Goal: Task Accomplishment & Management: Manage account settings

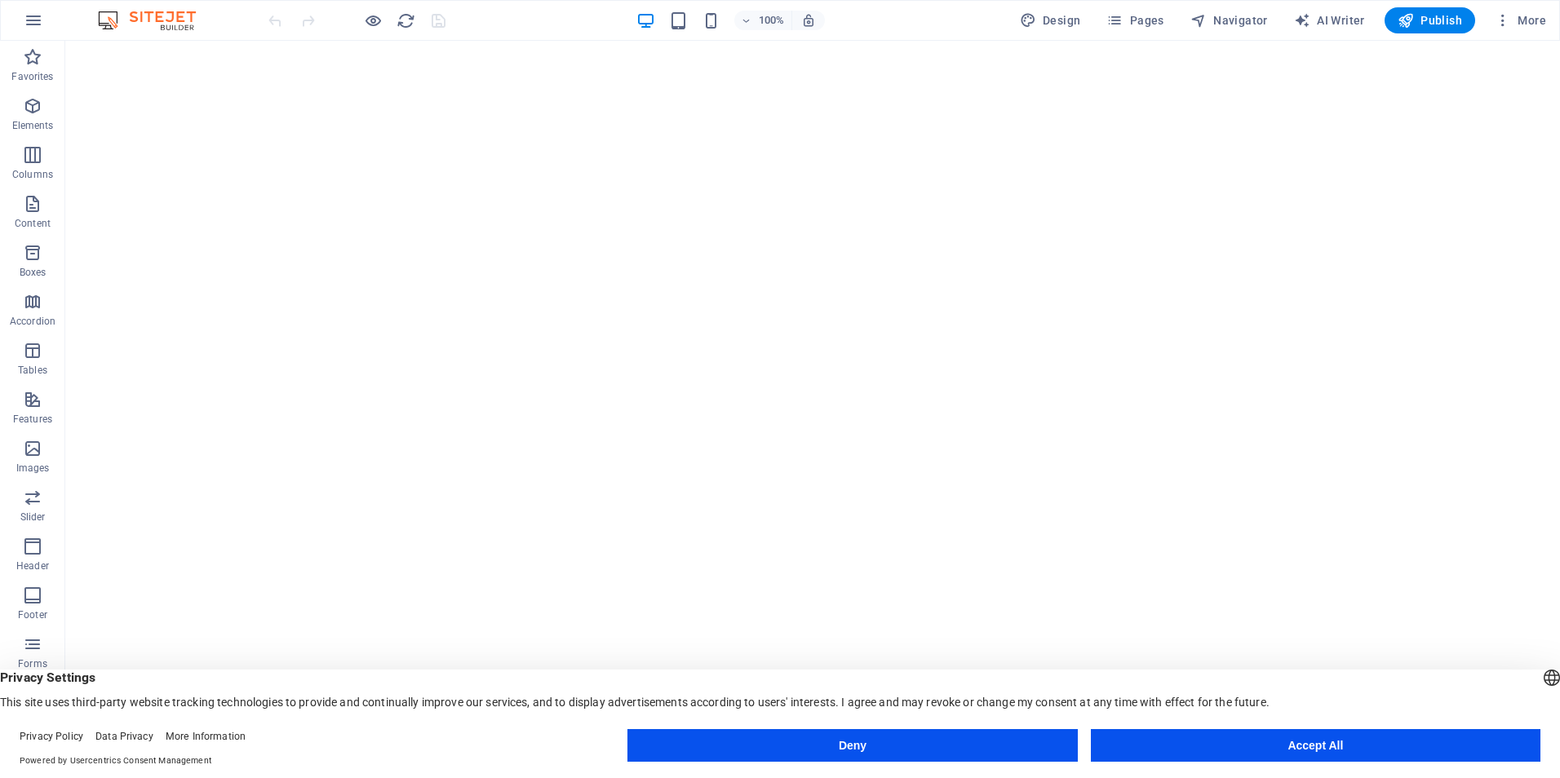
click at [1238, 747] on button "Accept All" at bounding box center [1315, 745] width 449 height 33
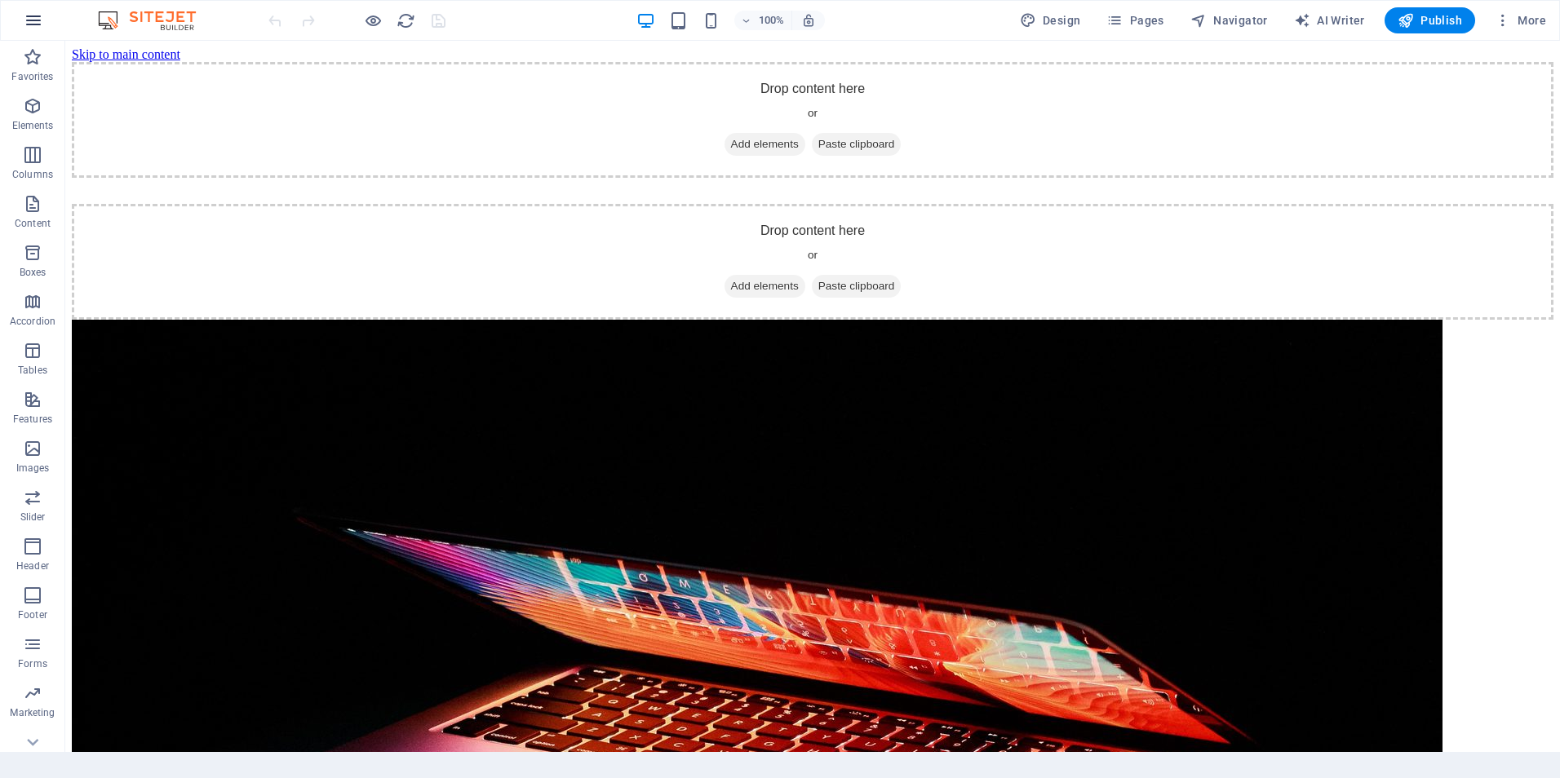
click at [36, 20] on icon "button" at bounding box center [34, 21] width 20 height 20
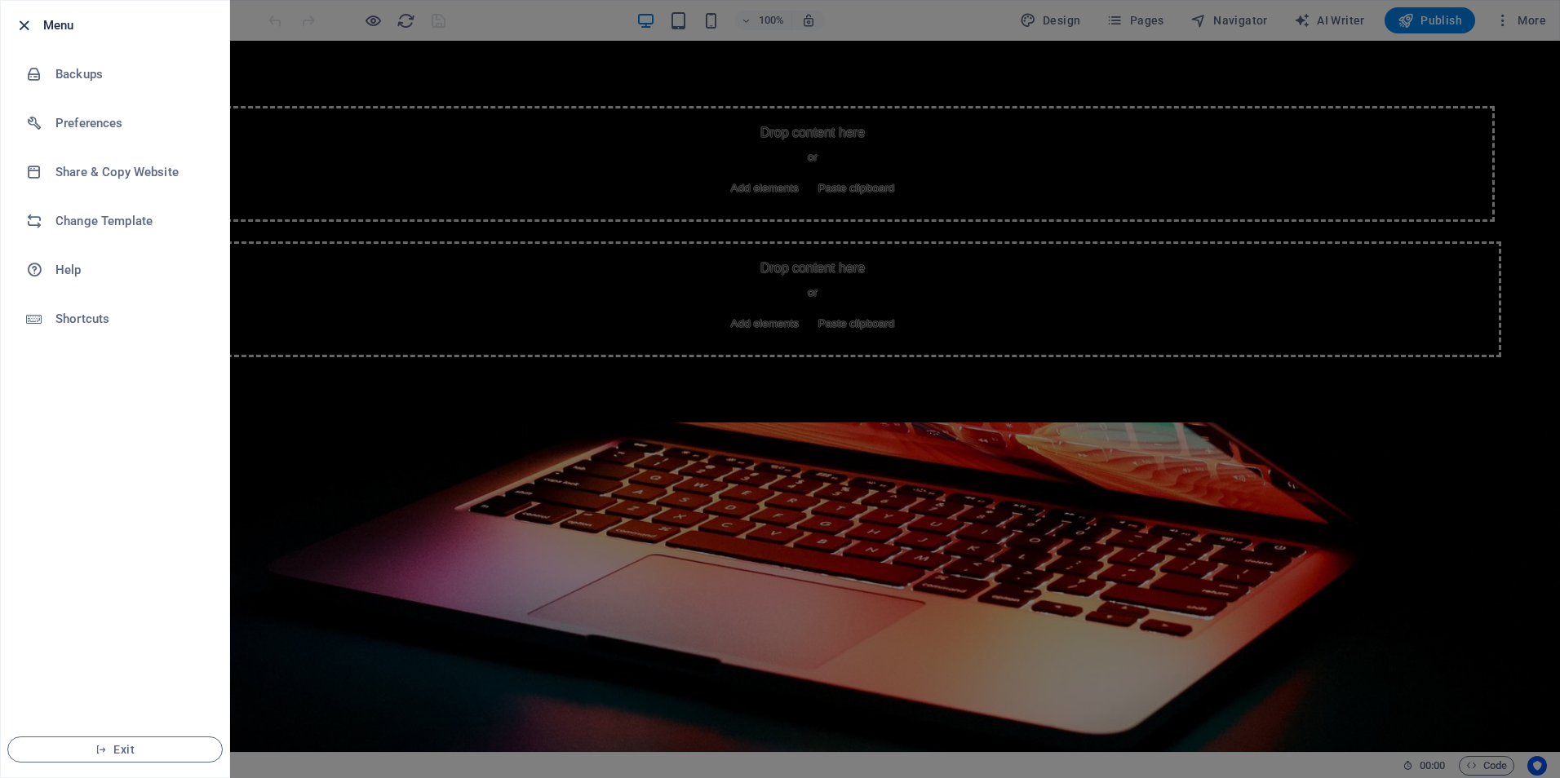
click at [21, 20] on icon "button" at bounding box center [24, 25] width 19 height 19
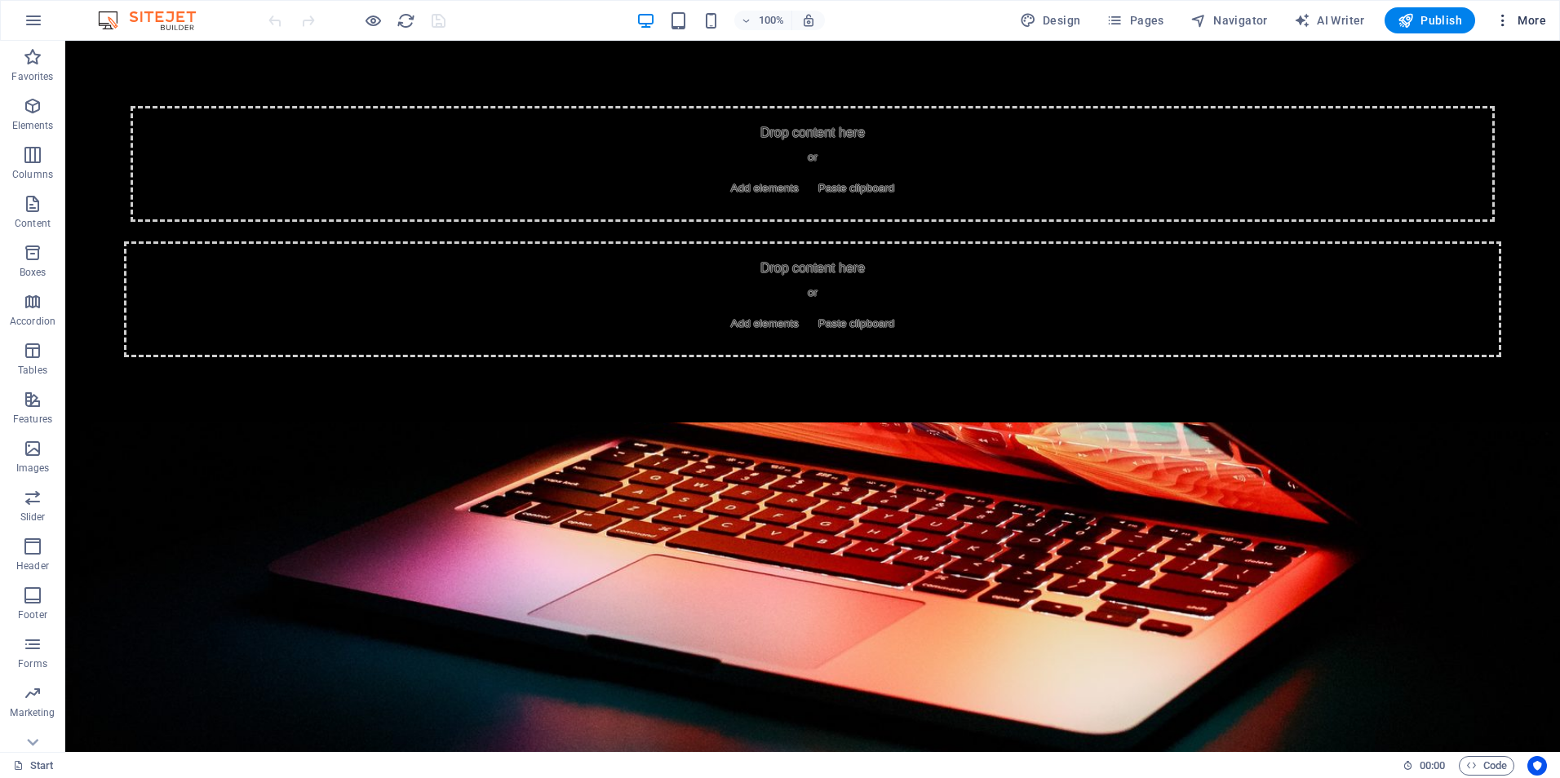
click at [1503, 20] on icon "button" at bounding box center [1502, 20] width 16 height 16
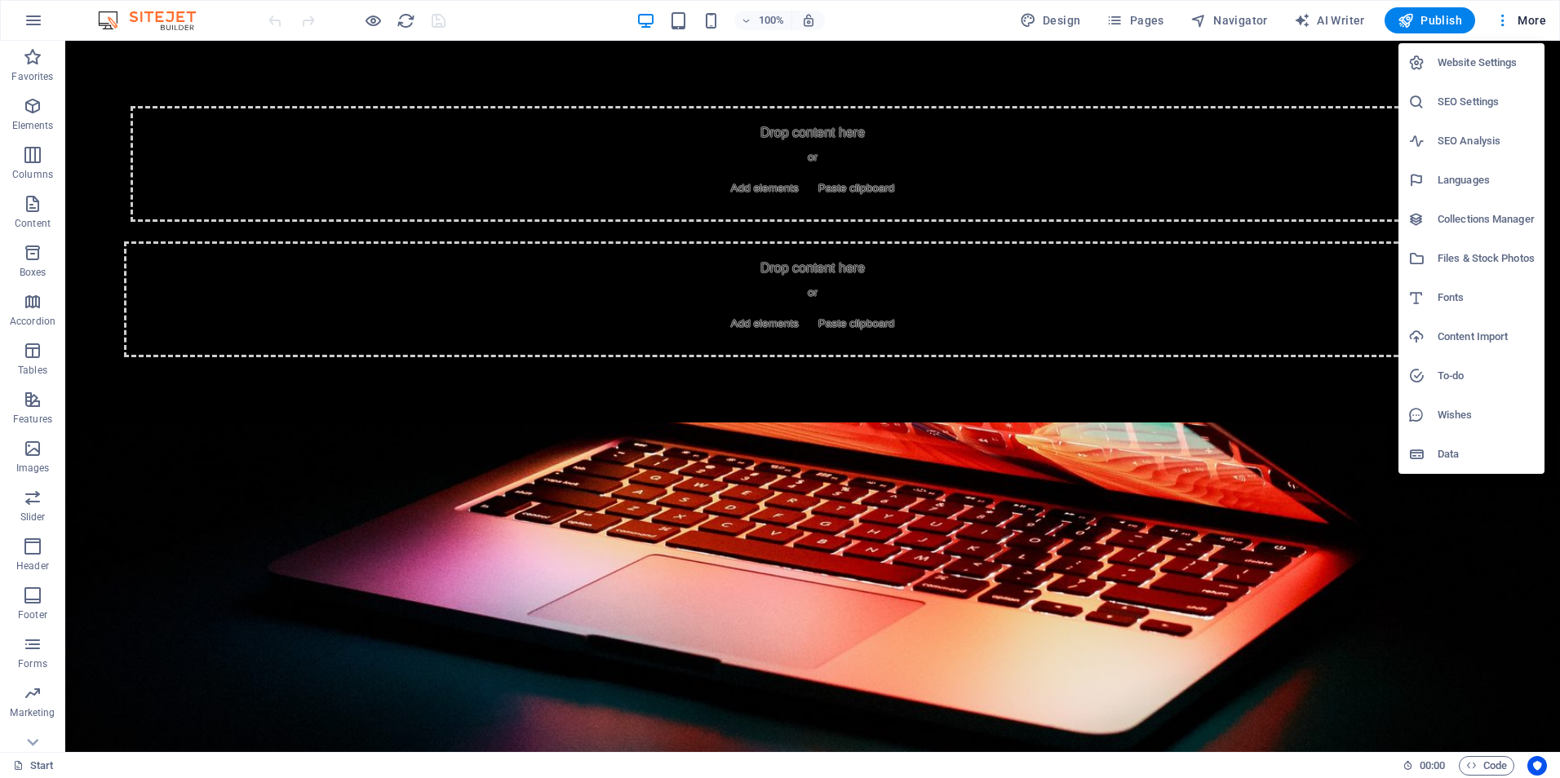
click at [1481, 60] on h6 "Website Settings" at bounding box center [1485, 63] width 97 height 20
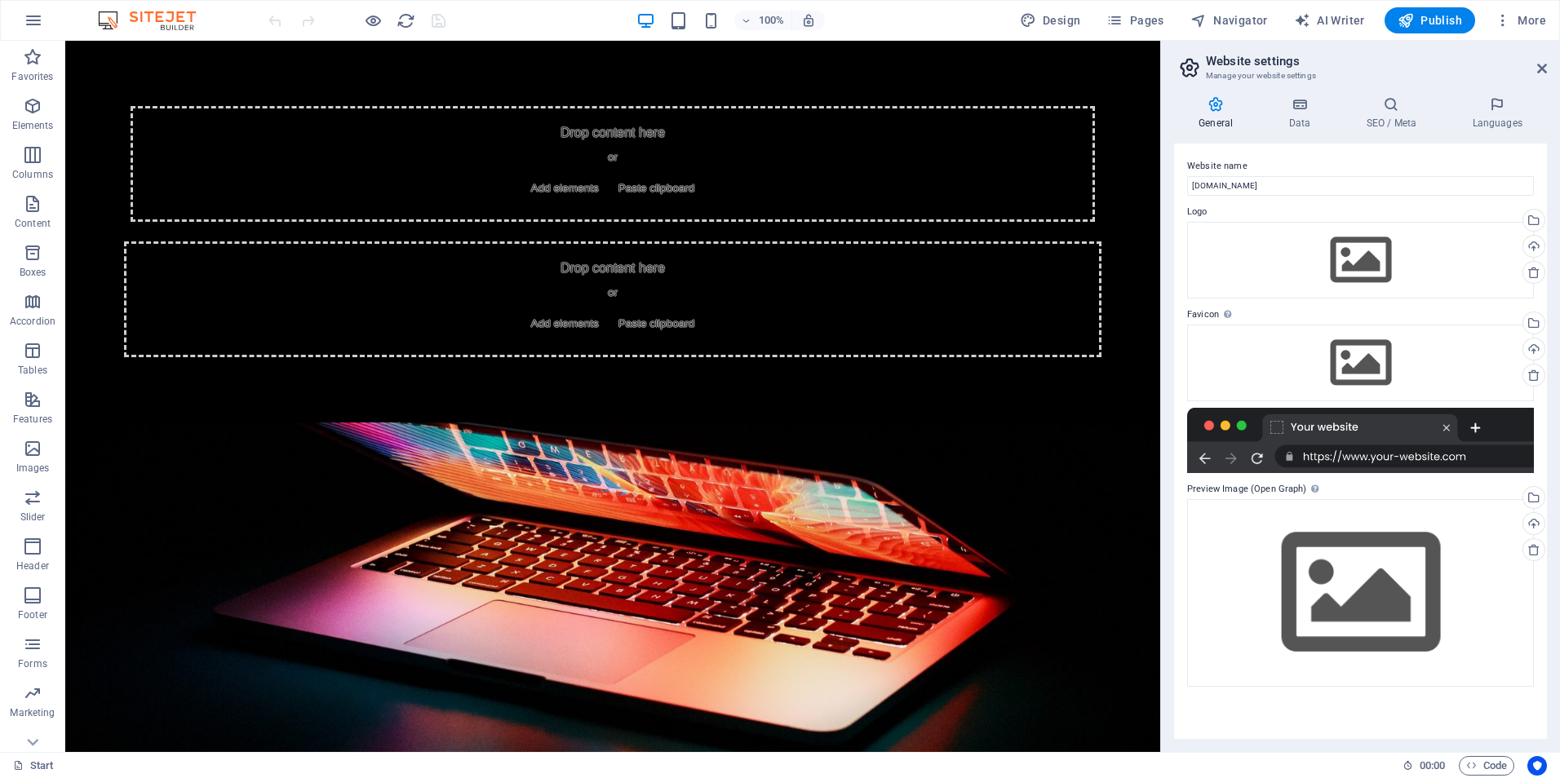
click at [1468, 462] on div at bounding box center [1360, 440] width 347 height 65
click at [1296, 114] on h4 "Data" at bounding box center [1302, 113] width 77 height 34
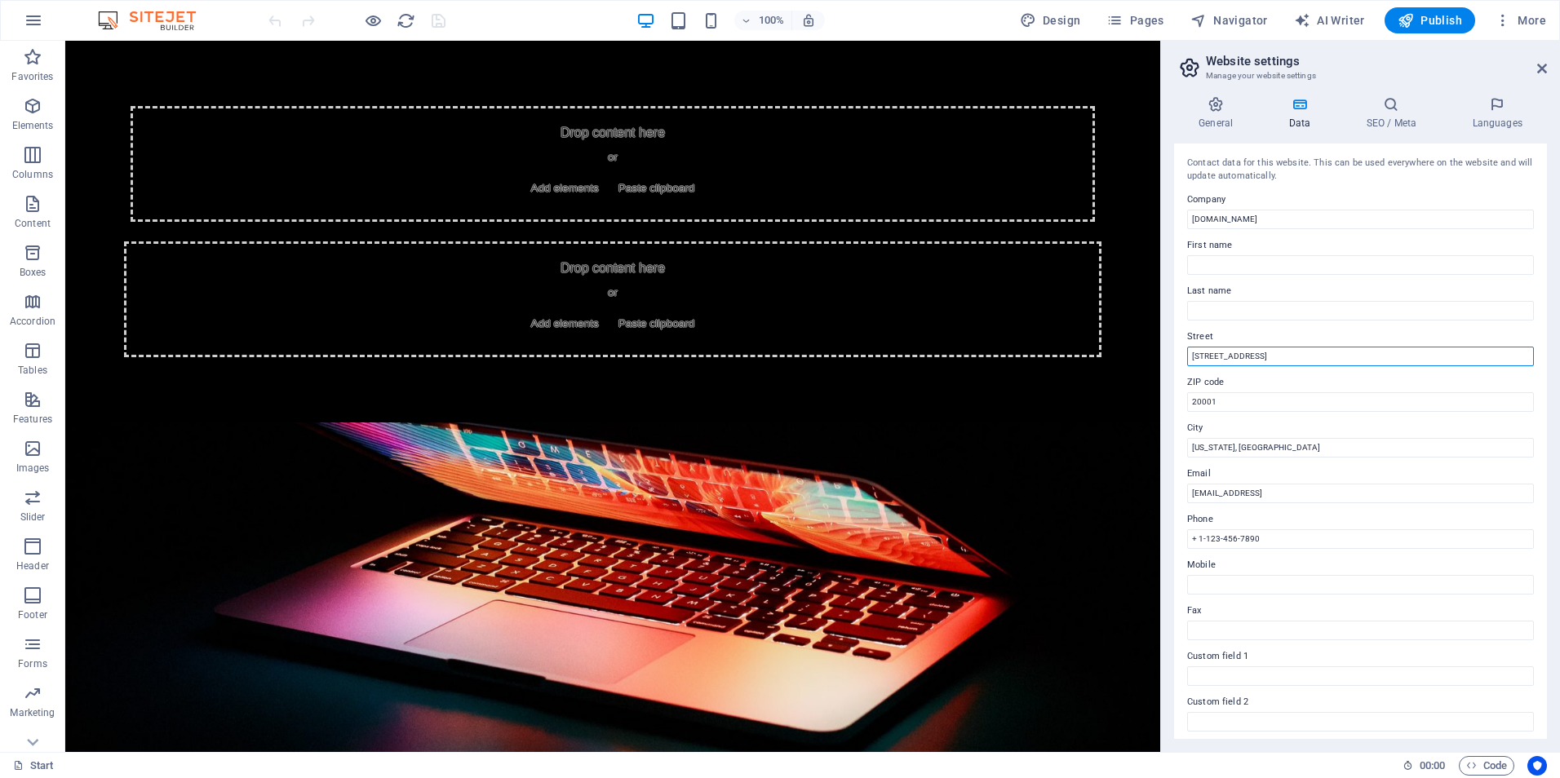
click at [1256, 354] on input "[STREET_ADDRESS]" at bounding box center [1360, 357] width 347 height 20
type input "4"
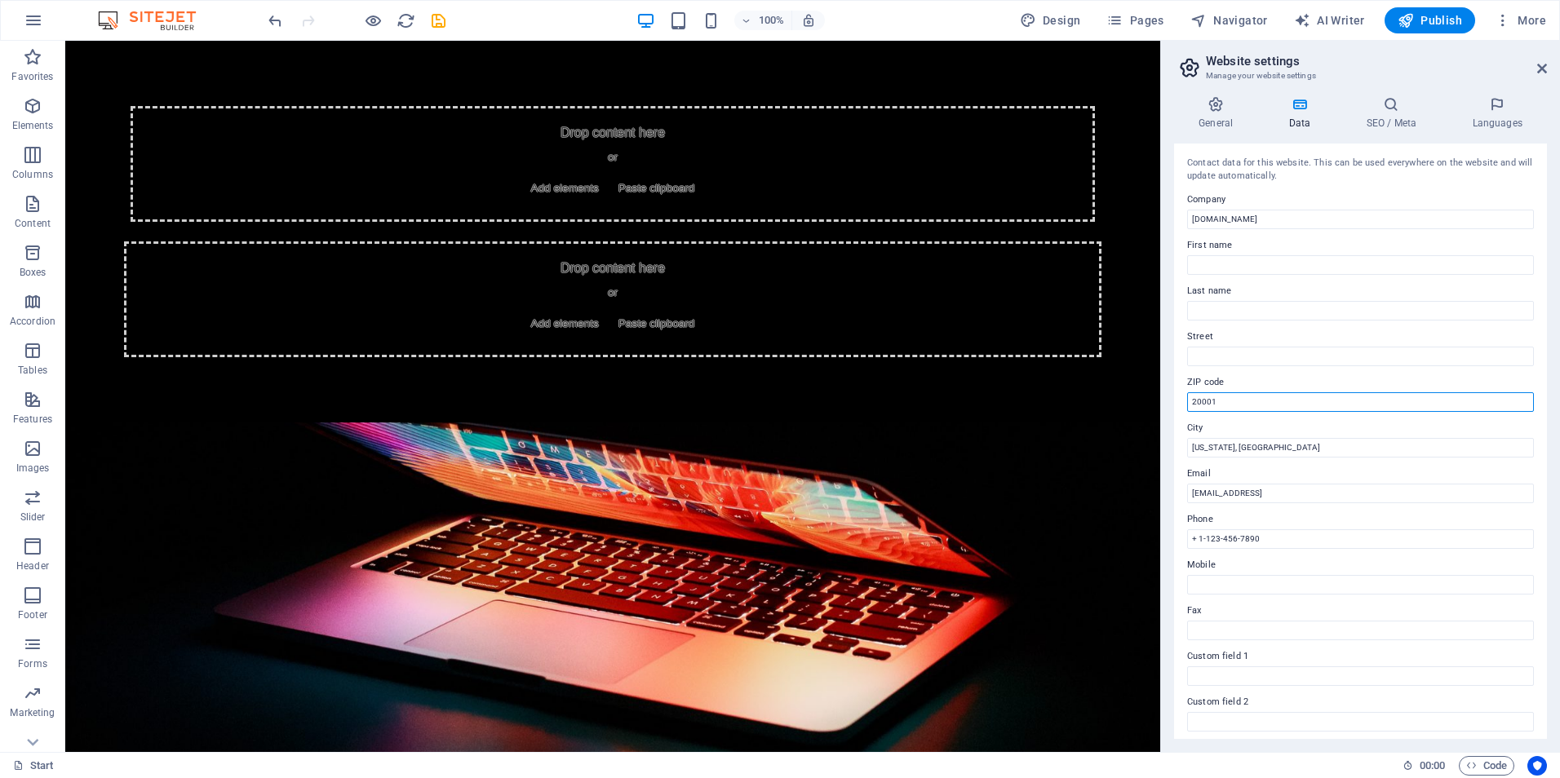
click at [1232, 400] on input "20001" at bounding box center [1360, 402] width 347 height 20
type input "2"
click at [1273, 444] on input "[US_STATE], [GEOGRAPHIC_DATA]" at bounding box center [1360, 448] width 347 height 20
type input "W"
click at [1411, 498] on input "[EMAIL_ADDRESS]" at bounding box center [1360, 494] width 347 height 20
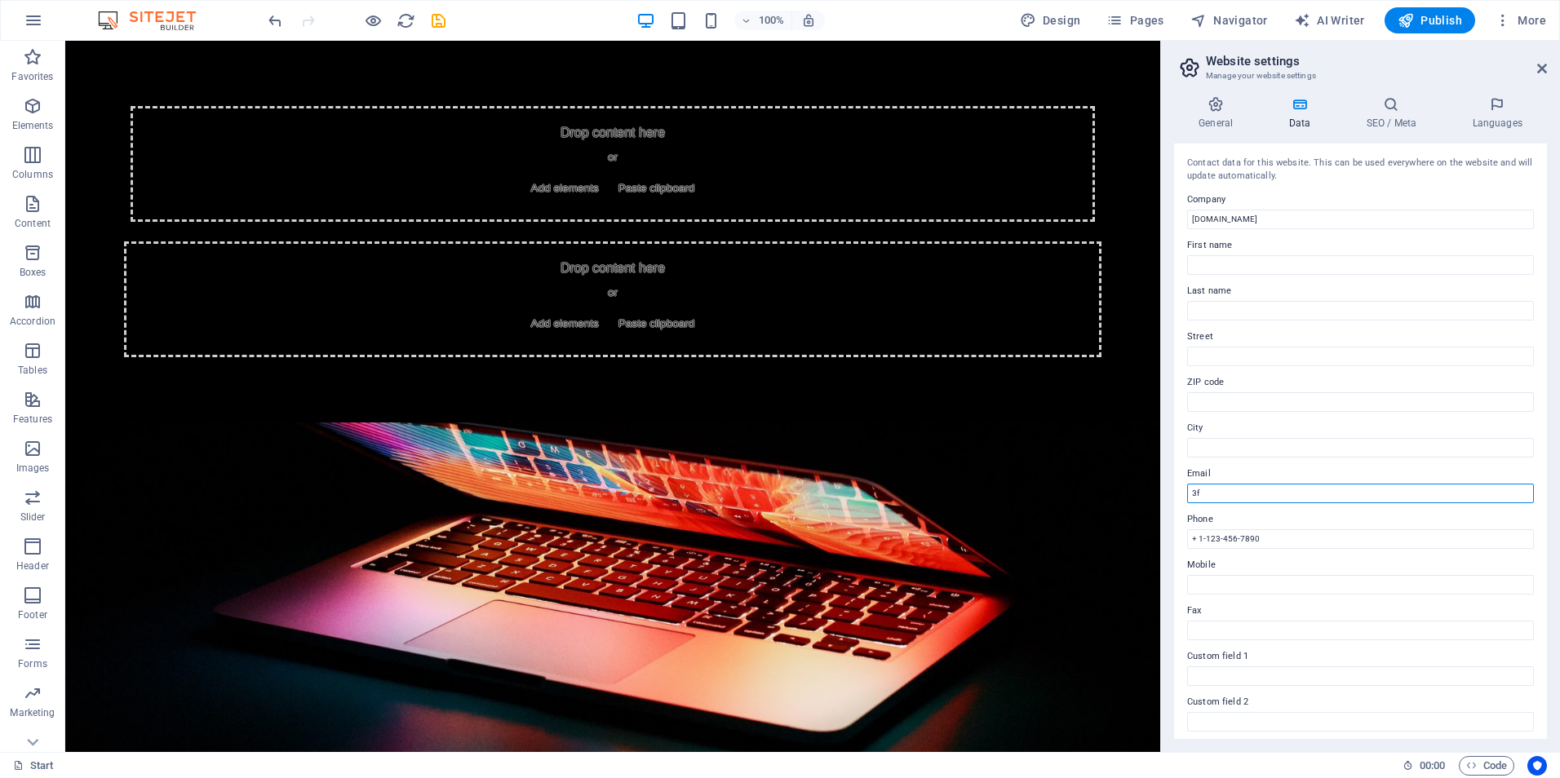
type input "3"
click at [1286, 546] on input "+ 1-123-456-7890" at bounding box center [1360, 539] width 347 height 20
type input "+"
click at [1389, 105] on icon at bounding box center [1391, 104] width 100 height 16
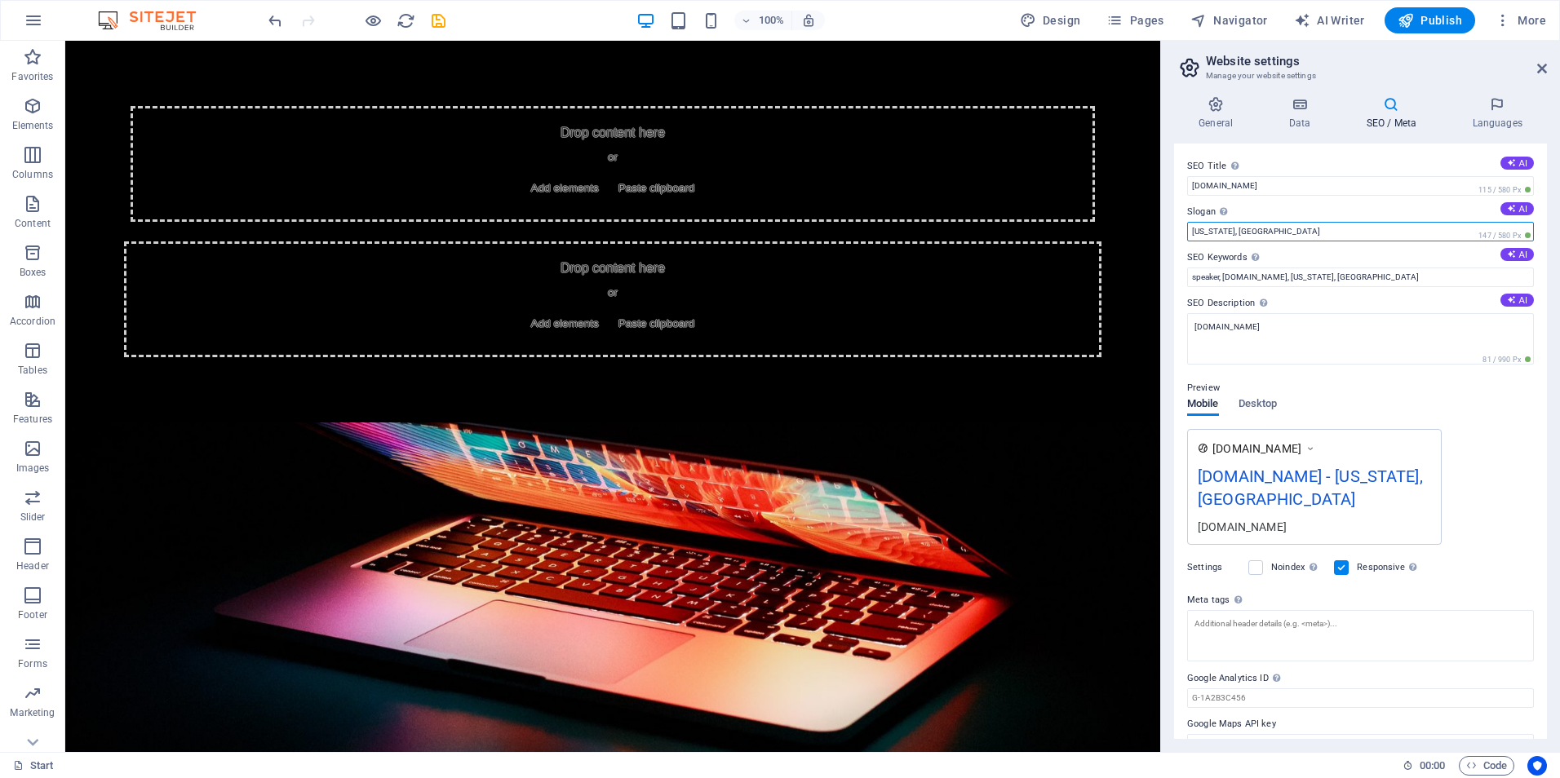
drag, startPoint x: 1273, startPoint y: 231, endPoint x: 1168, endPoint y: 236, distance: 105.3
click at [1168, 236] on div "General Data SEO / Meta Languages Website name chunovic.org Logo Drag files her…" at bounding box center [1360, 417] width 399 height 669
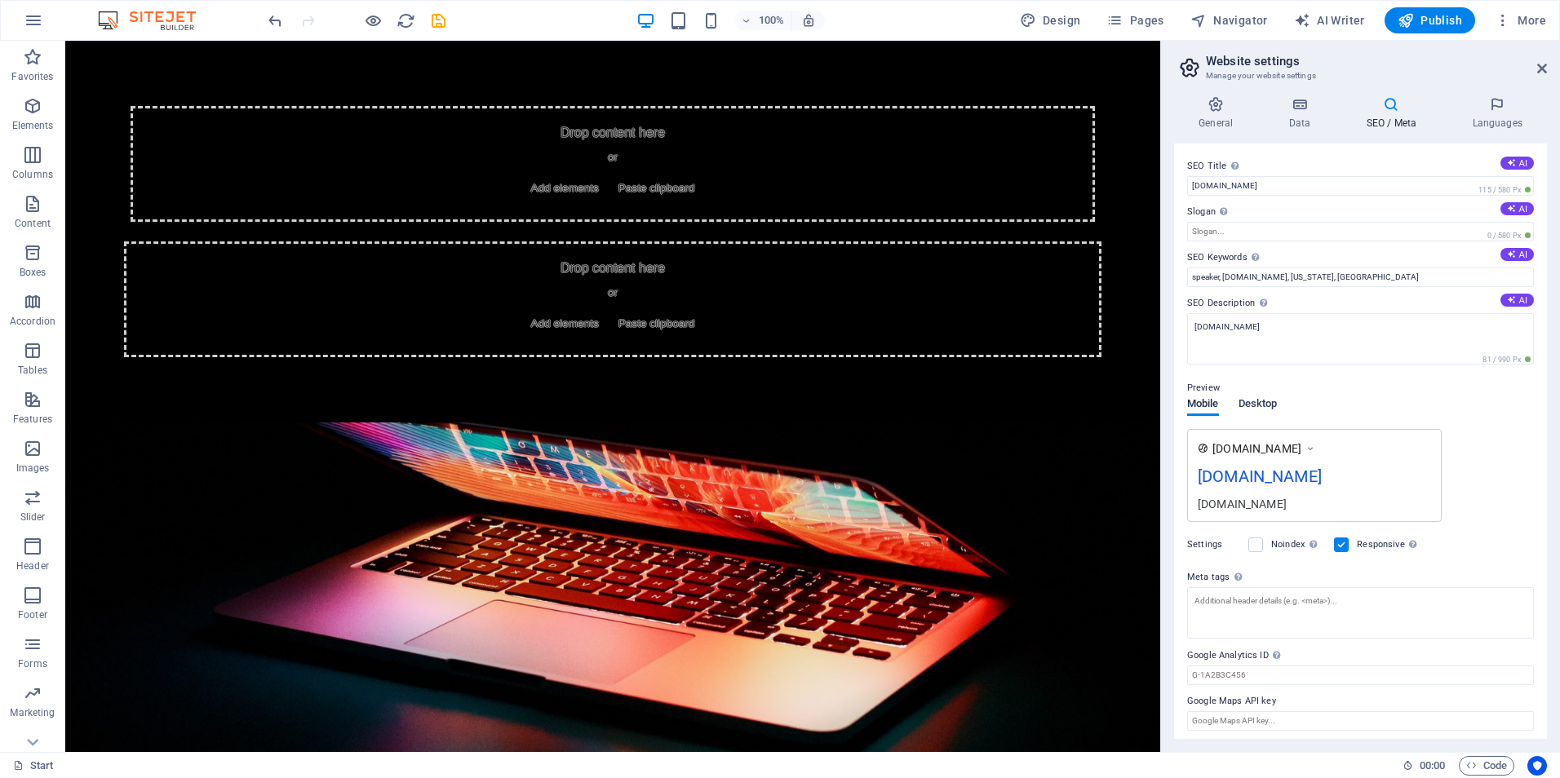
click at [1258, 405] on span "Desktop" at bounding box center [1257, 405] width 39 height 23
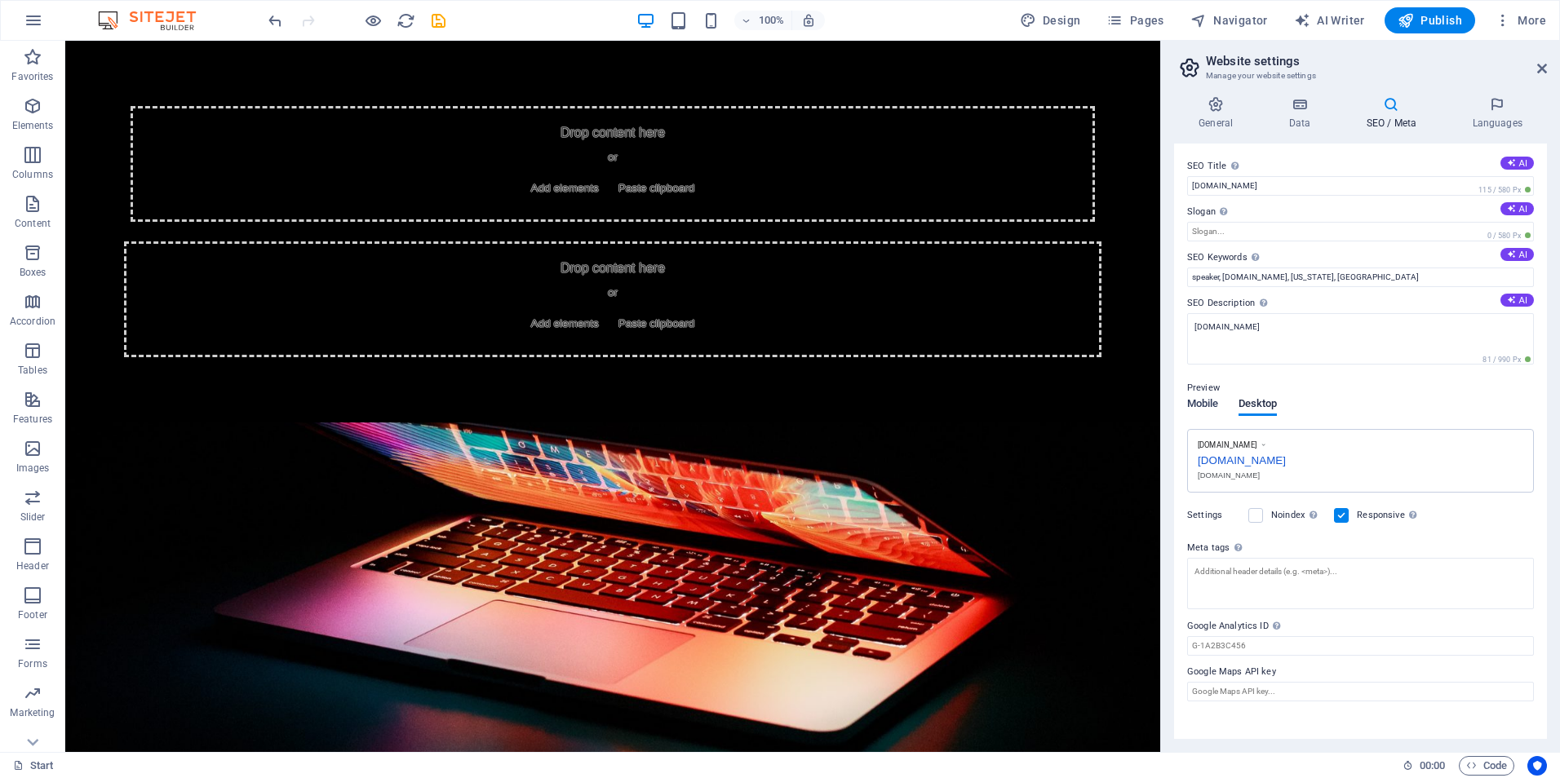
click at [1203, 409] on span "Mobile" at bounding box center [1203, 405] width 32 height 23
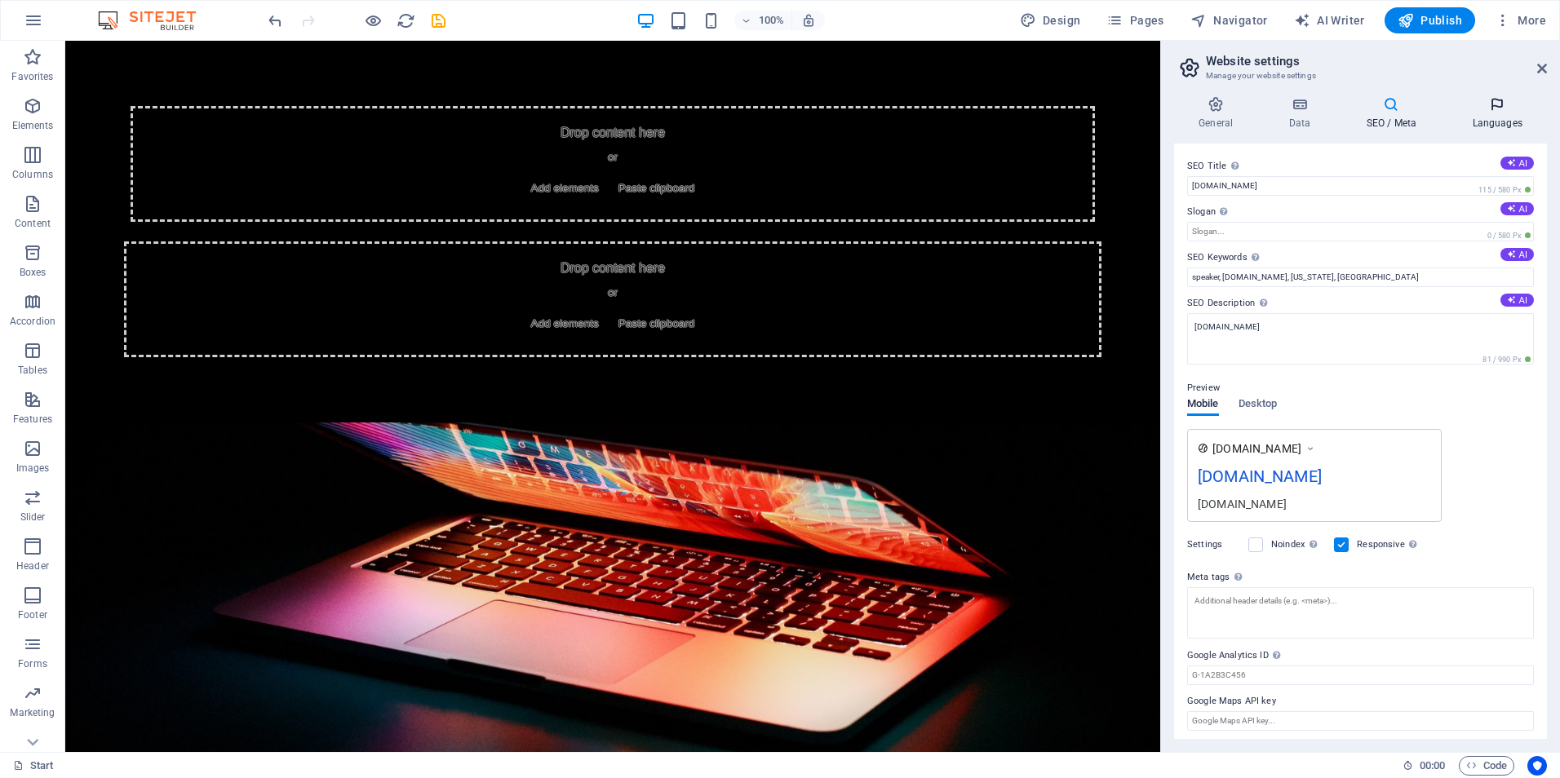
click at [1501, 117] on h4 "Languages" at bounding box center [1497, 113] width 100 height 34
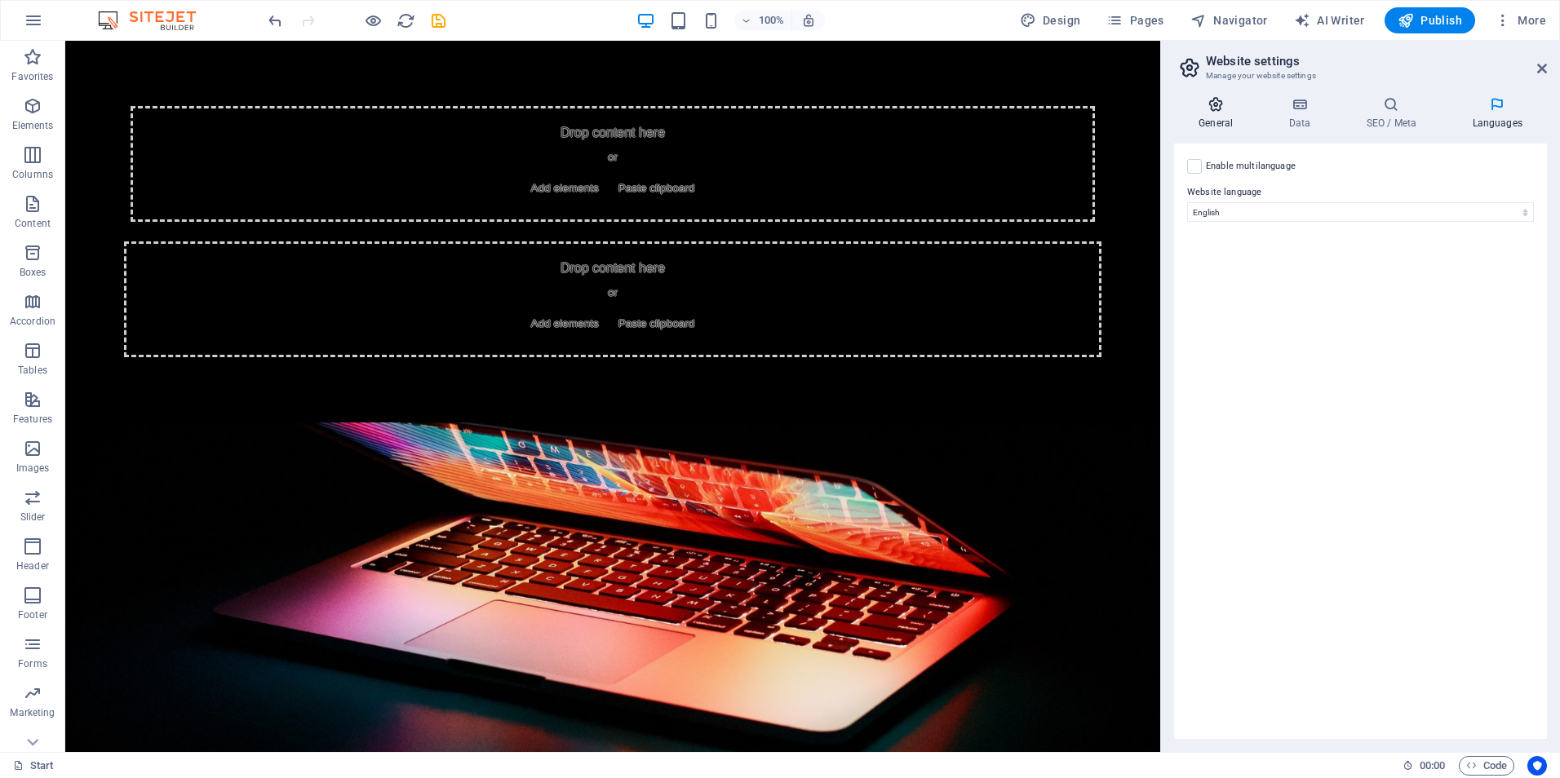
click at [1219, 122] on h4 "General" at bounding box center [1219, 113] width 90 height 34
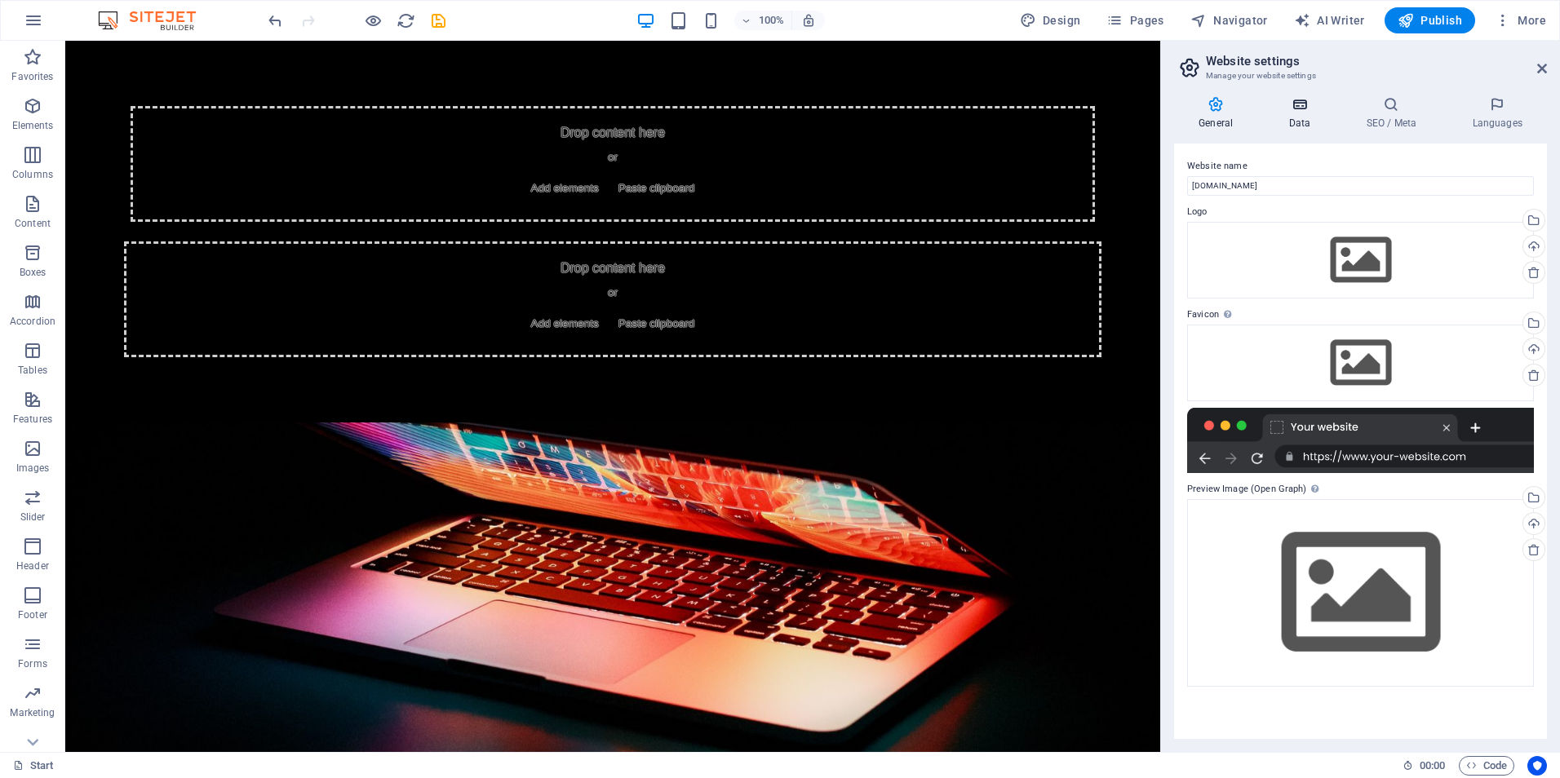
click at [1303, 118] on h4 "Data" at bounding box center [1302, 113] width 77 height 34
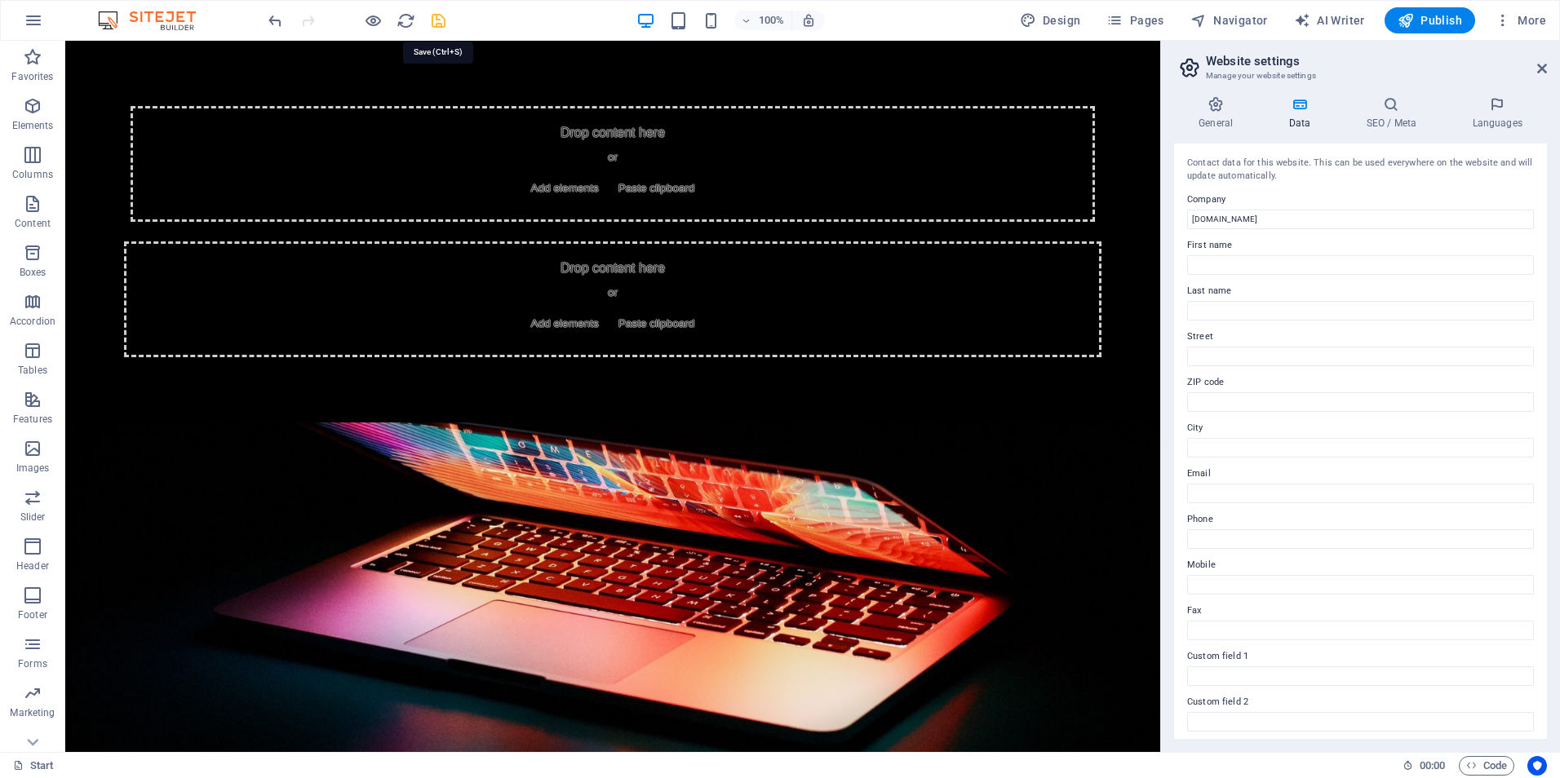
click at [439, 19] on icon "save" at bounding box center [438, 20] width 19 height 19
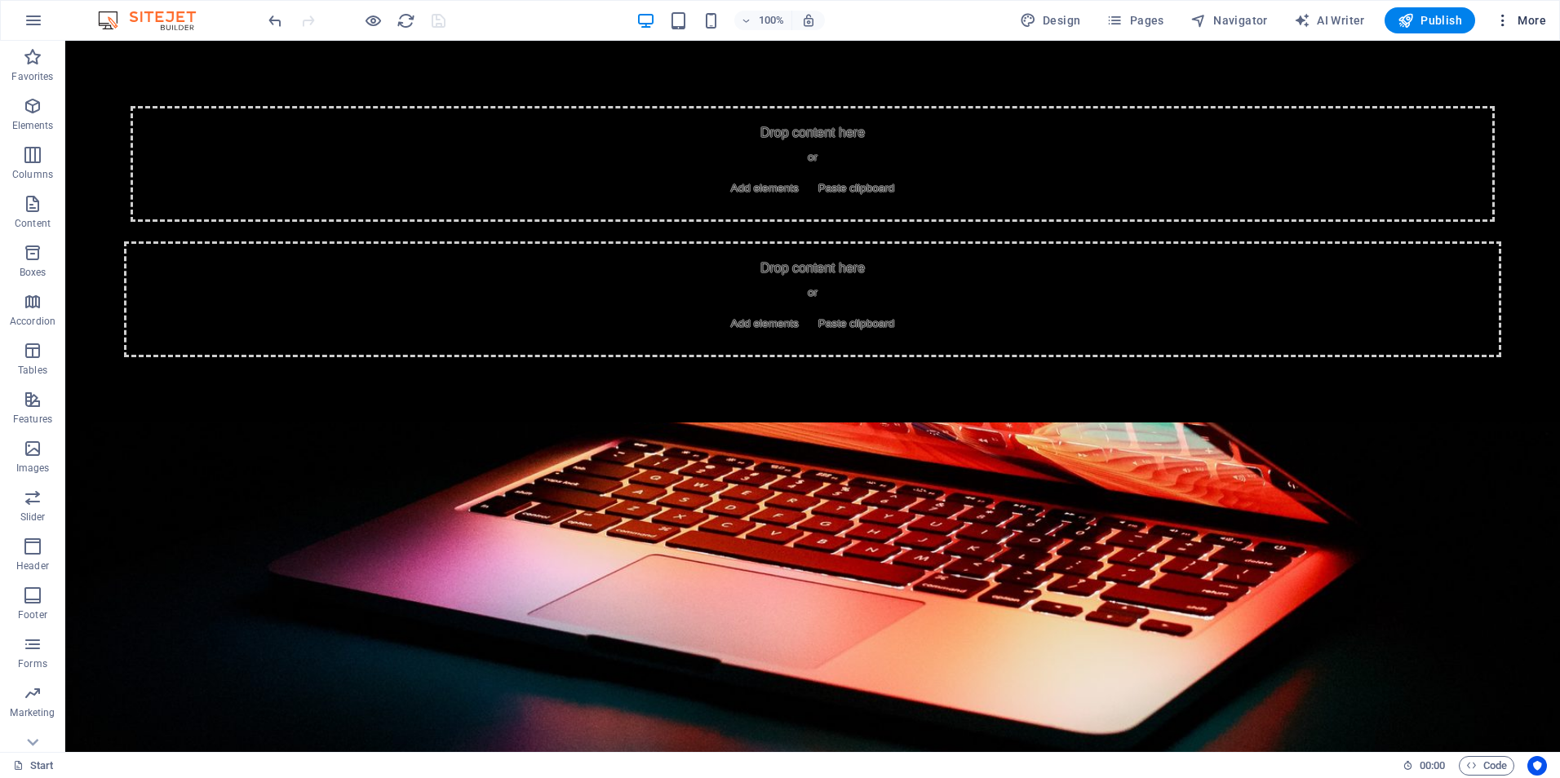
click at [1503, 25] on icon "button" at bounding box center [1502, 20] width 16 height 16
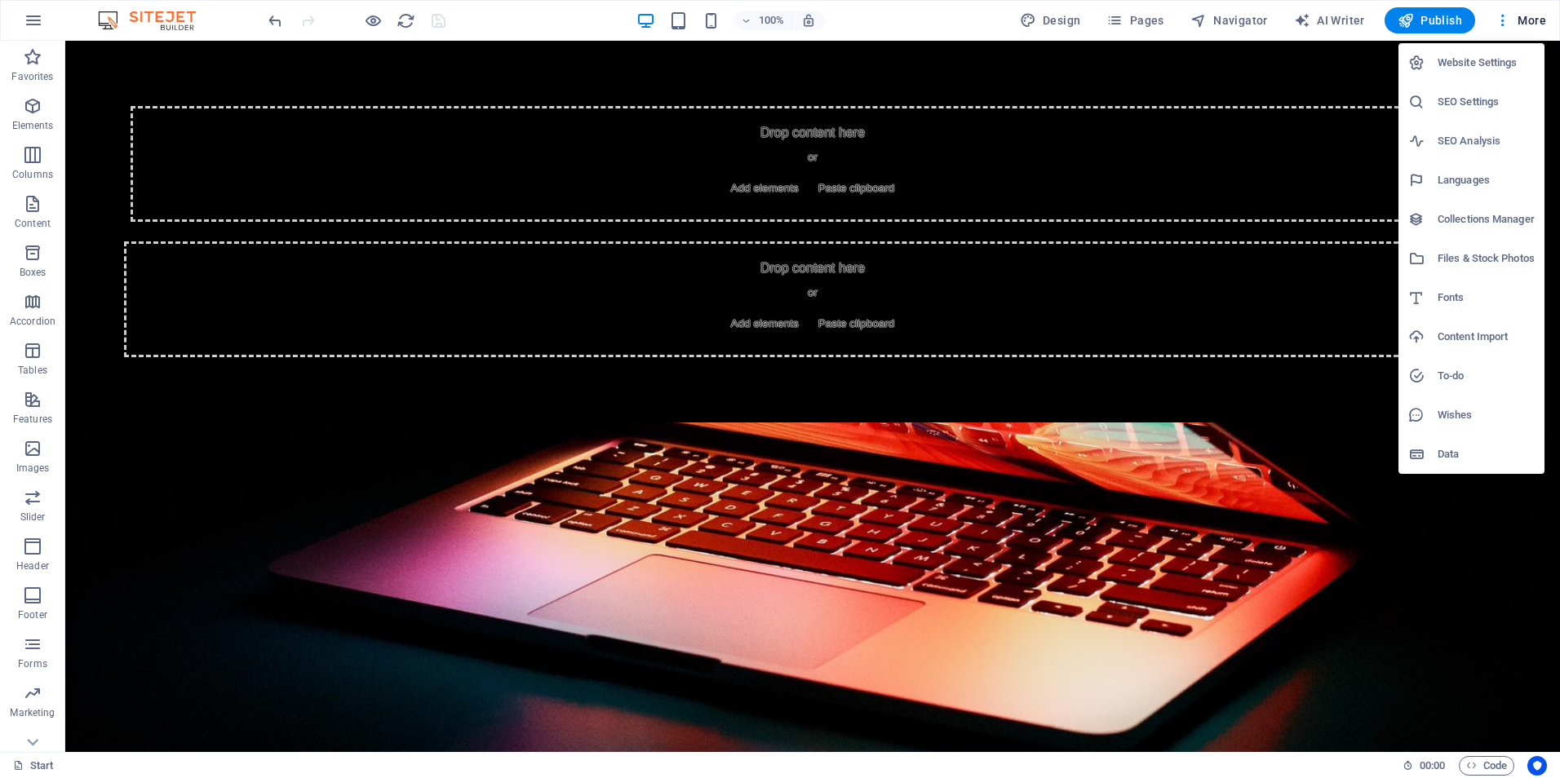
click at [1476, 59] on h6 "Website Settings" at bounding box center [1485, 63] width 97 height 20
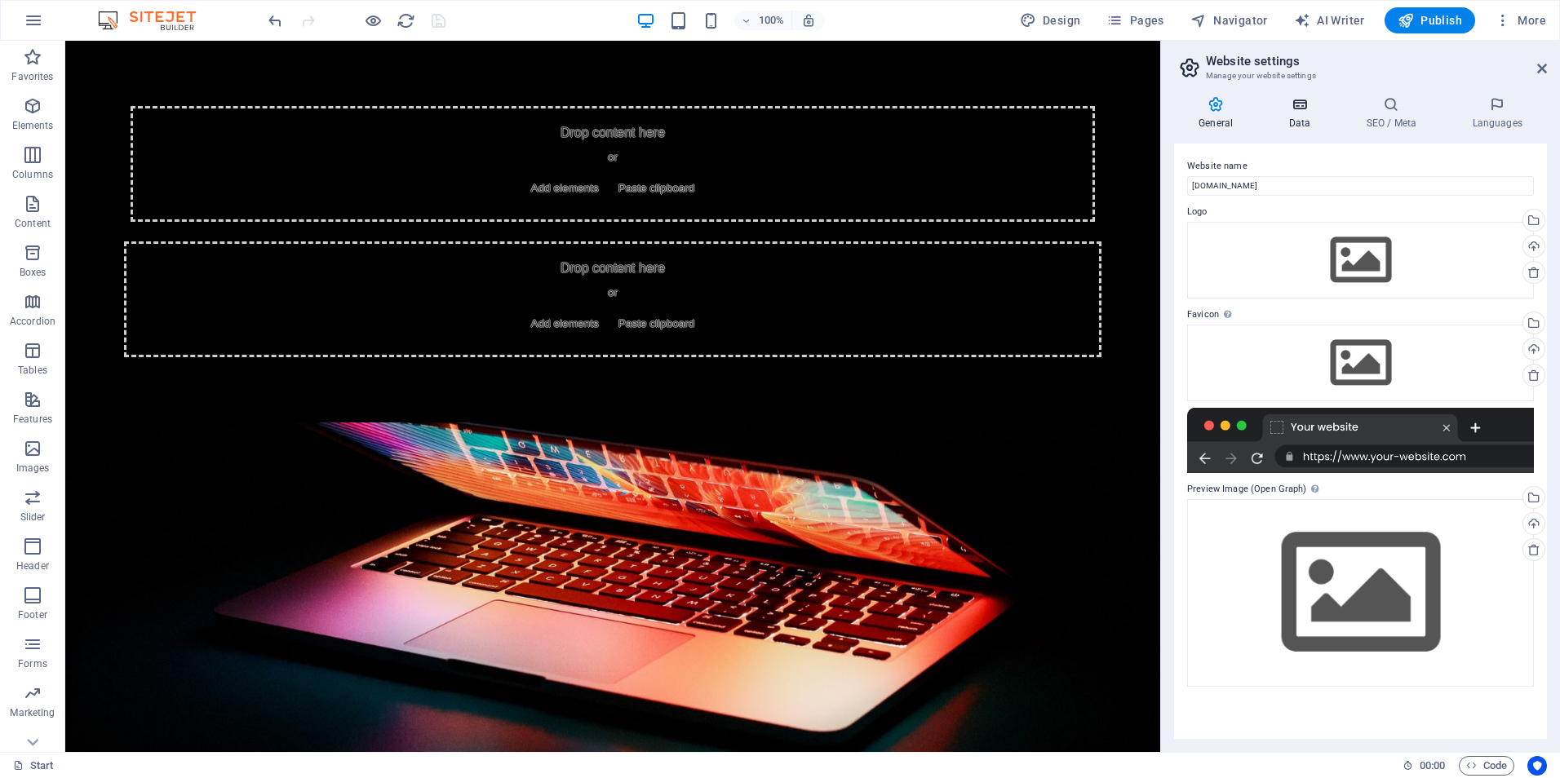
click at [1296, 109] on icon at bounding box center [1299, 104] width 71 height 16
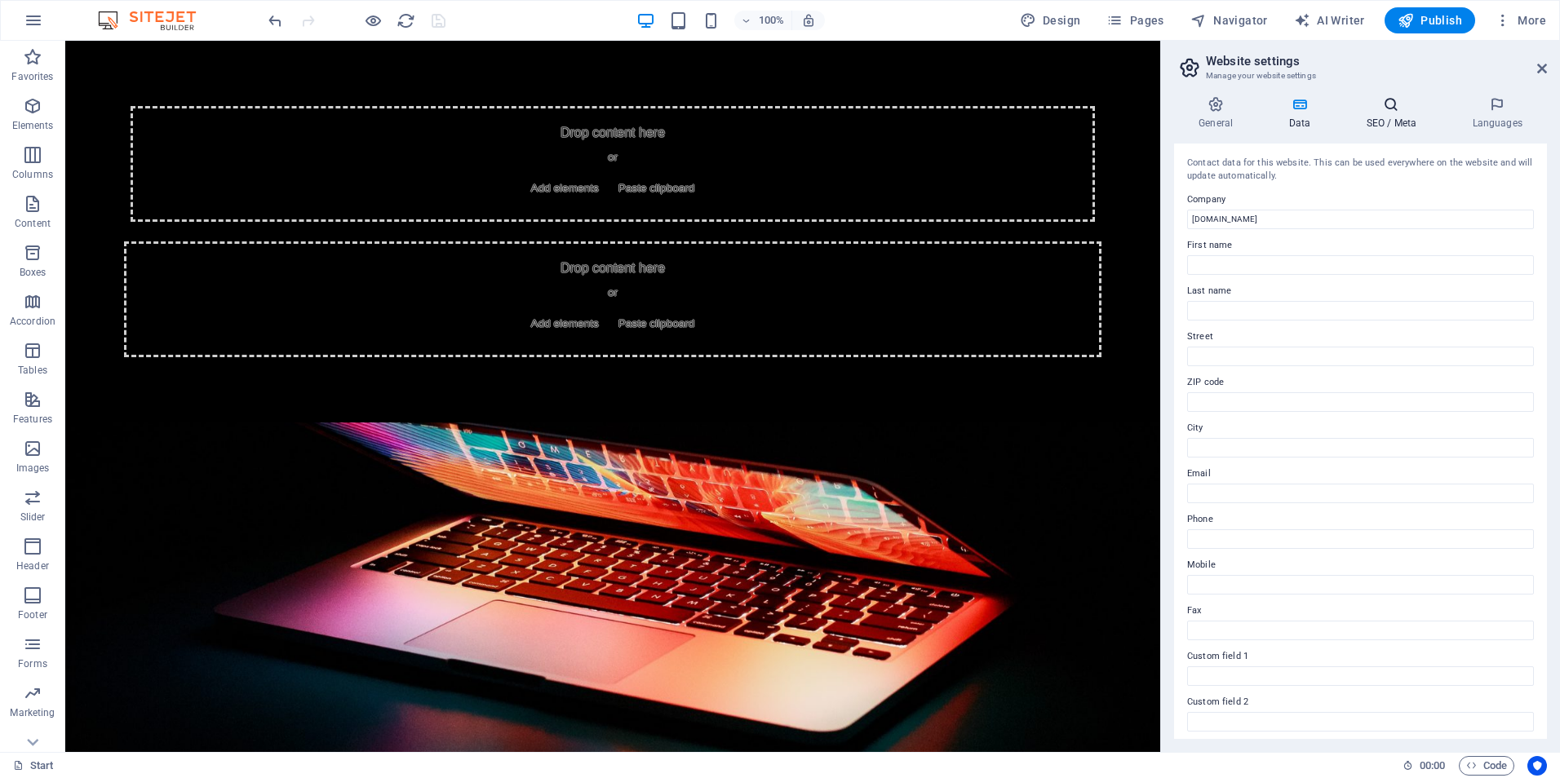
click at [1395, 107] on icon at bounding box center [1391, 104] width 100 height 16
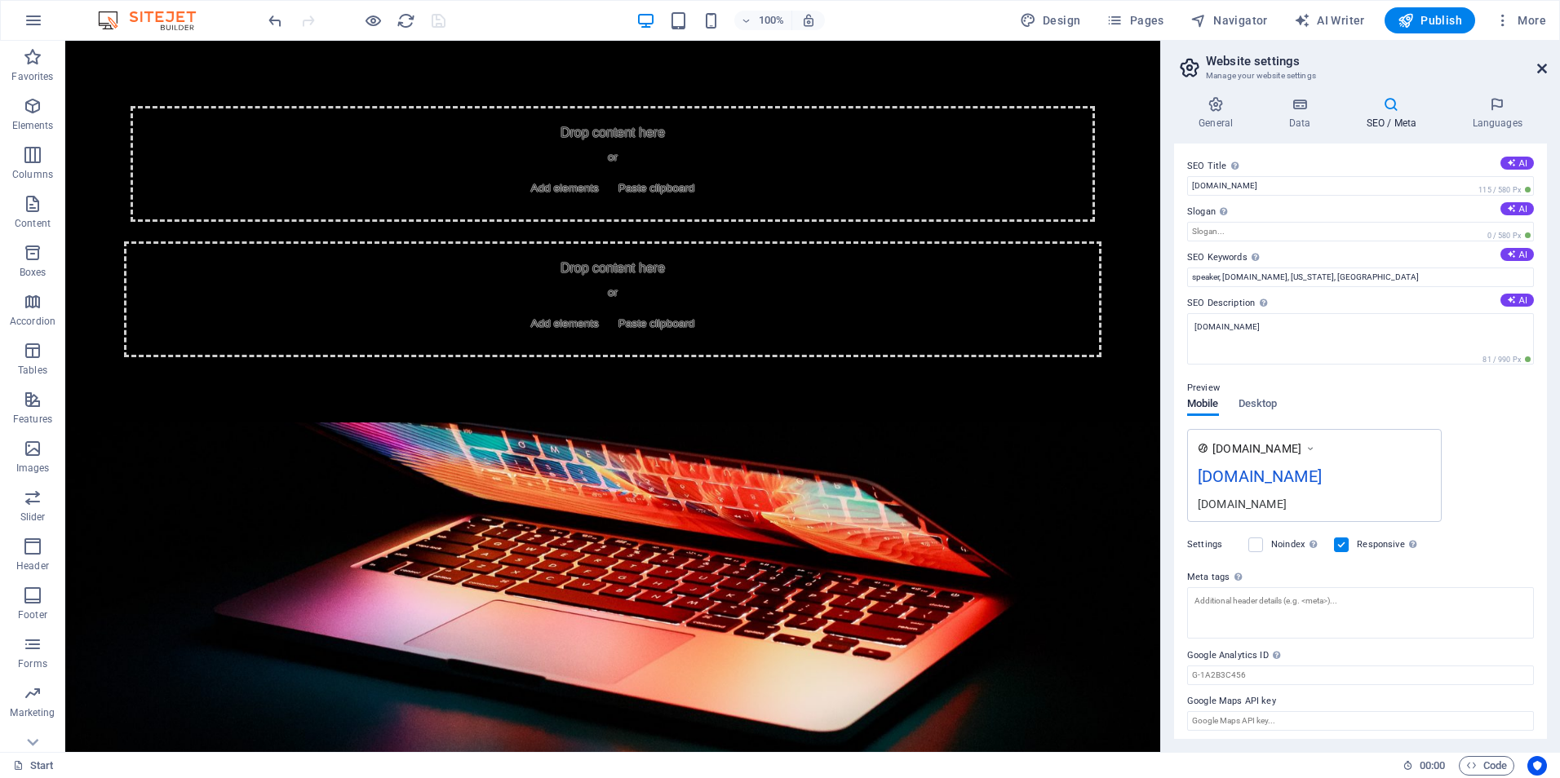
click at [1541, 68] on icon at bounding box center [1542, 68] width 10 height 13
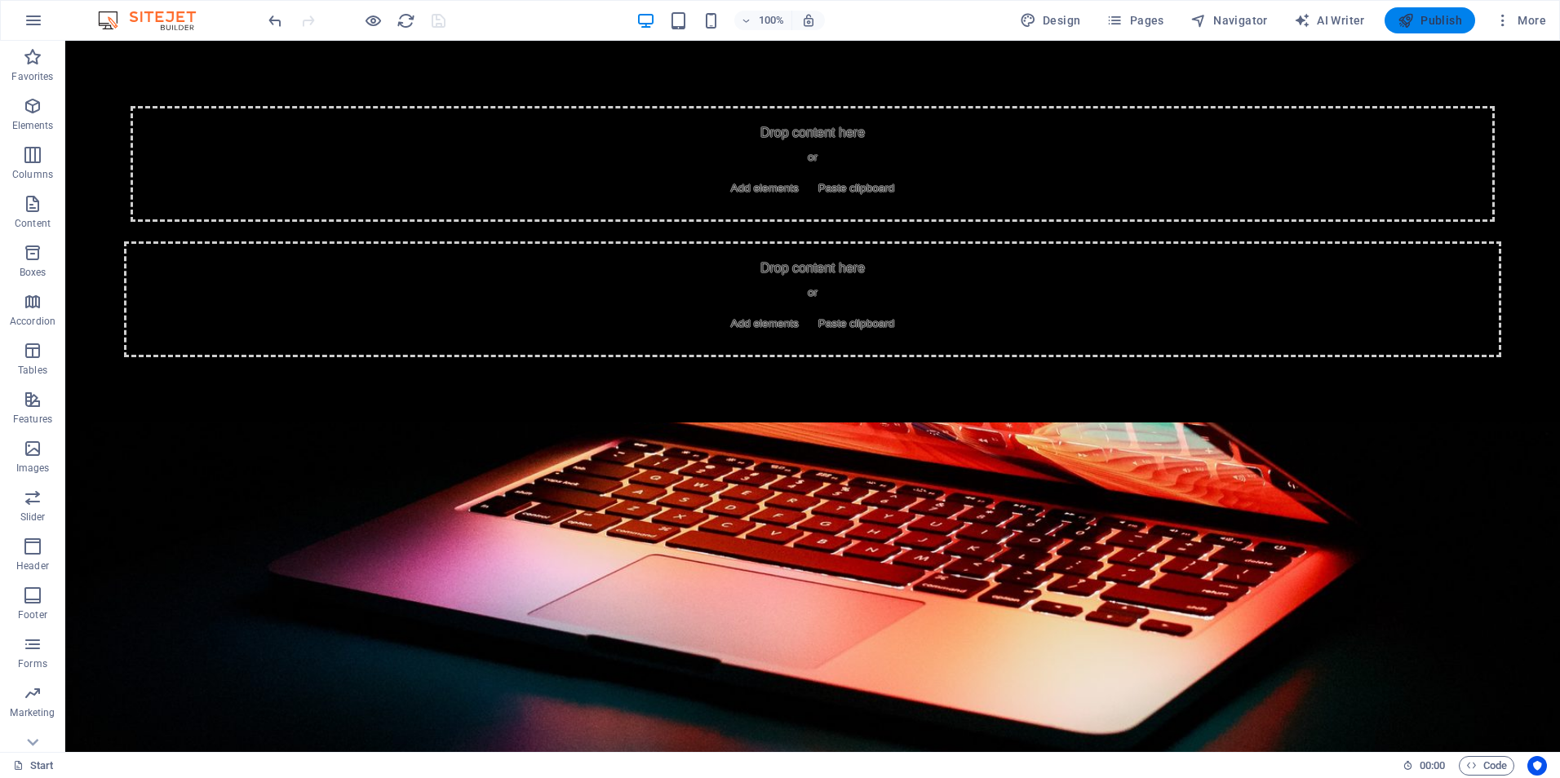
click at [1438, 15] on span "Publish" at bounding box center [1429, 20] width 64 height 16
click at [441, 166] on div "Drop content here or Add elements Paste clipboard" at bounding box center [813, 164] width 1364 height 116
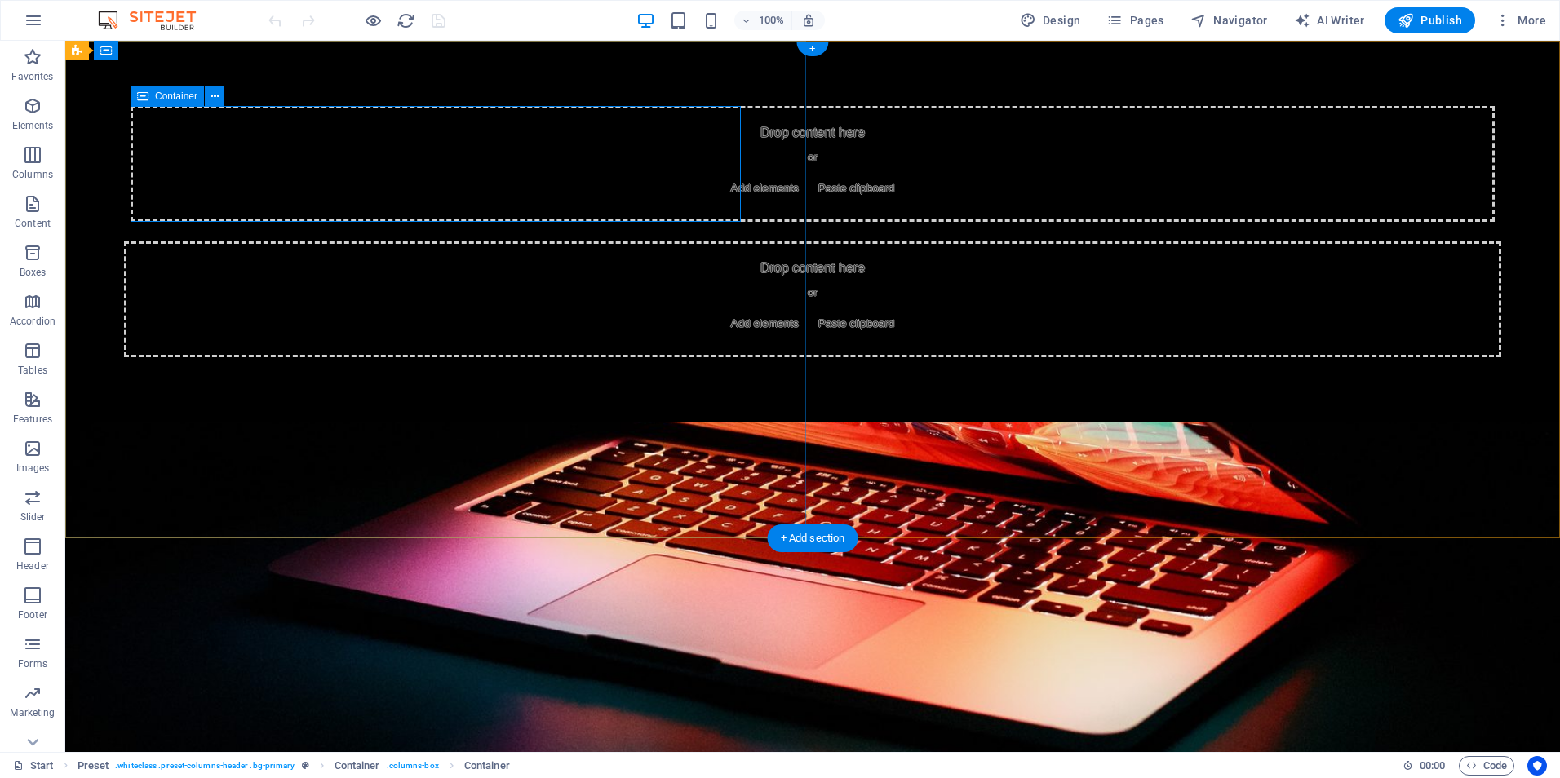
click at [425, 153] on div "Drop content here or Add elements Paste clipboard" at bounding box center [813, 164] width 1364 height 116
click at [509, 357] on div "Drop content here or Add elements Paste clipboard" at bounding box center [812, 299] width 1377 height 116
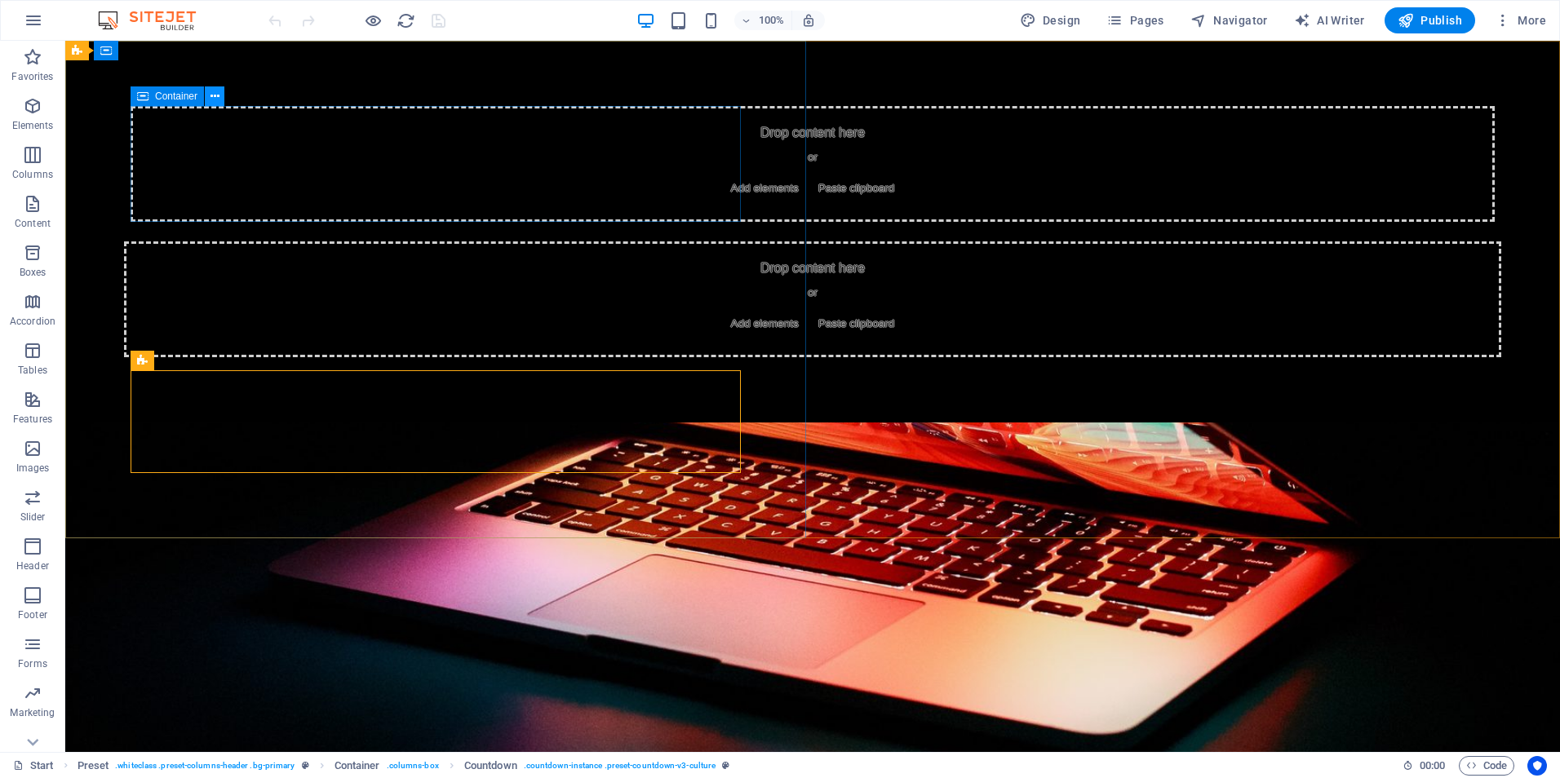
click at [219, 94] on icon at bounding box center [214, 96] width 9 height 17
click at [217, 91] on icon at bounding box center [214, 96] width 9 height 17
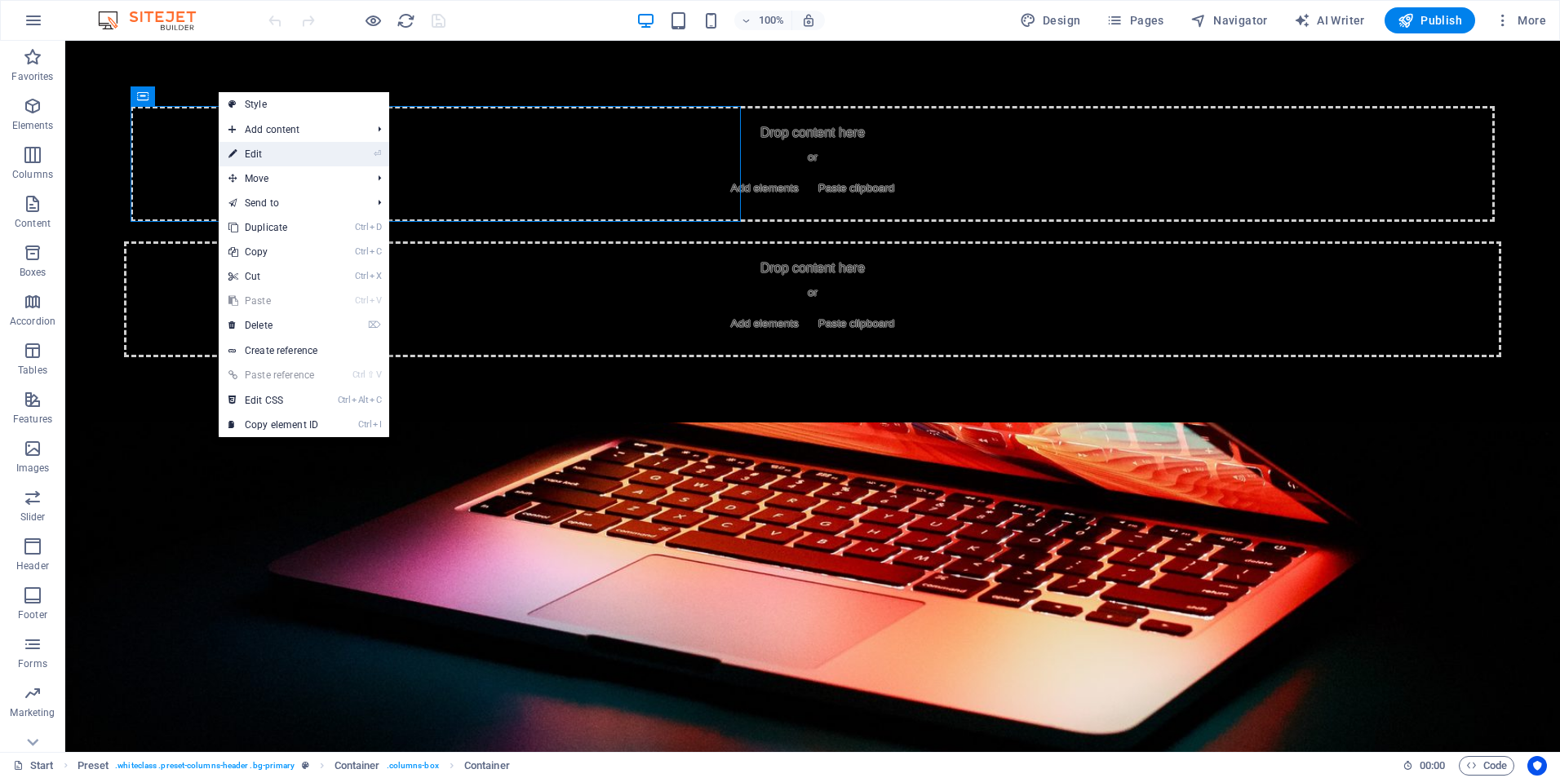
click at [259, 152] on link "⏎ Edit" at bounding box center [273, 154] width 109 height 24
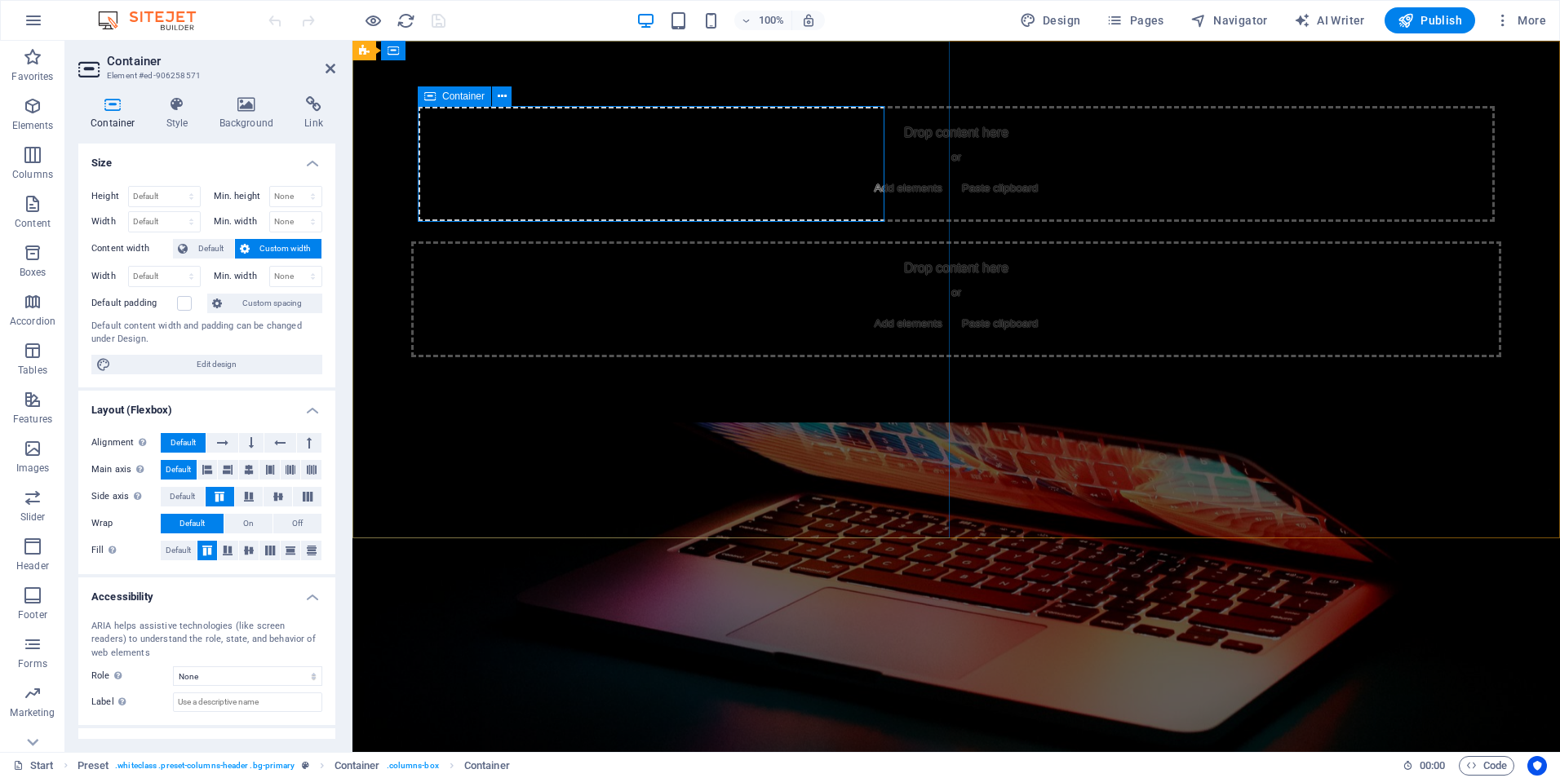
click at [486, 140] on div "Drop content here or Add elements Paste clipboard" at bounding box center [956, 164] width 1077 height 116
click at [868, 188] on span "Add elements" at bounding box center [908, 188] width 81 height 23
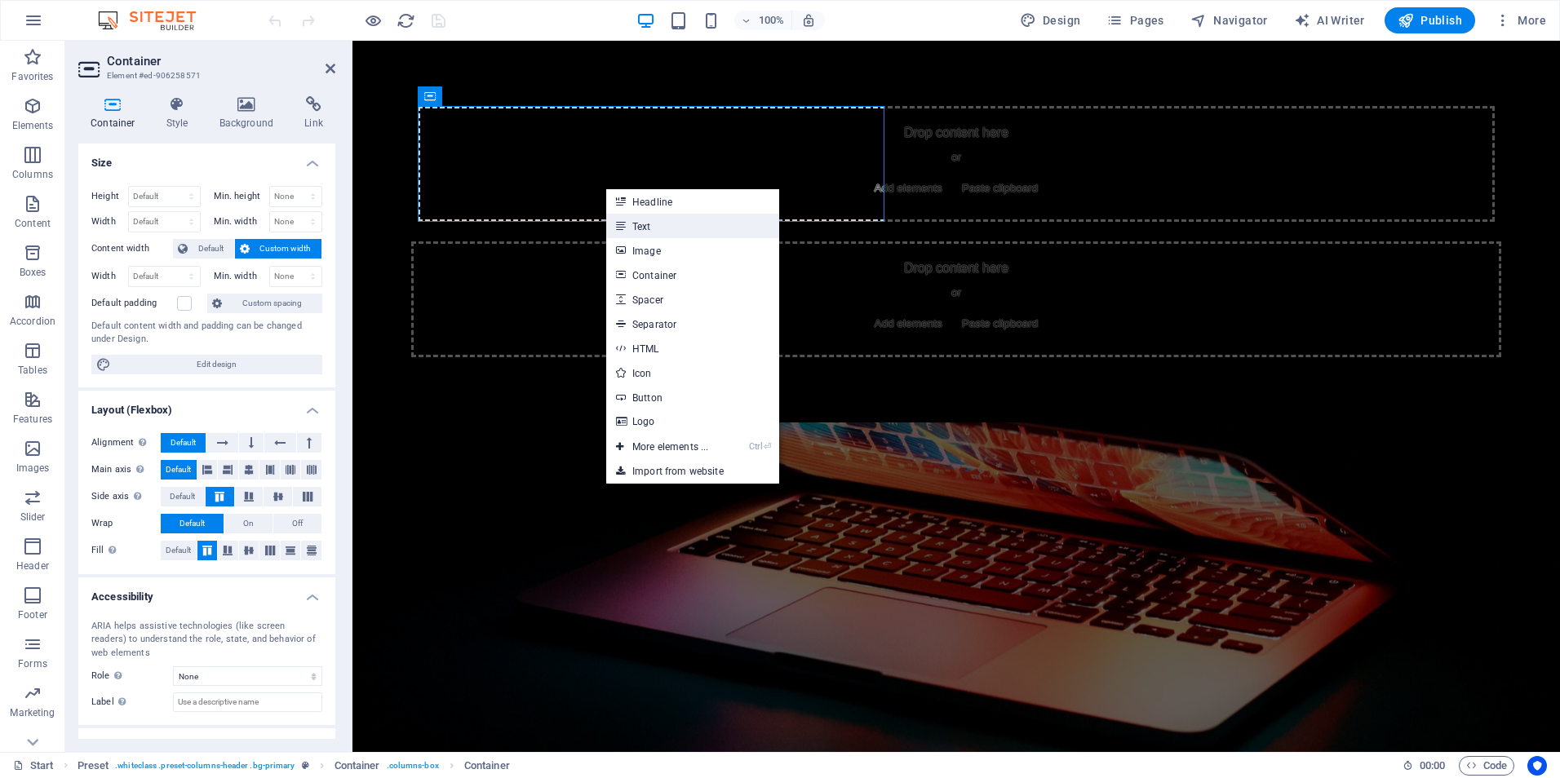
click at [652, 228] on link "Text" at bounding box center [692, 226] width 173 height 24
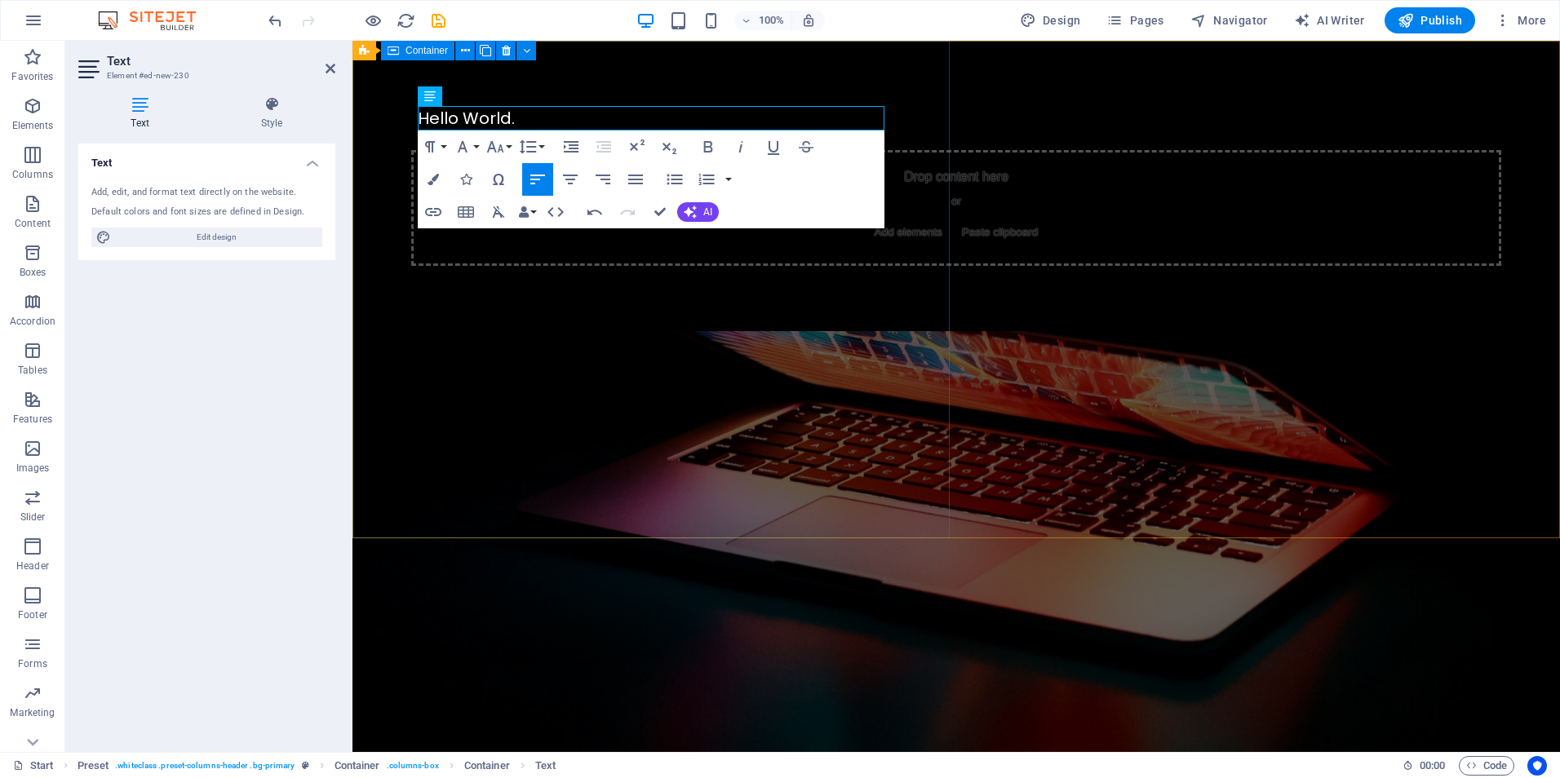
click at [763, 310] on div "Hello World. Drop content here or Add elements Paste clipboard" at bounding box center [955, 183] width 1207 height 284
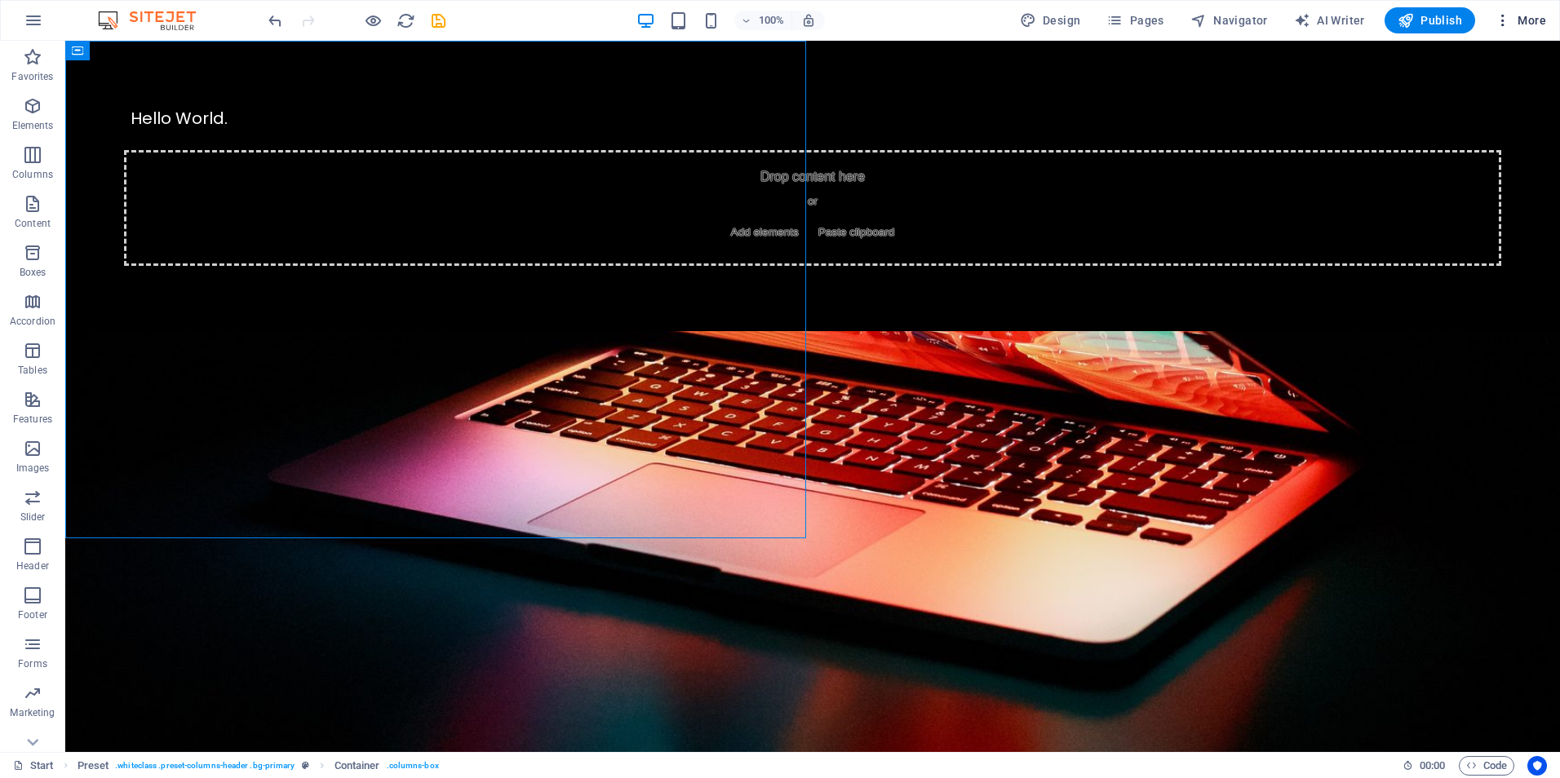
click at [1521, 23] on span "More" at bounding box center [1519, 20] width 51 height 16
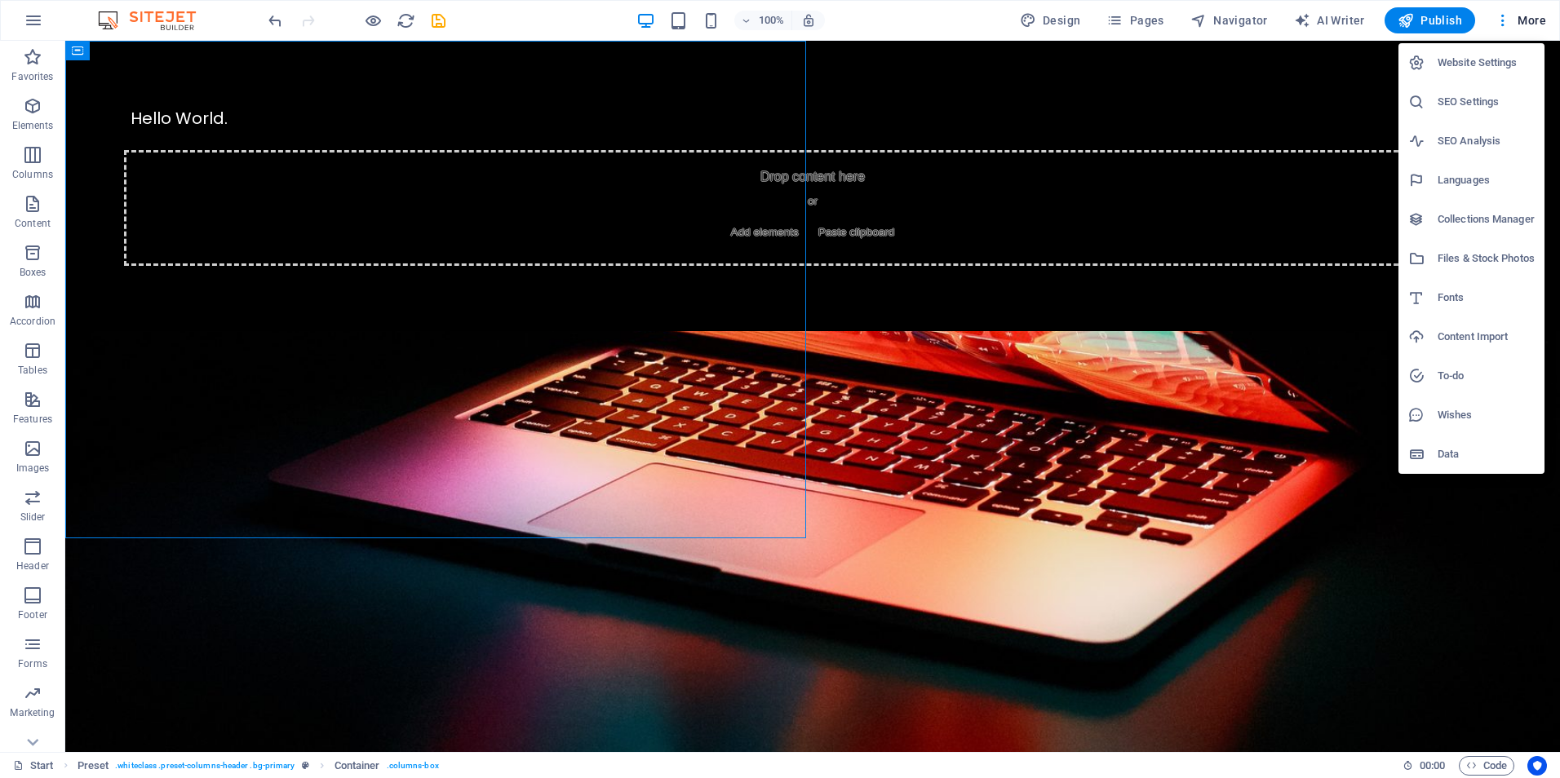
click at [1477, 60] on h6 "Website Settings" at bounding box center [1485, 63] width 97 height 20
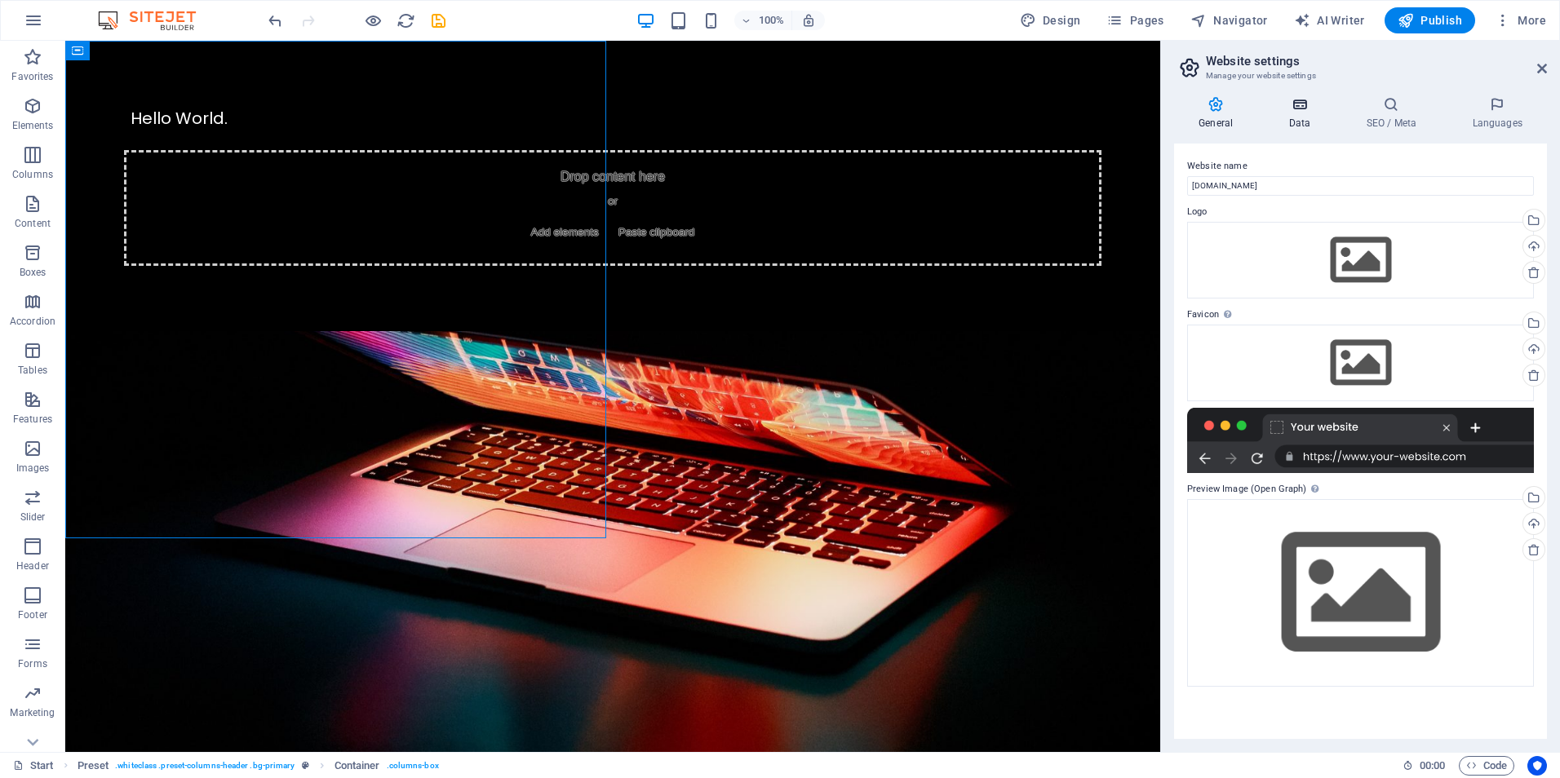
click at [1306, 109] on icon at bounding box center [1299, 104] width 71 height 16
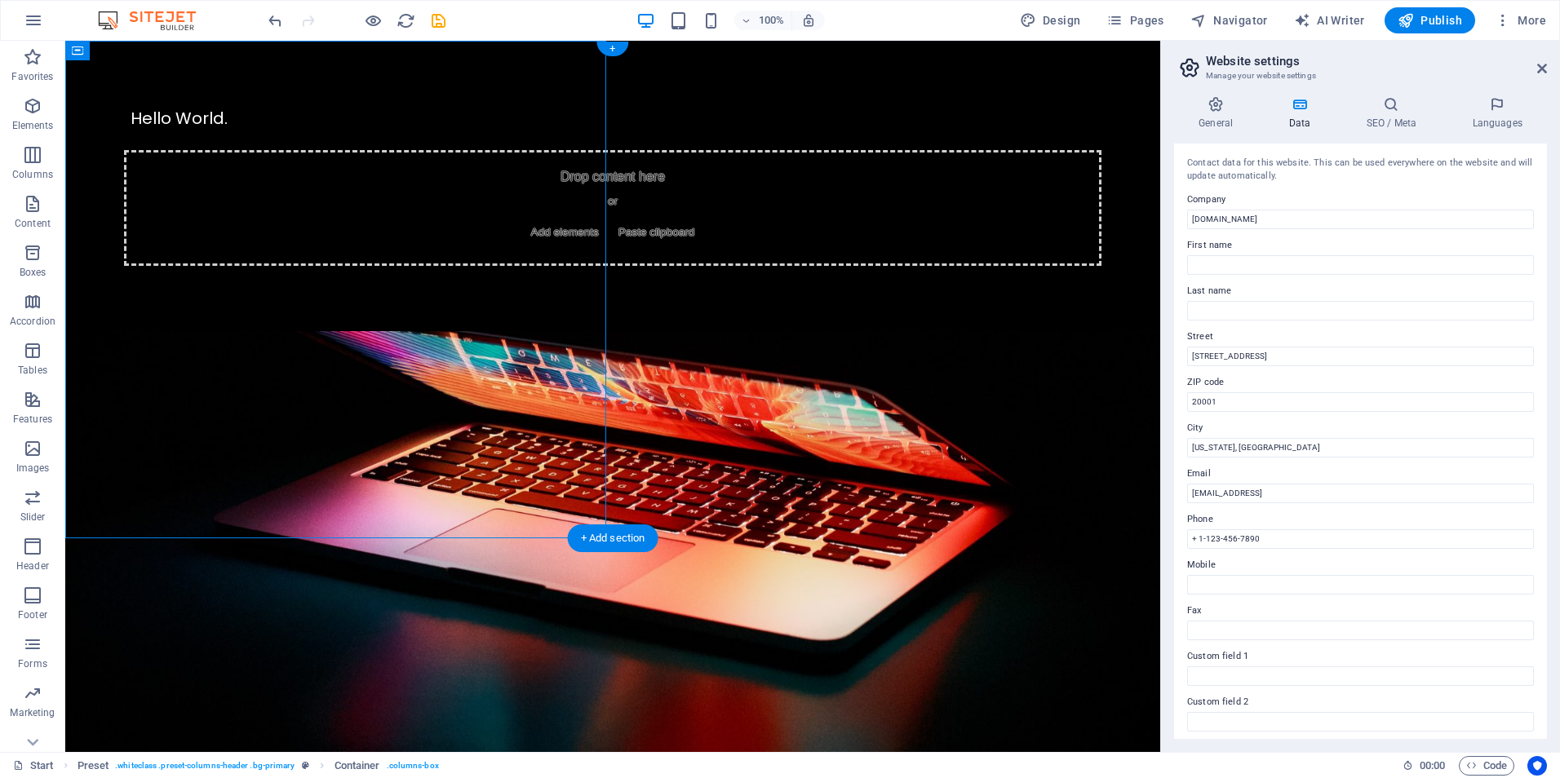
click at [872, 396] on figure at bounding box center [612, 633] width 1095 height 604
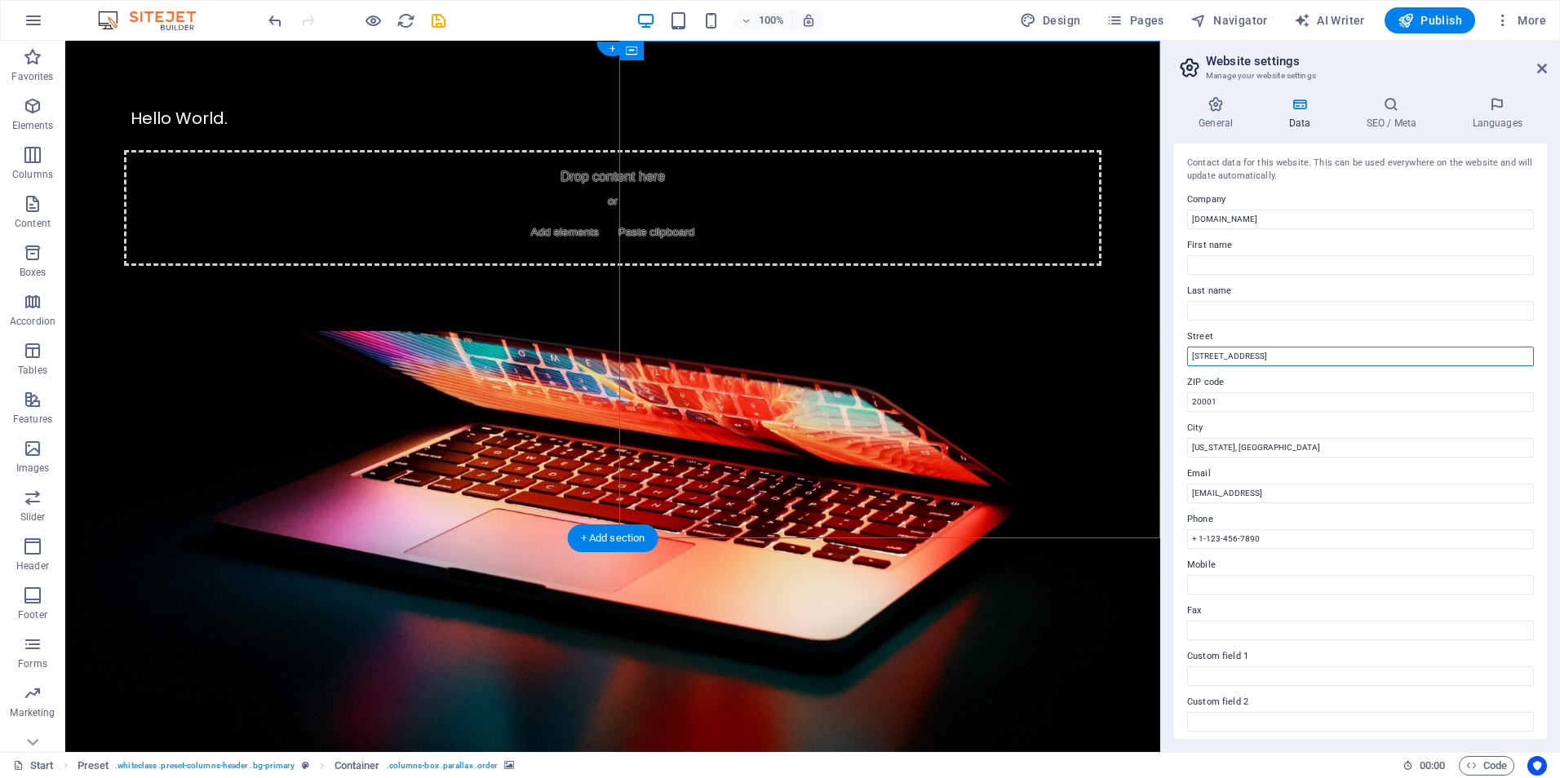
drag, startPoint x: 1305, startPoint y: 395, endPoint x: 1100, endPoint y: 370, distance: 207.0
click at [1395, 121] on h4 "SEO / Meta" at bounding box center [1394, 113] width 106 height 34
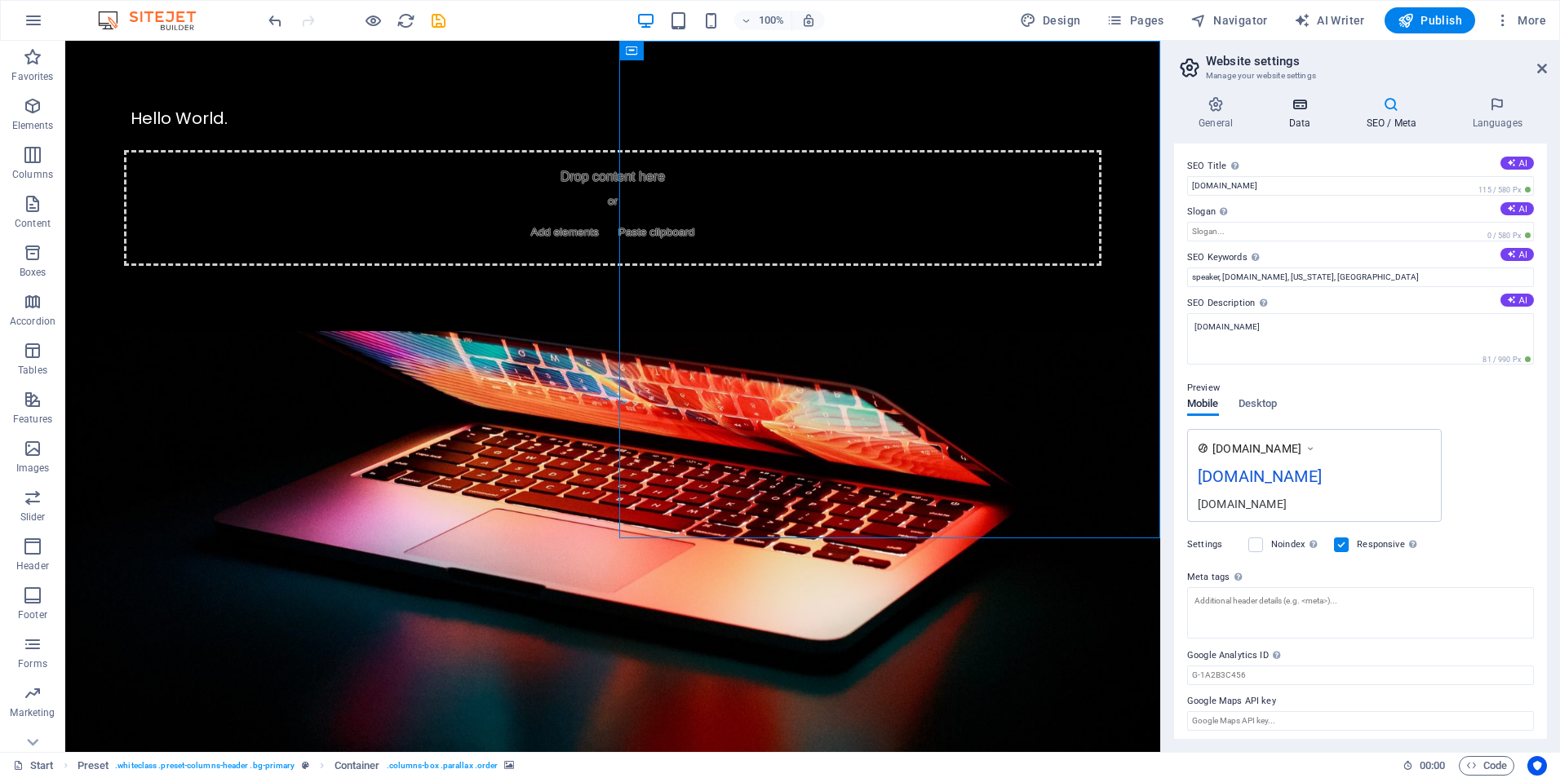
click at [1305, 115] on h4 "Data" at bounding box center [1302, 113] width 77 height 34
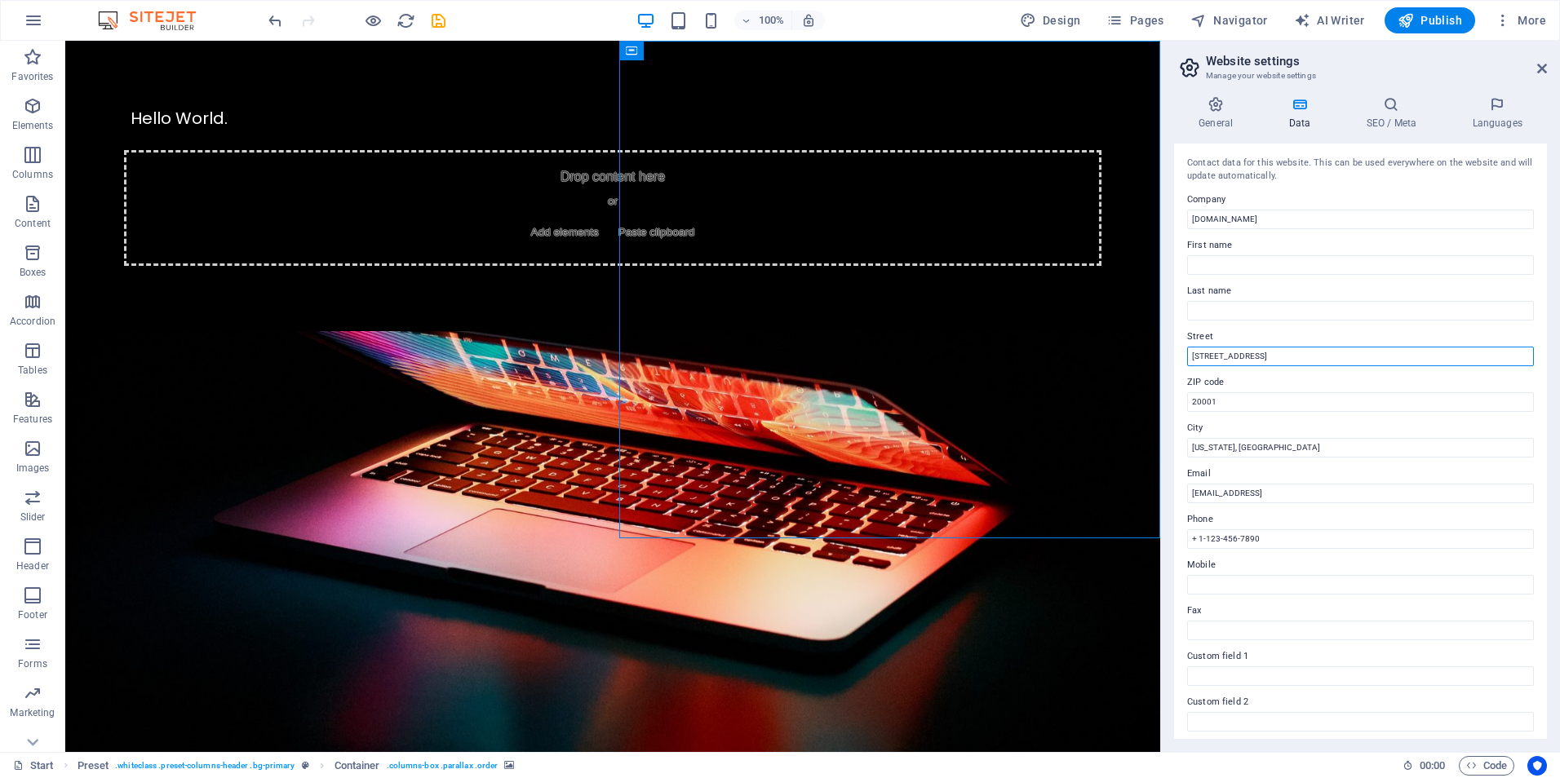
click at [1272, 360] on input "[STREET_ADDRESS]" at bounding box center [1360, 357] width 347 height 20
type input "4"
click at [1229, 405] on input "20001" at bounding box center [1360, 402] width 347 height 20
type input "2"
click at [1255, 443] on input "[US_STATE], [GEOGRAPHIC_DATA]" at bounding box center [1360, 448] width 347 height 20
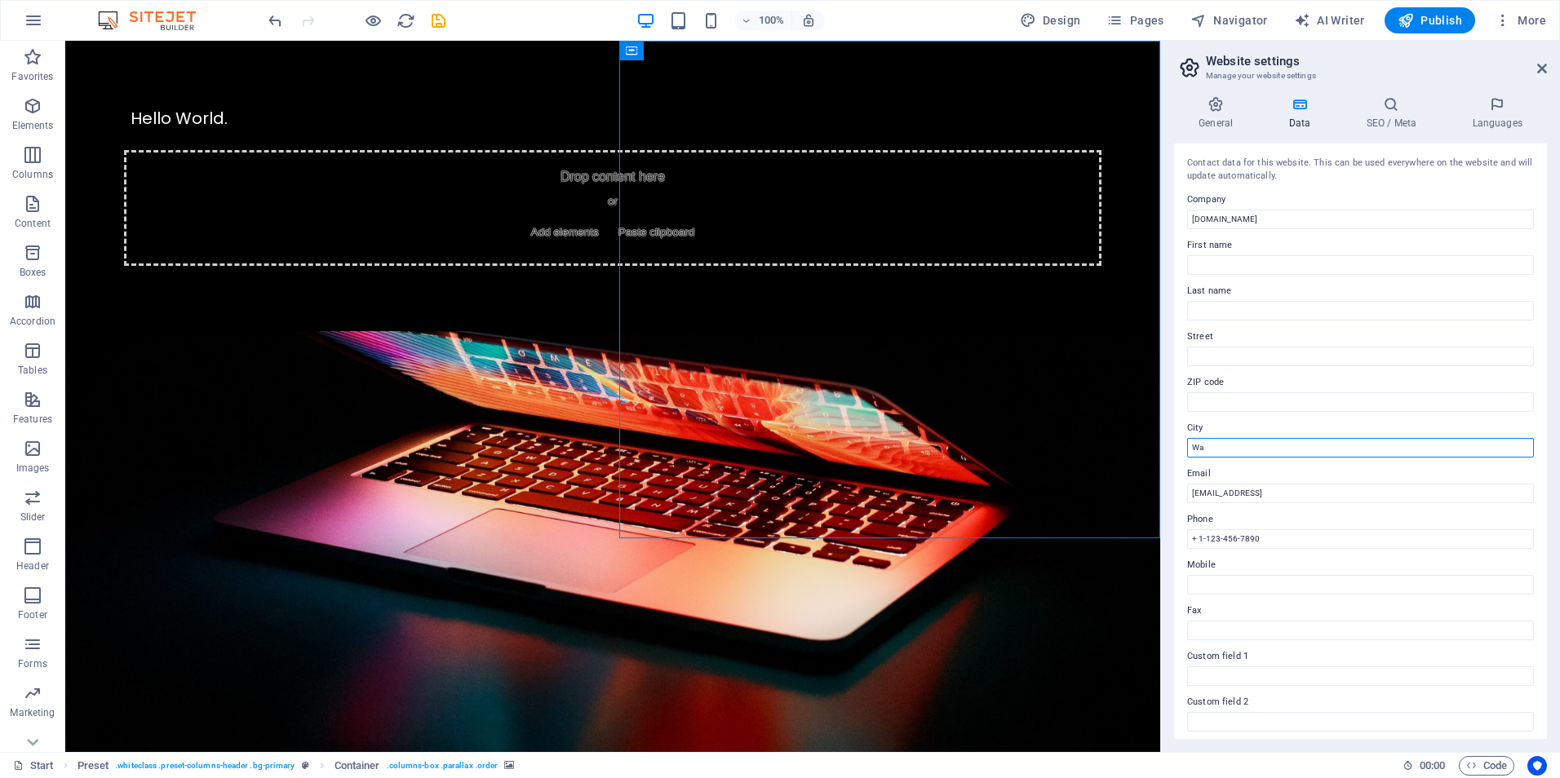
type input "W"
click at [1410, 498] on input "[EMAIL_ADDRESS]" at bounding box center [1360, 494] width 347 height 20
type input "3"
click at [1333, 541] on input "+ 1-123-456-7890" at bounding box center [1360, 539] width 347 height 20
type input "+"
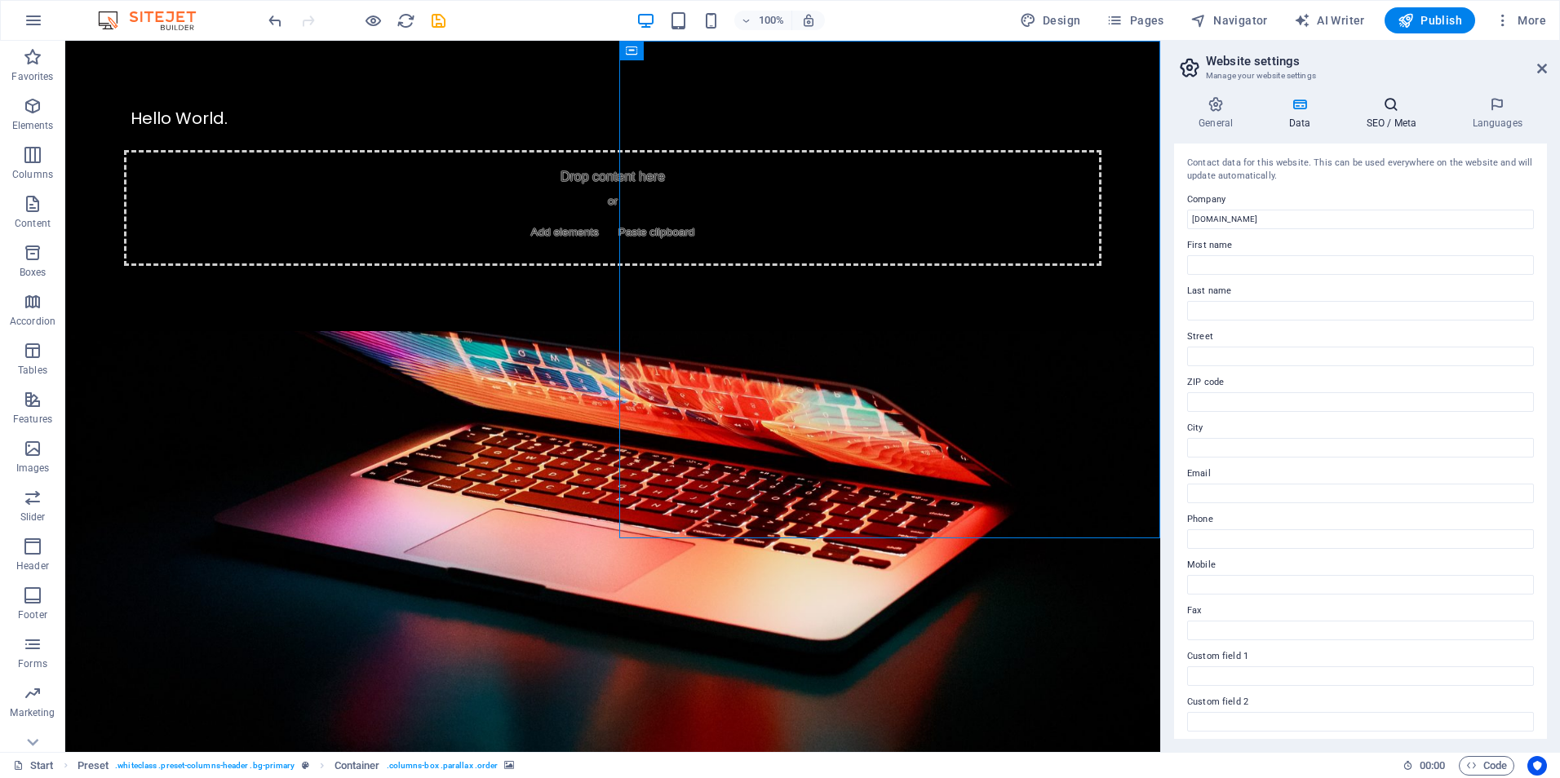
click at [1395, 121] on h4 "SEO / Meta" at bounding box center [1394, 113] width 106 height 34
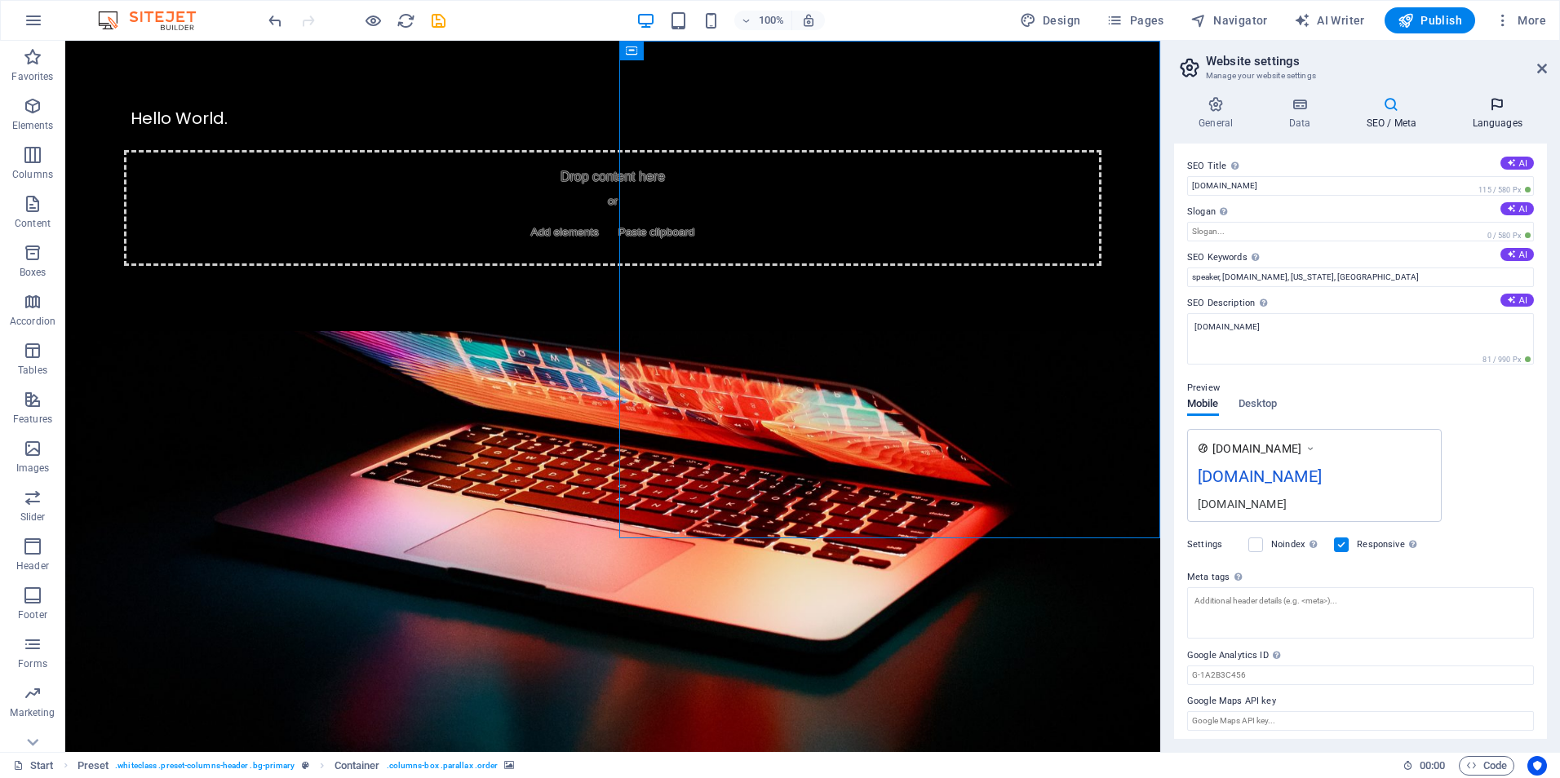
click at [1502, 118] on h4 "Languages" at bounding box center [1497, 113] width 100 height 34
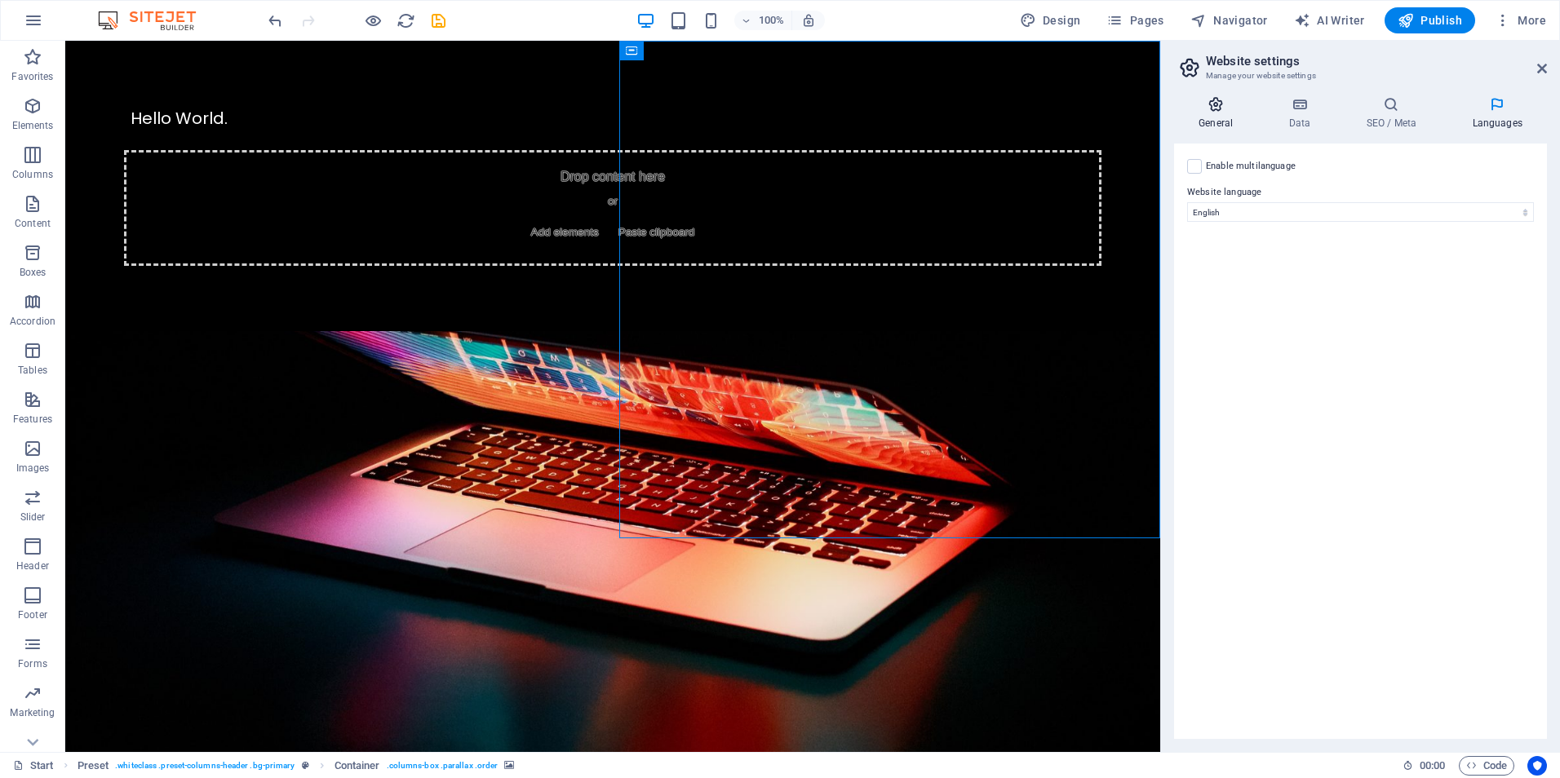
click at [1217, 101] on icon at bounding box center [1215, 104] width 83 height 16
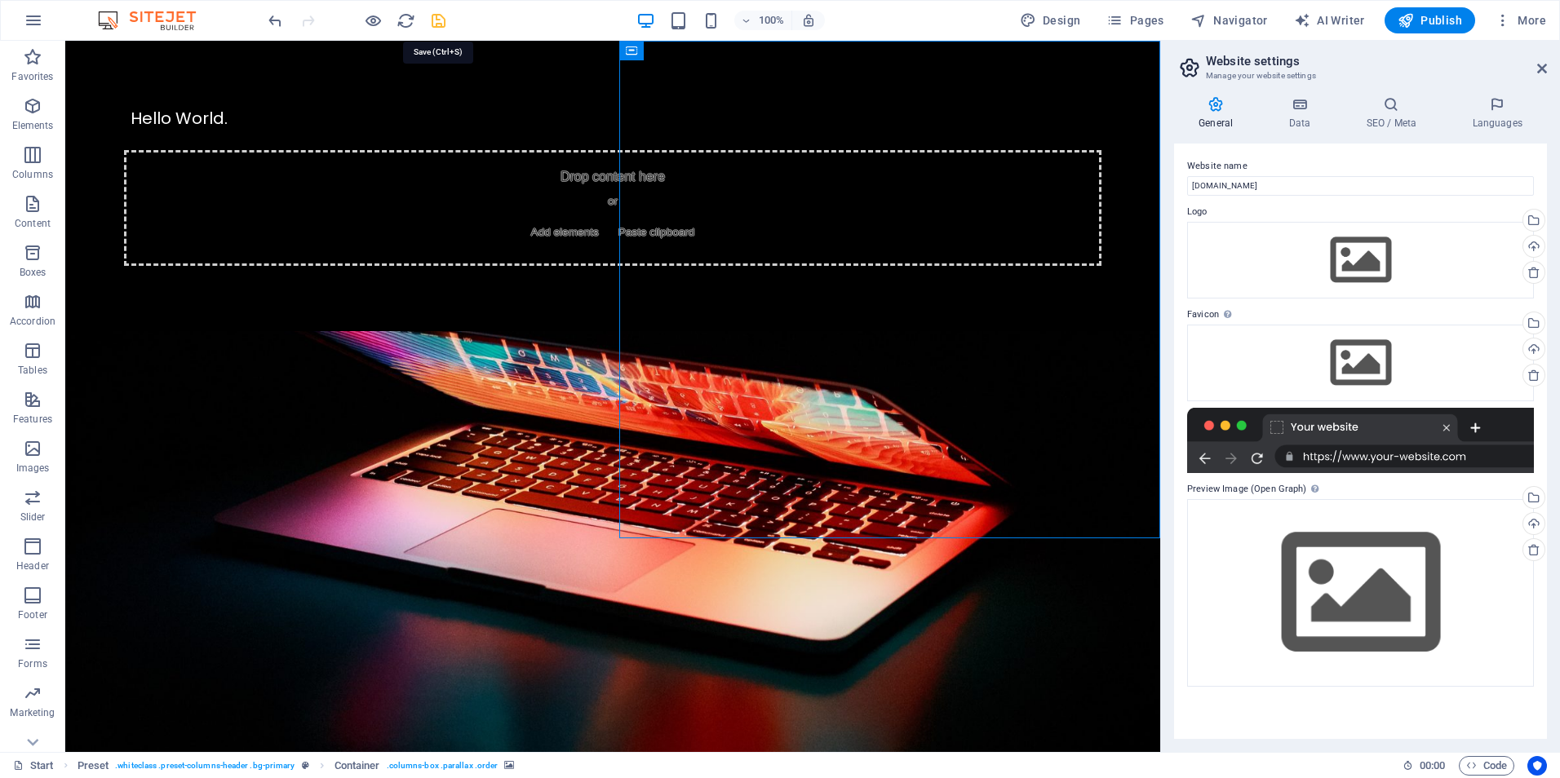
click at [436, 24] on icon "save" at bounding box center [438, 20] width 19 height 19
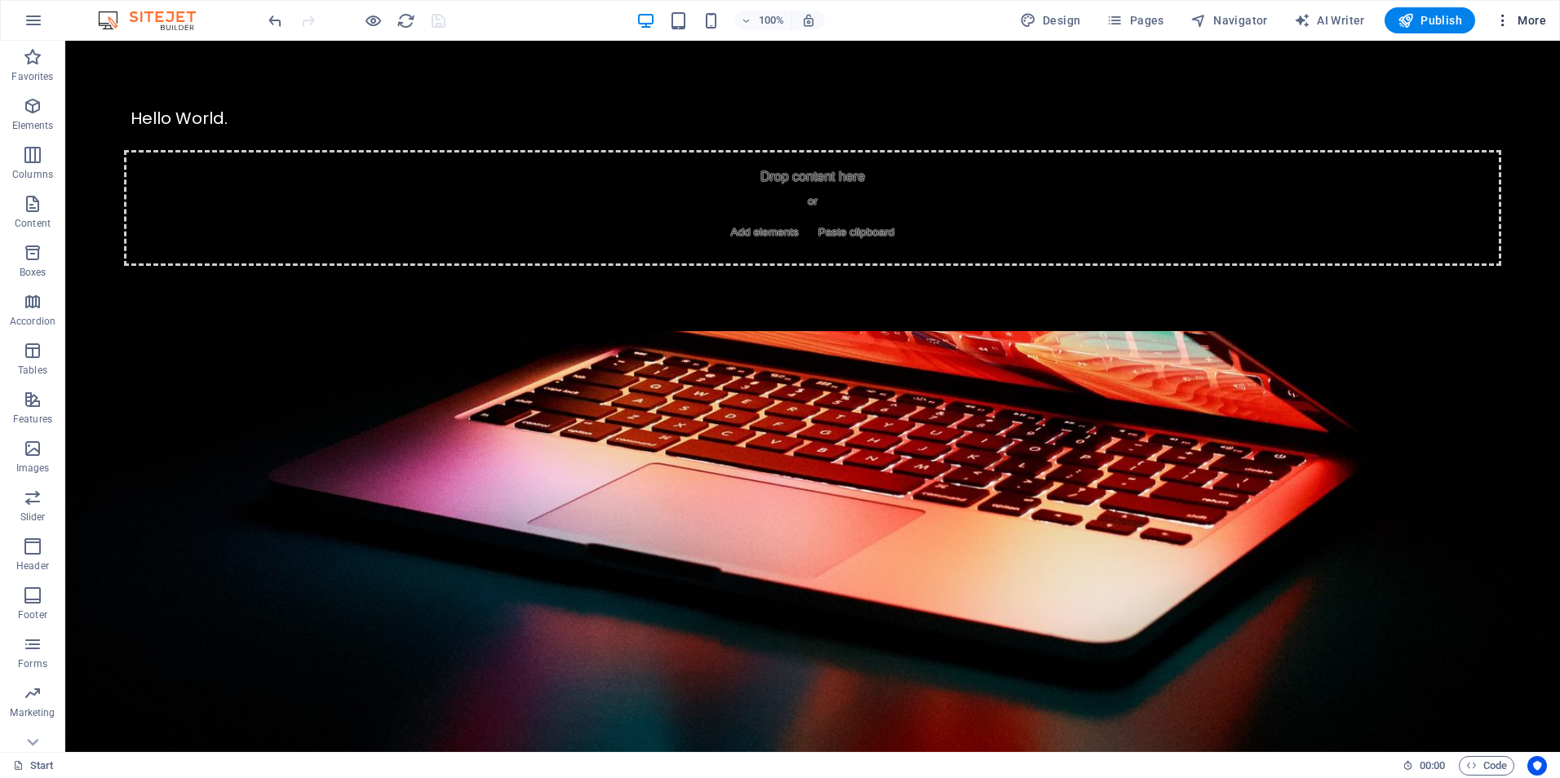
click at [1500, 21] on icon "button" at bounding box center [1502, 20] width 16 height 16
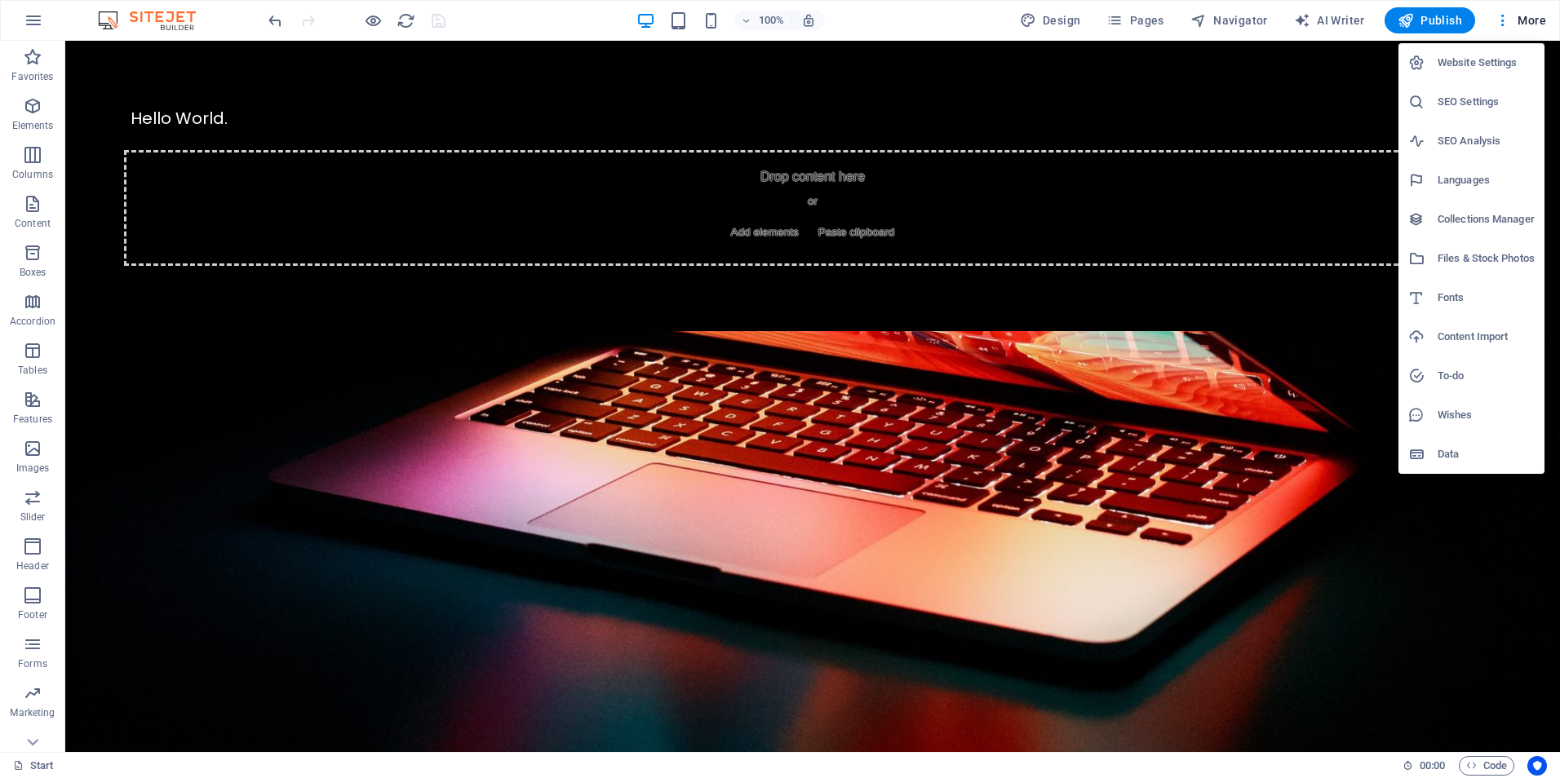
click at [1450, 60] on h6 "Website Settings" at bounding box center [1485, 63] width 97 height 20
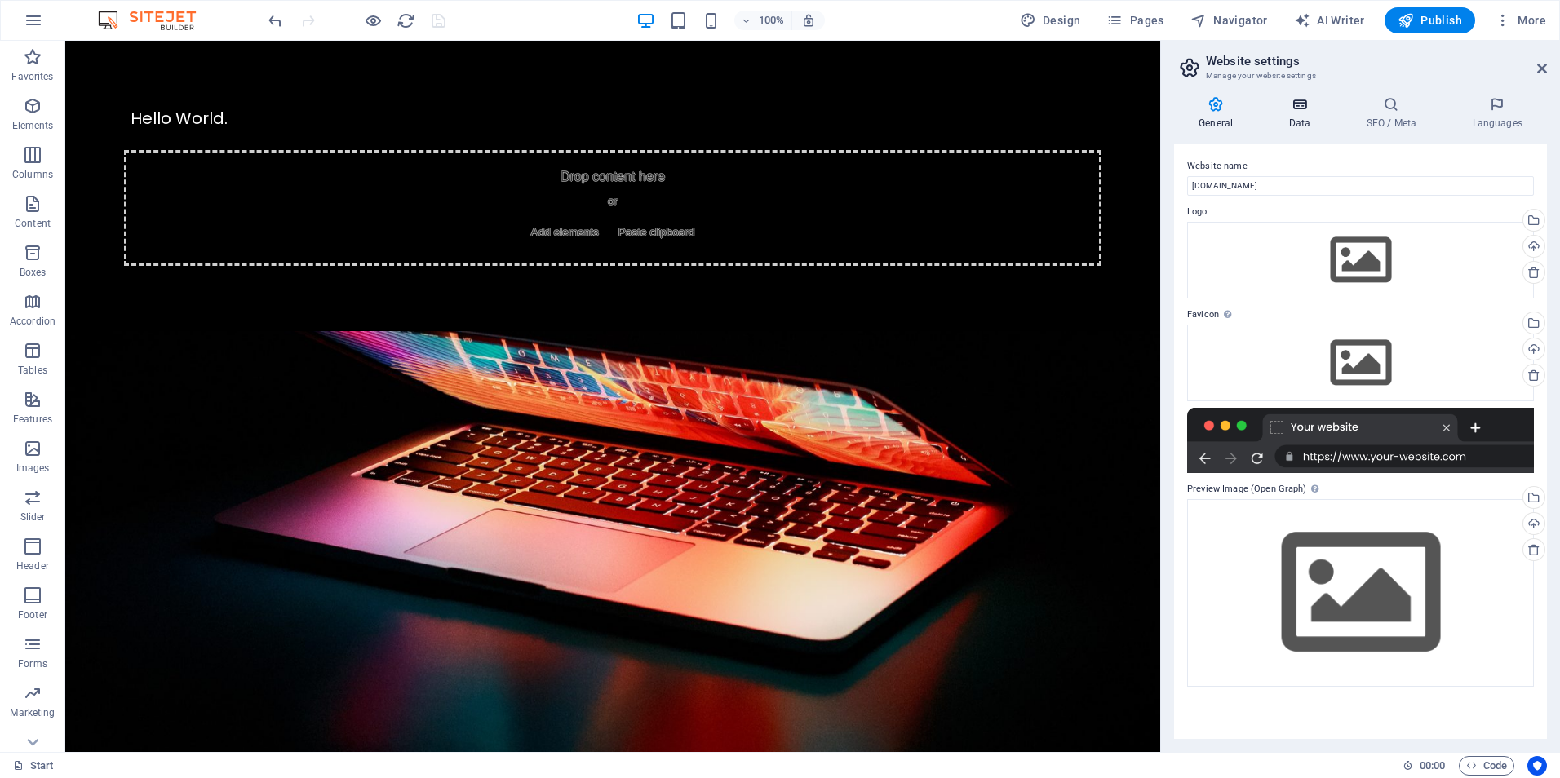
click at [1305, 110] on icon at bounding box center [1299, 104] width 71 height 16
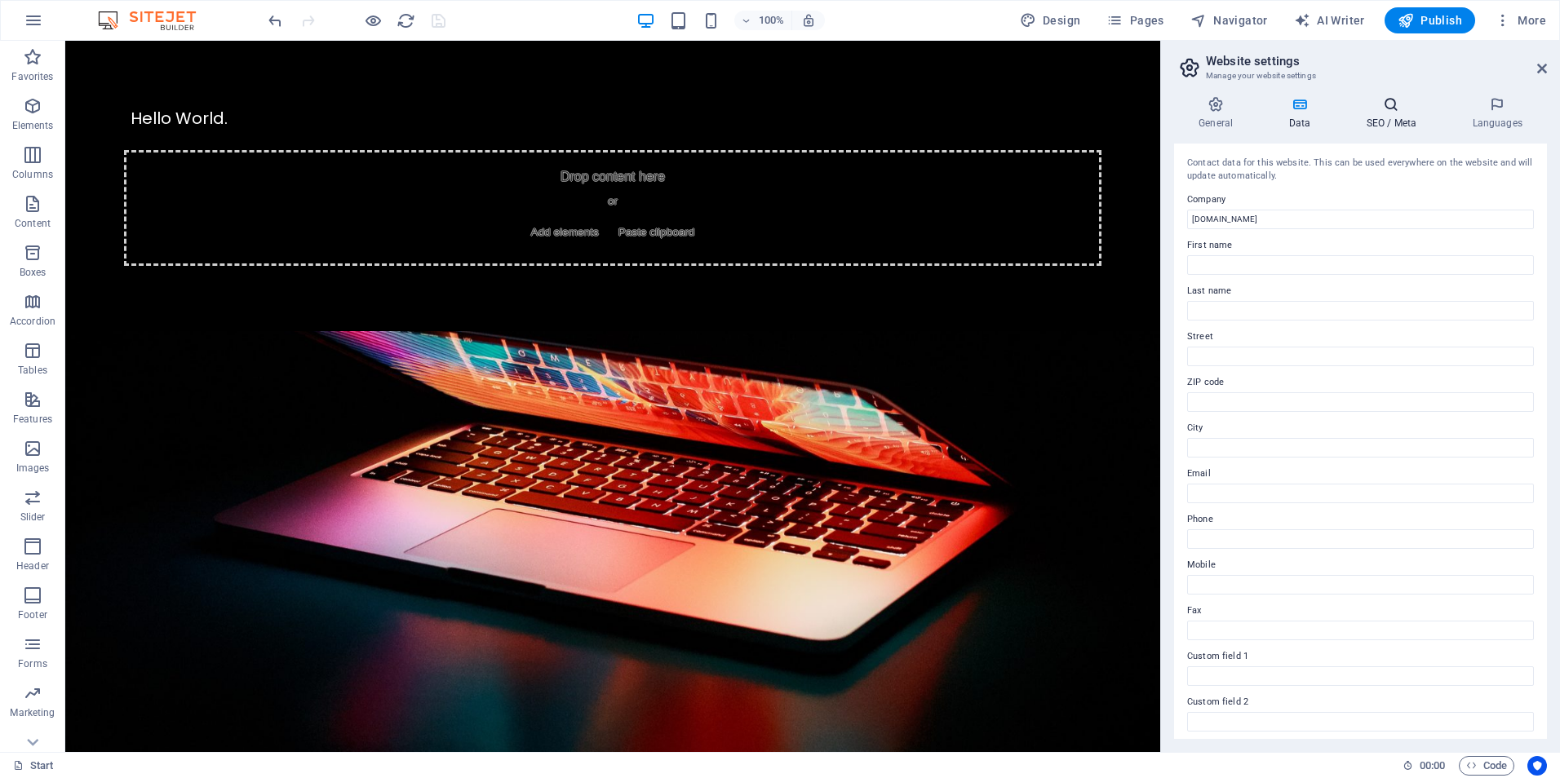
click at [1380, 117] on h4 "SEO / Meta" at bounding box center [1394, 113] width 106 height 34
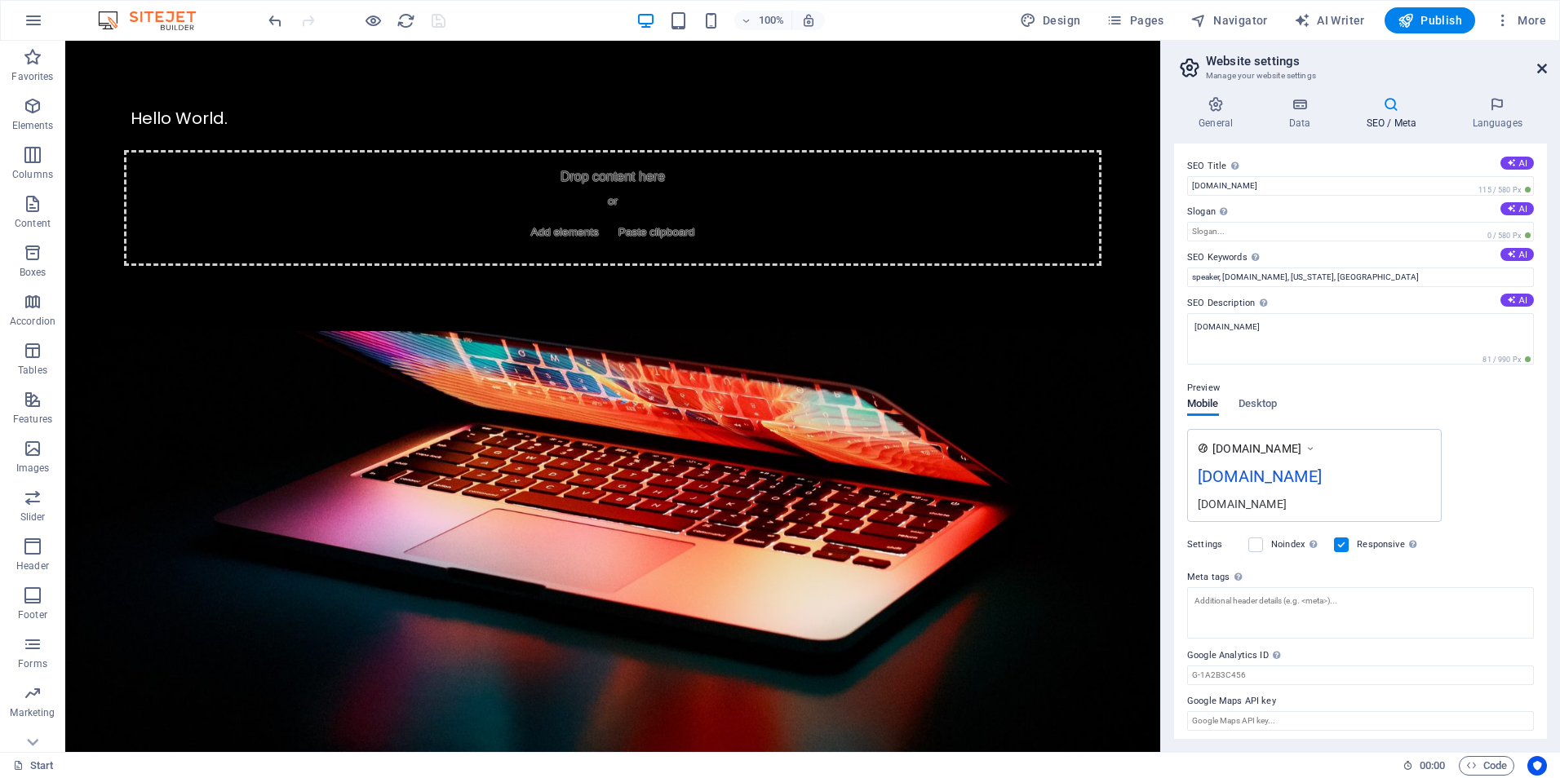
click at [1537, 68] on icon at bounding box center [1542, 68] width 10 height 13
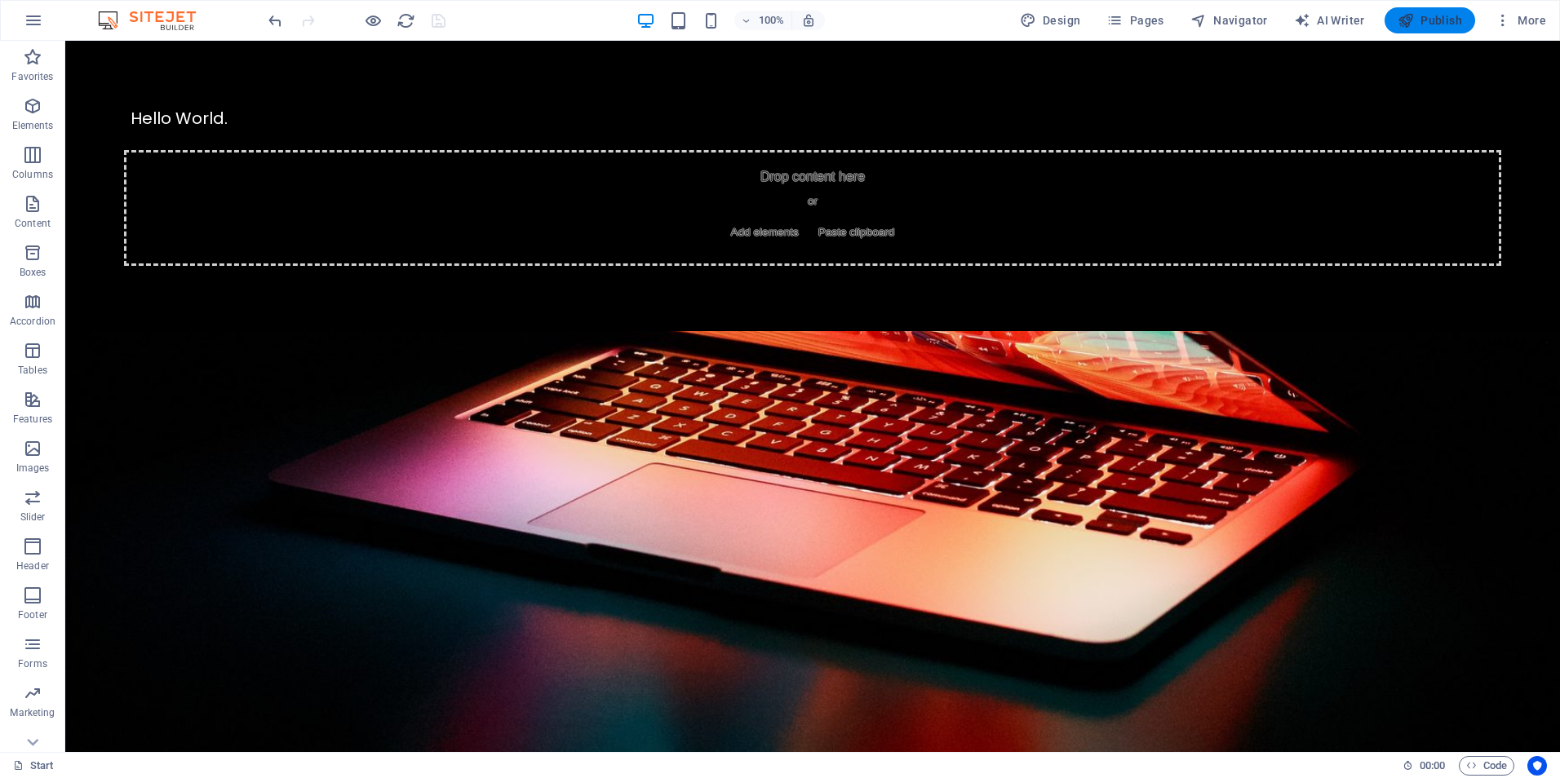
click at [1458, 20] on span "Publish" at bounding box center [1429, 20] width 64 height 16
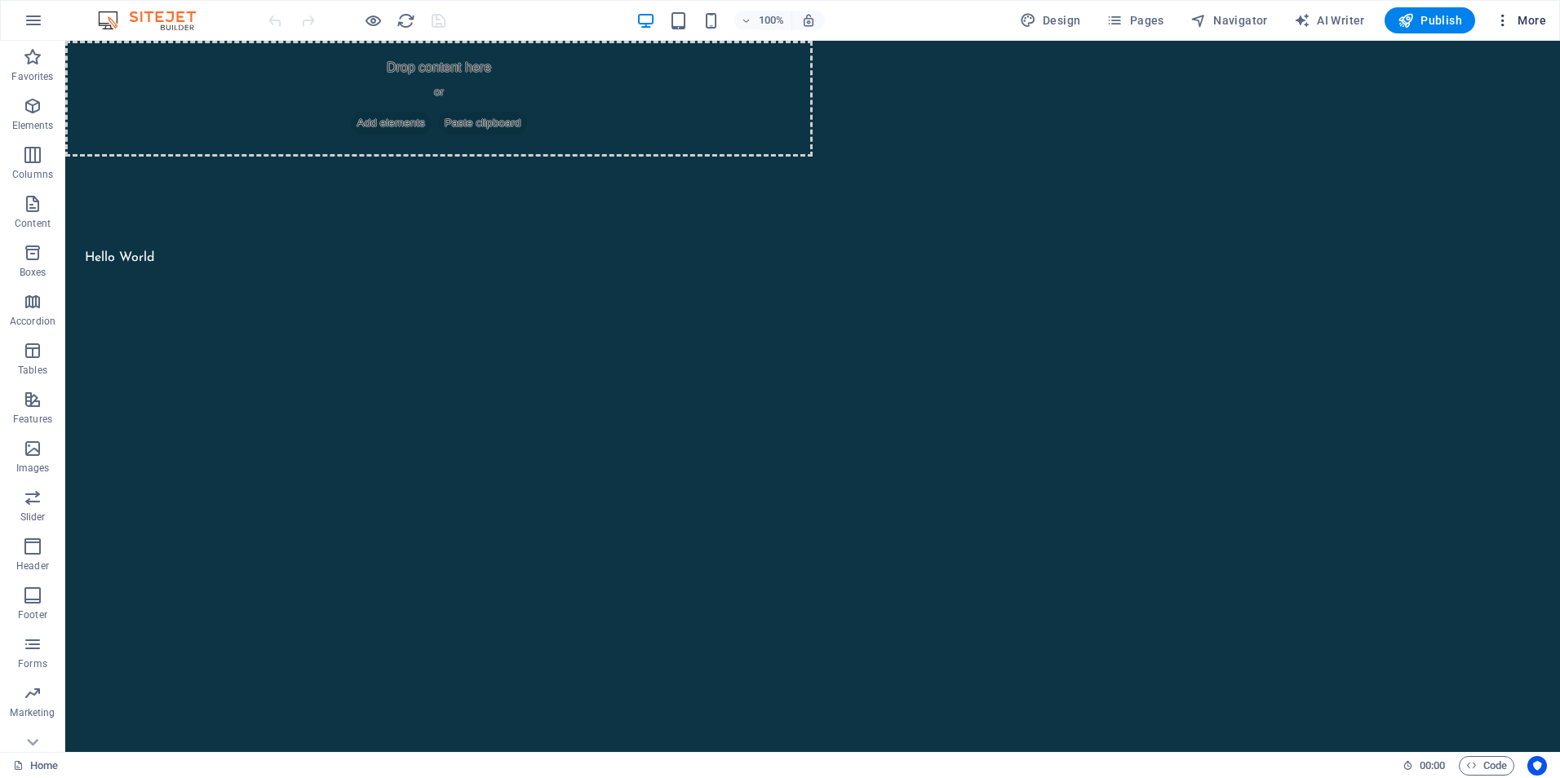
click at [1503, 18] on icon "button" at bounding box center [1502, 20] width 16 height 16
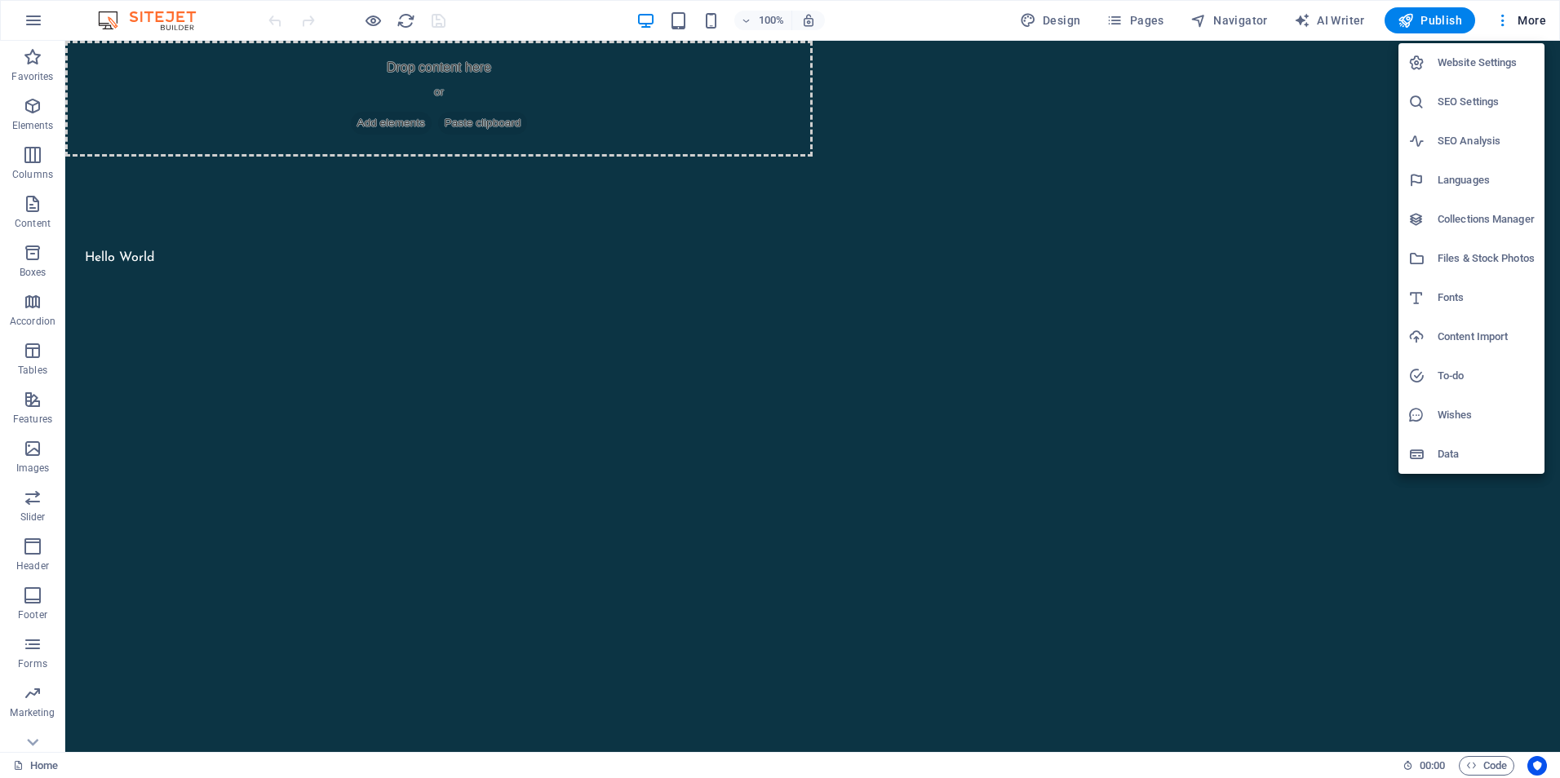
click at [1477, 55] on h6 "Website Settings" at bounding box center [1485, 63] width 97 height 20
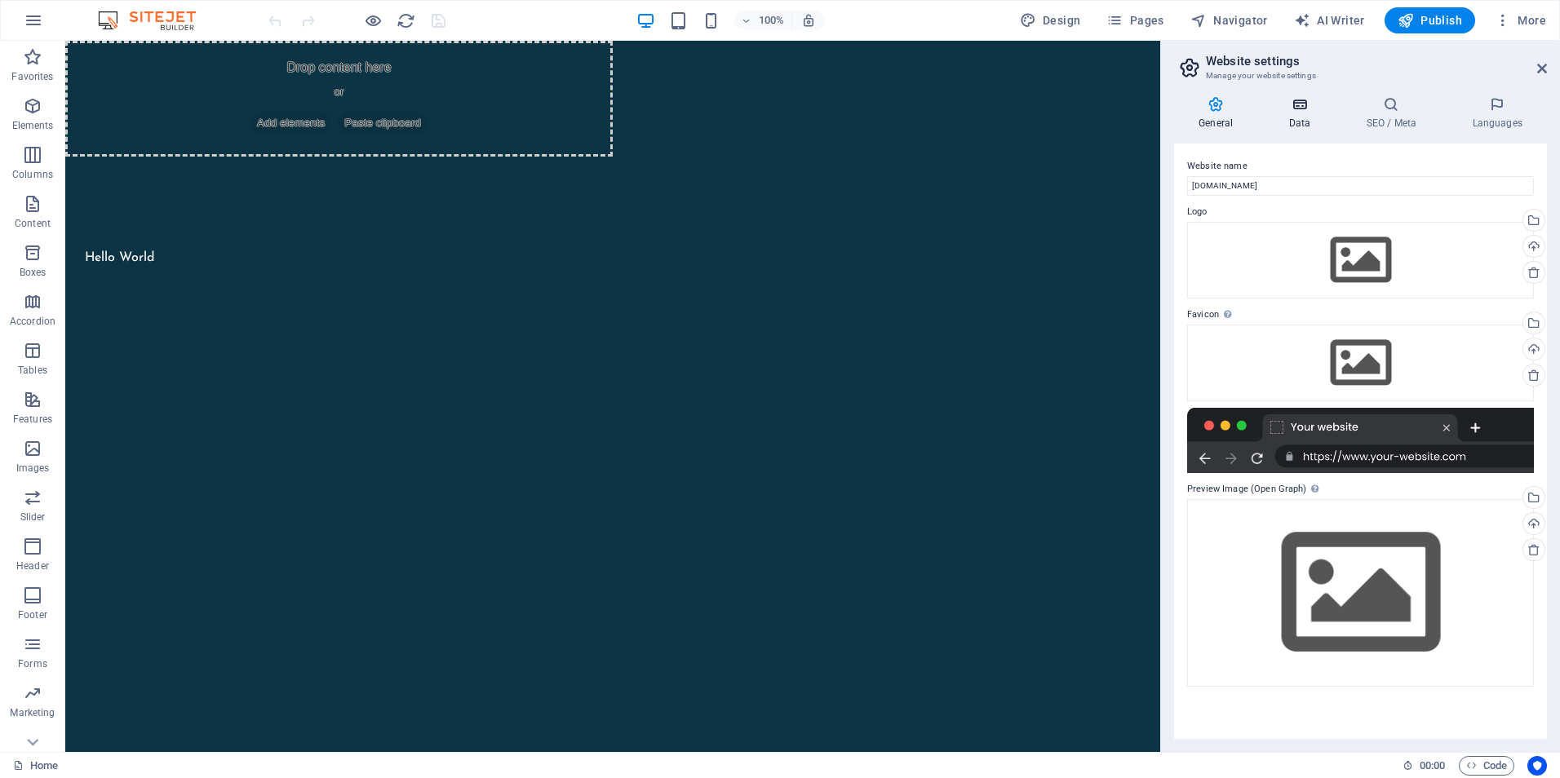
click at [1291, 108] on icon at bounding box center [1299, 104] width 71 height 16
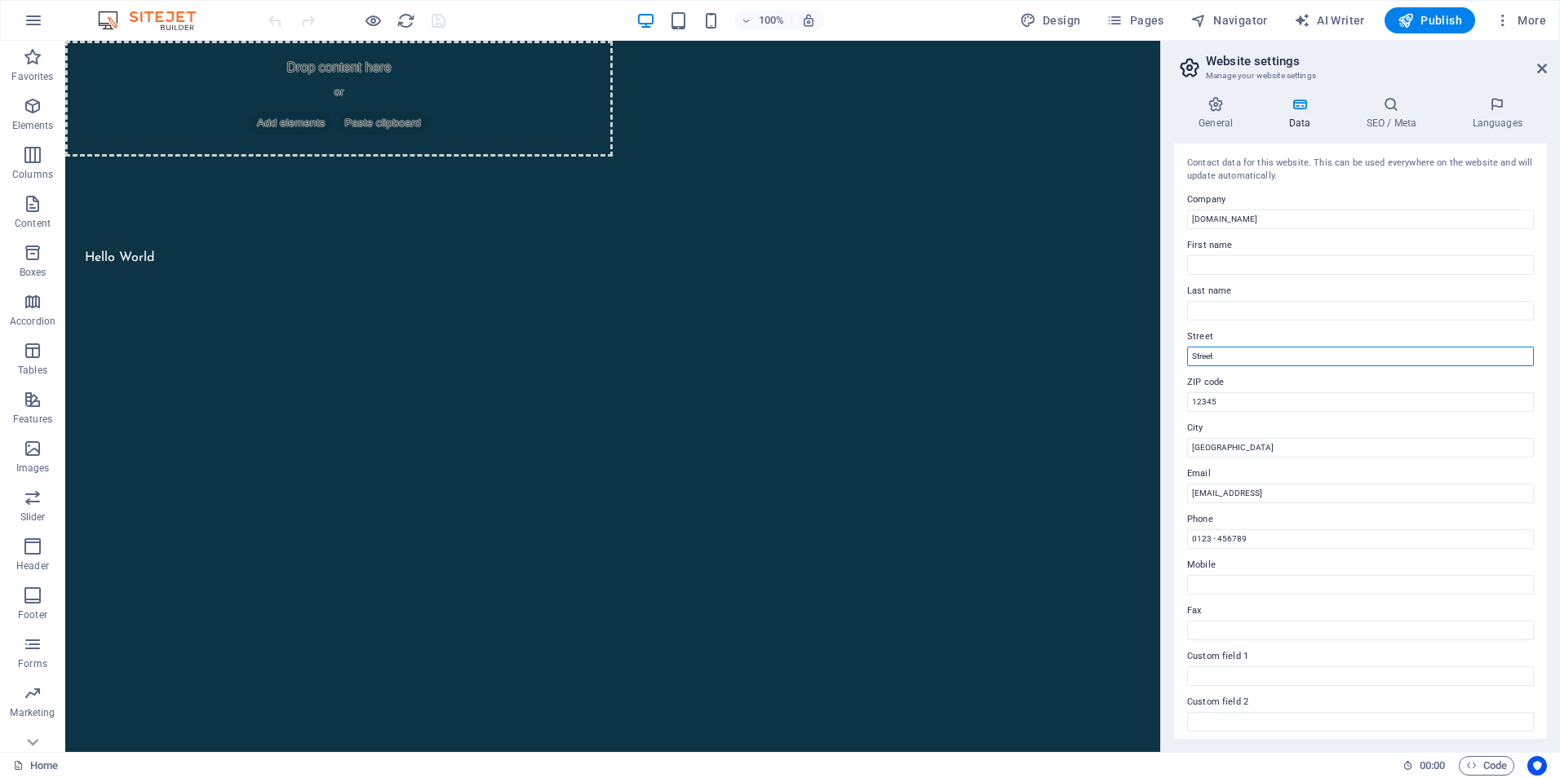
drag, startPoint x: 1296, startPoint y: 399, endPoint x: 1114, endPoint y: 357, distance: 186.6
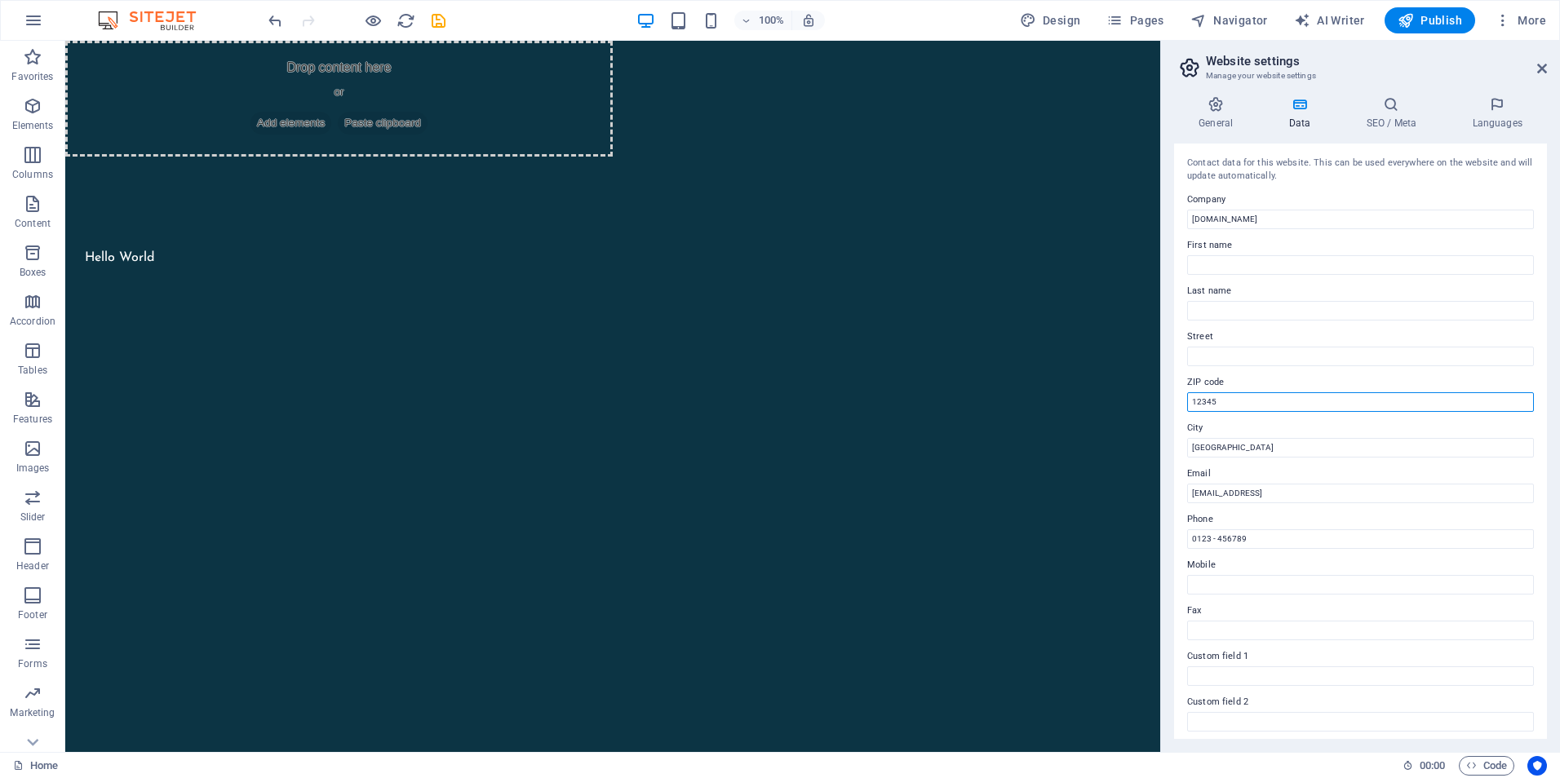
click at [1255, 410] on input "12345" at bounding box center [1360, 402] width 347 height 20
type input "1"
drag, startPoint x: 1450, startPoint y: 536, endPoint x: 1052, endPoint y: 493, distance: 401.2
drag, startPoint x: 1314, startPoint y: 583, endPoint x: 1133, endPoint y: 541, distance: 186.0
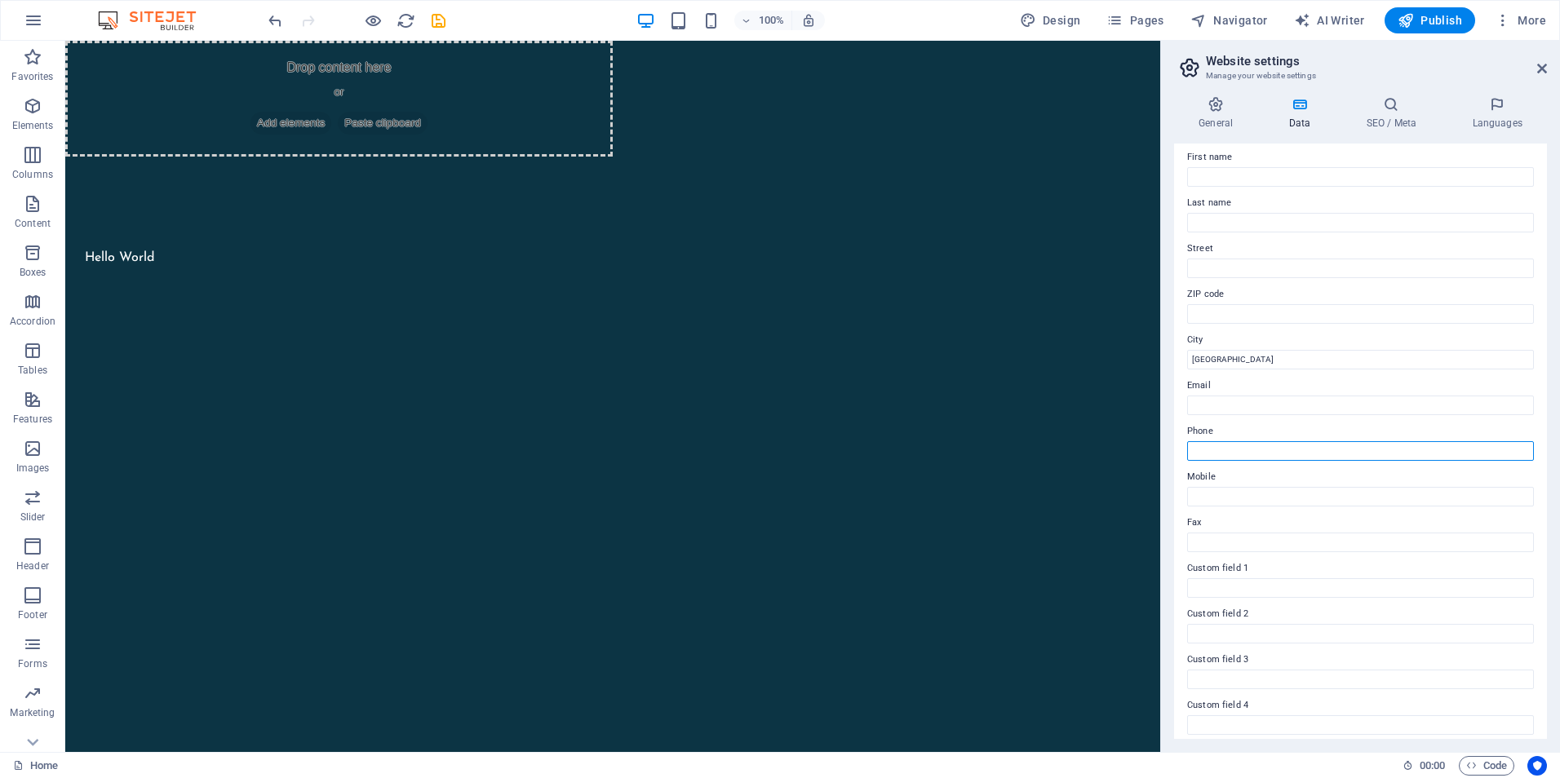
scroll to position [25, 0]
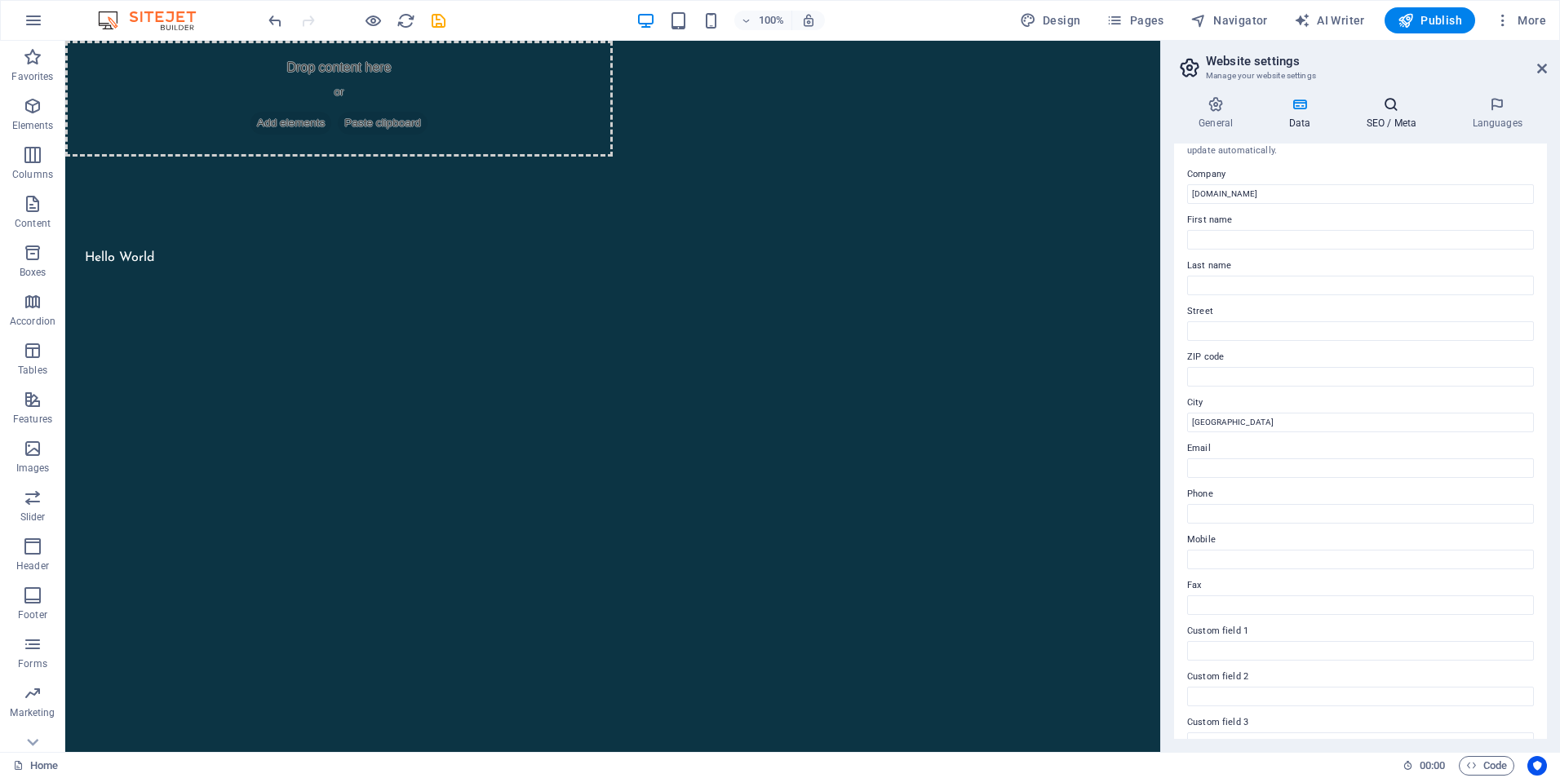
click at [1394, 113] on h4 "SEO / Meta" at bounding box center [1394, 113] width 106 height 34
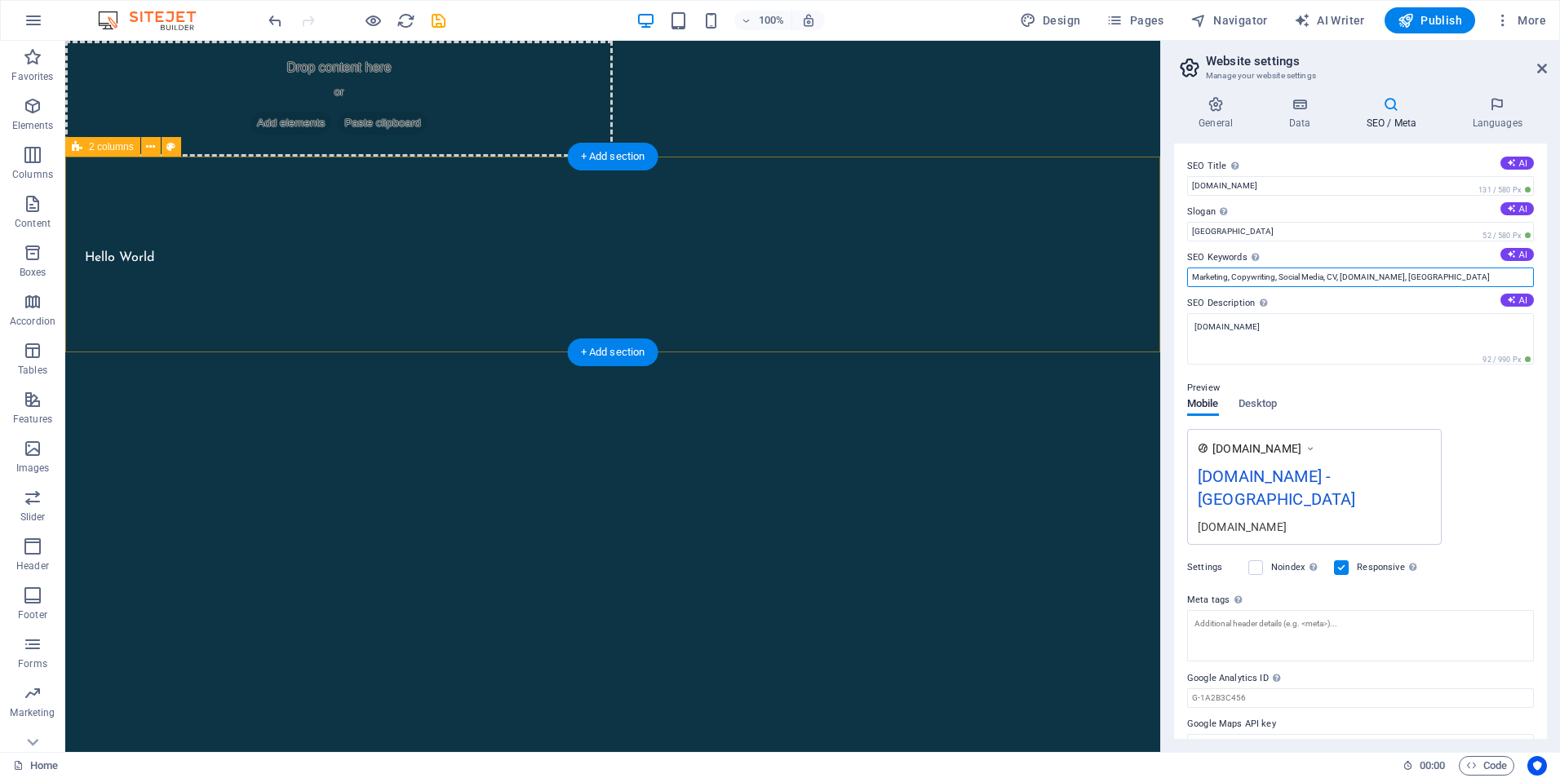
drag, startPoint x: 1487, startPoint y: 313, endPoint x: 1127, endPoint y: 277, distance: 362.4
click at [1462, 278] on input "Marketing, Copywriting, Social Media, CV, worldwave.org, Berlin" at bounding box center [1360, 278] width 347 height 20
click at [1459, 278] on input "Marketing, Copywriting, Social Media, CV, worldwave.org, Berlin" at bounding box center [1360, 278] width 347 height 20
click at [1379, 277] on input "Marketing, Copywriting, Social Media, CV, worldwave.org, Berlin" at bounding box center [1360, 278] width 347 height 20
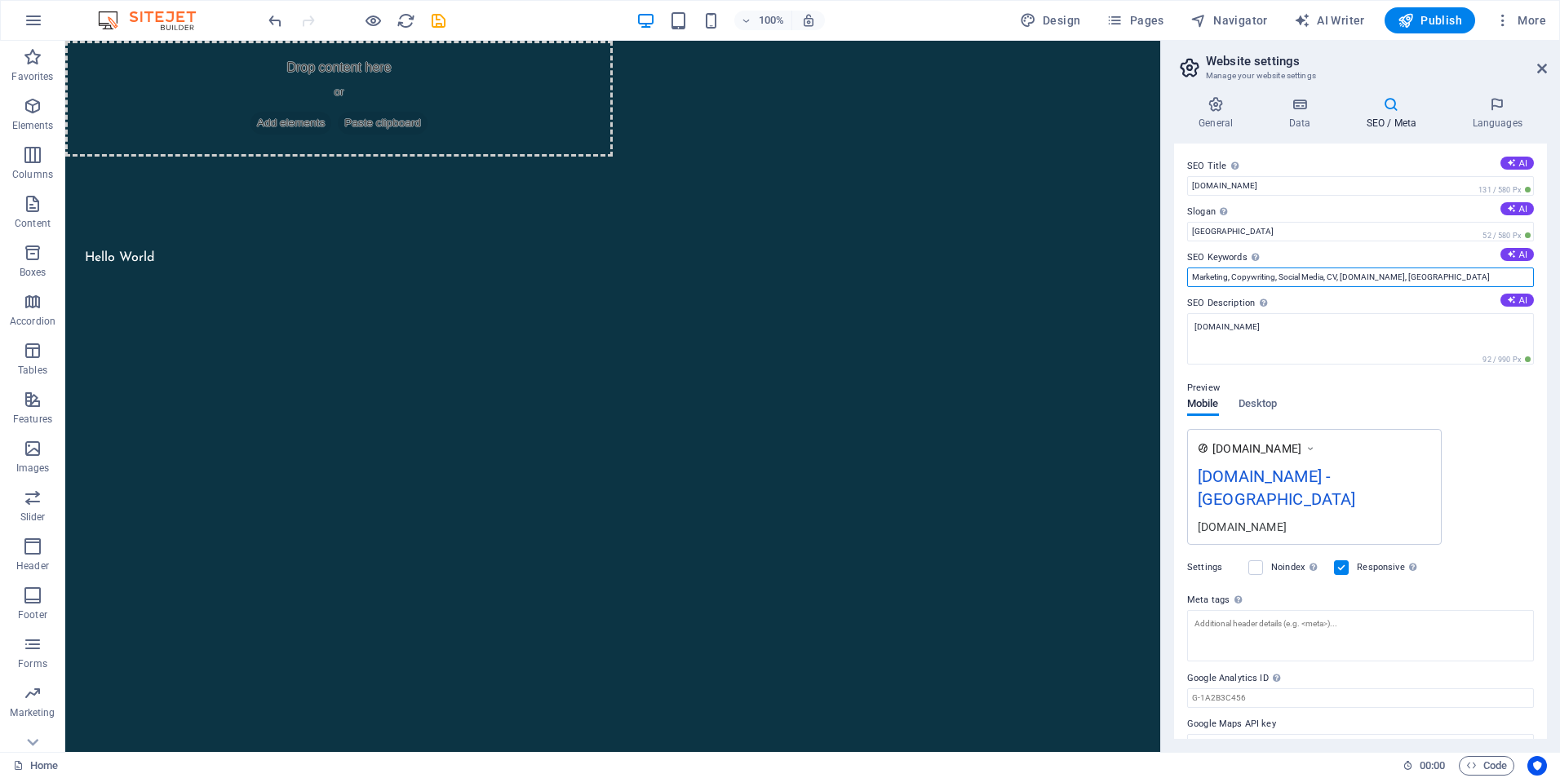
click at [1379, 277] on input "Marketing, Copywriting, Social Media, CV, worldwave.org, Berlin" at bounding box center [1360, 278] width 347 height 20
click at [1238, 239] on input "Berlin" at bounding box center [1360, 232] width 347 height 20
type input "B"
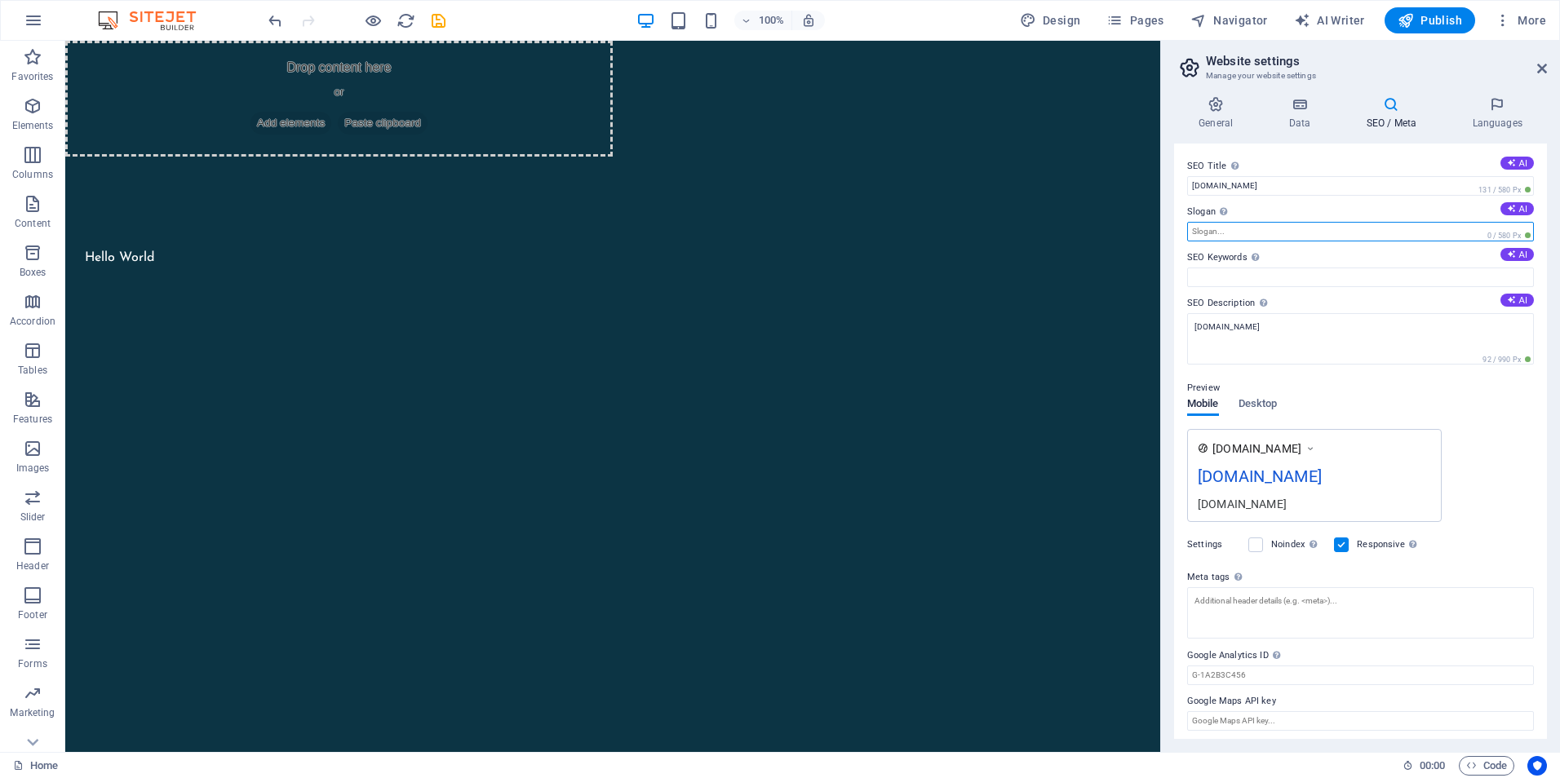
scroll to position [5, 0]
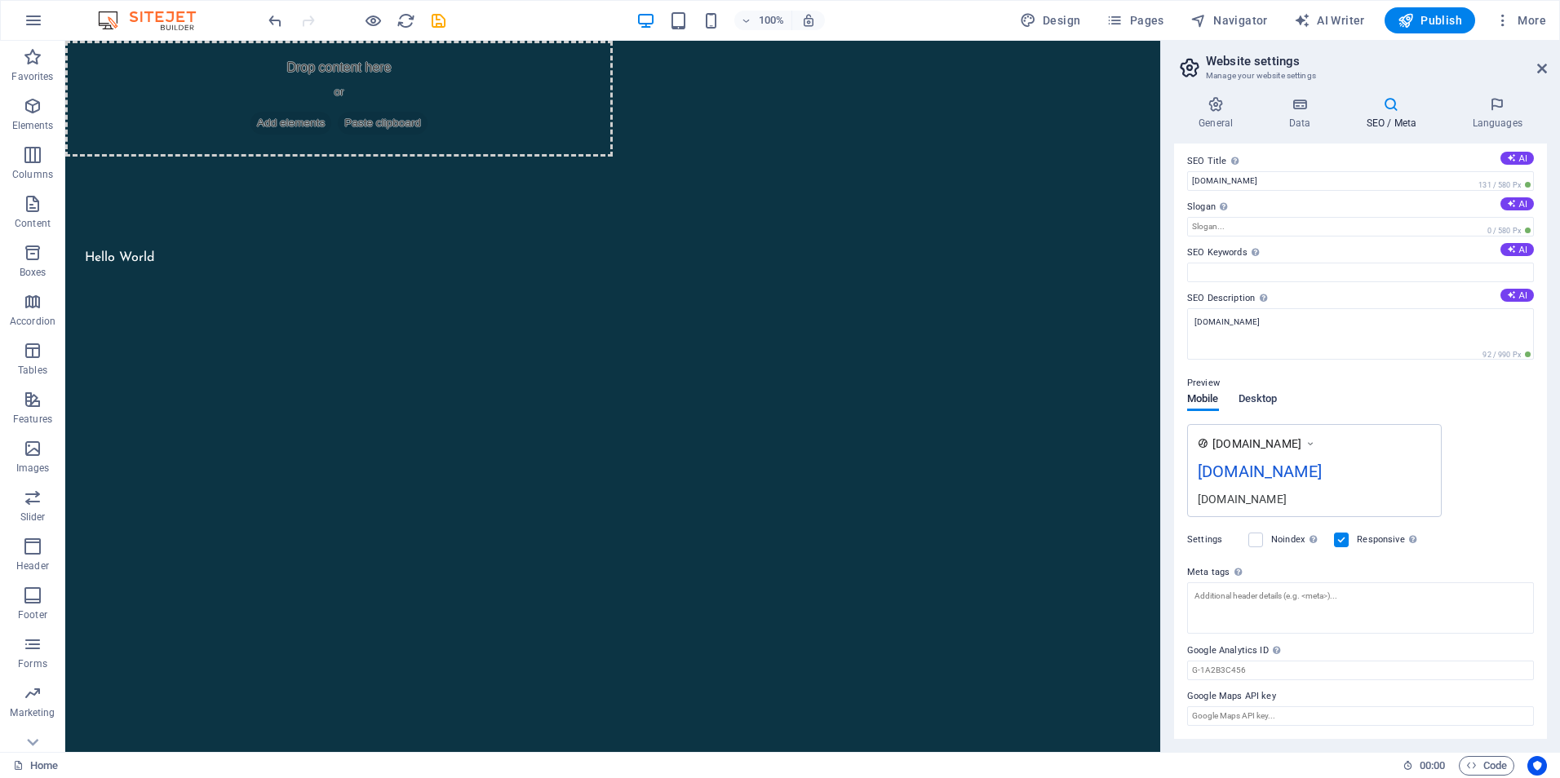
click at [1255, 396] on span "Desktop" at bounding box center [1257, 400] width 39 height 23
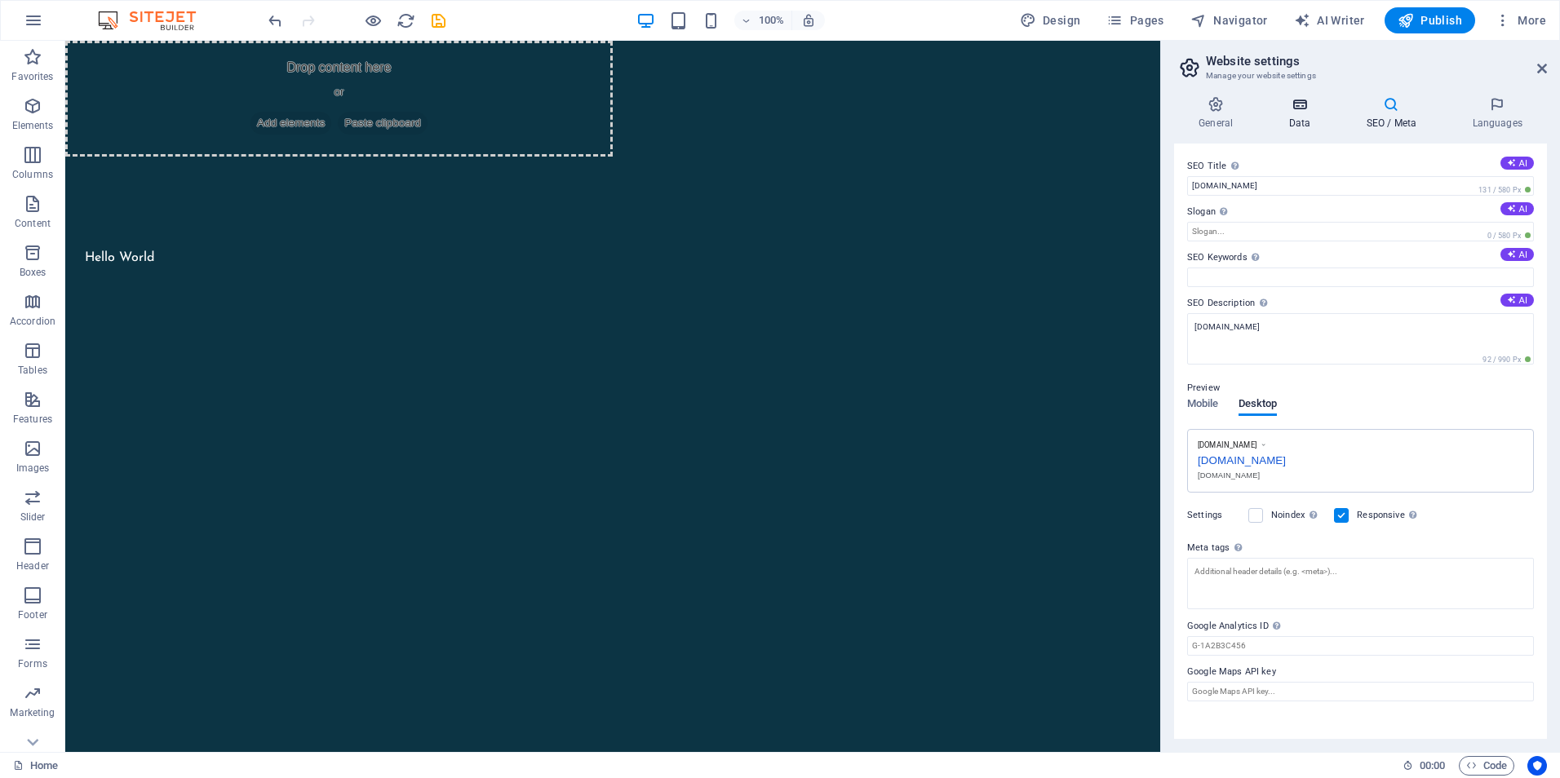
click at [1305, 116] on h4 "Data" at bounding box center [1302, 113] width 77 height 34
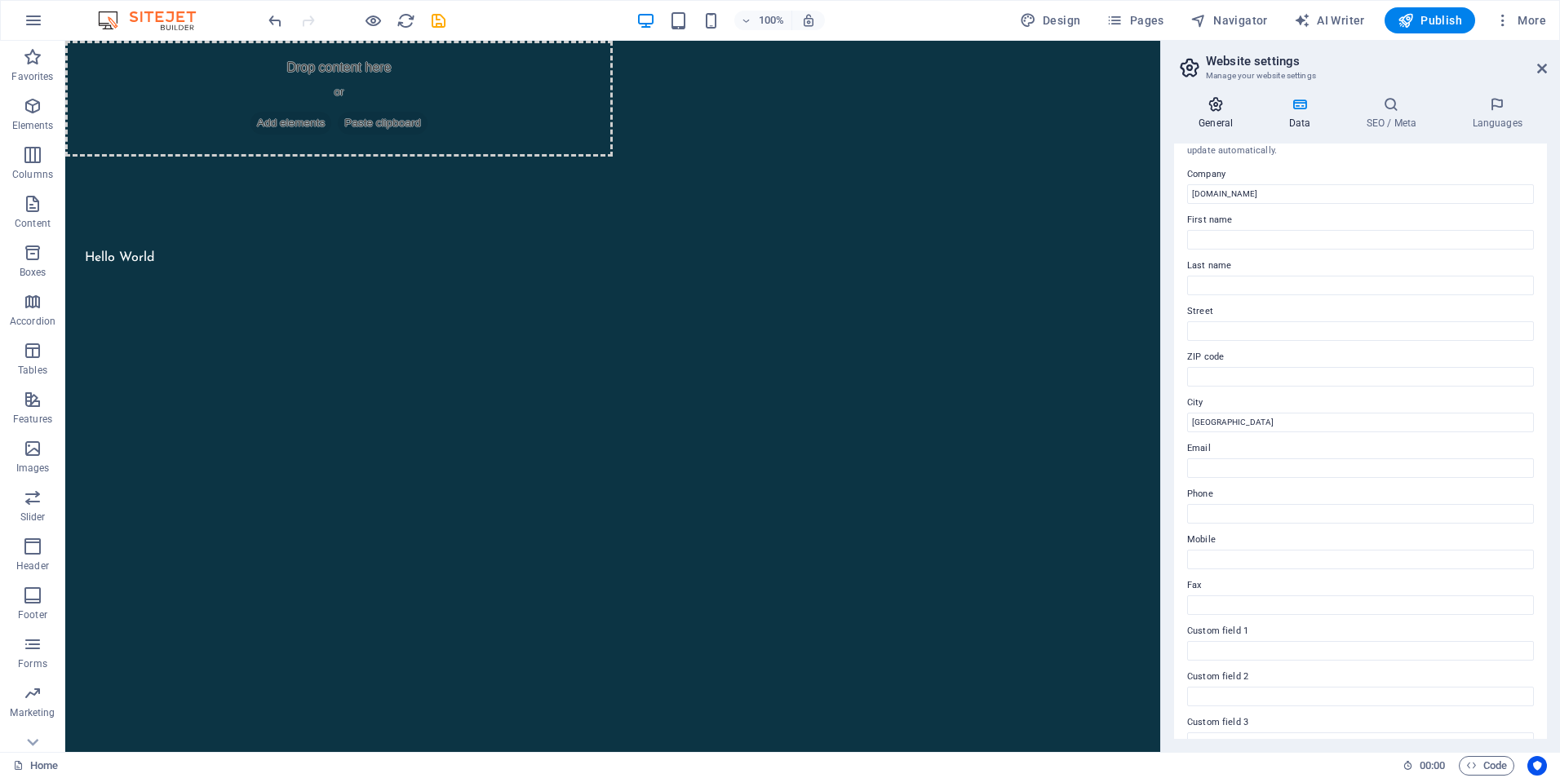
click at [1215, 109] on icon at bounding box center [1215, 104] width 83 height 16
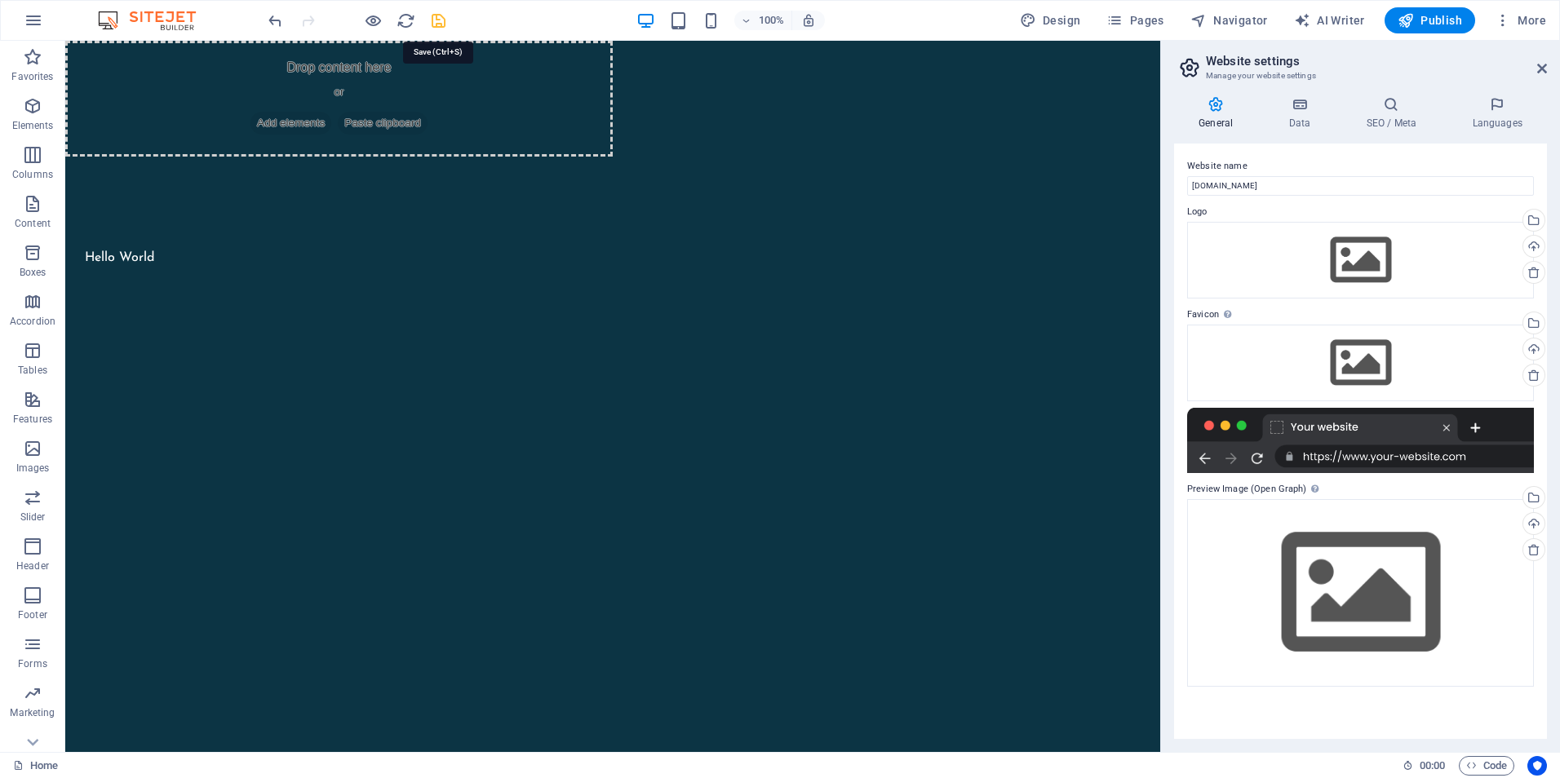
click at [436, 25] on icon "save" at bounding box center [438, 20] width 19 height 19
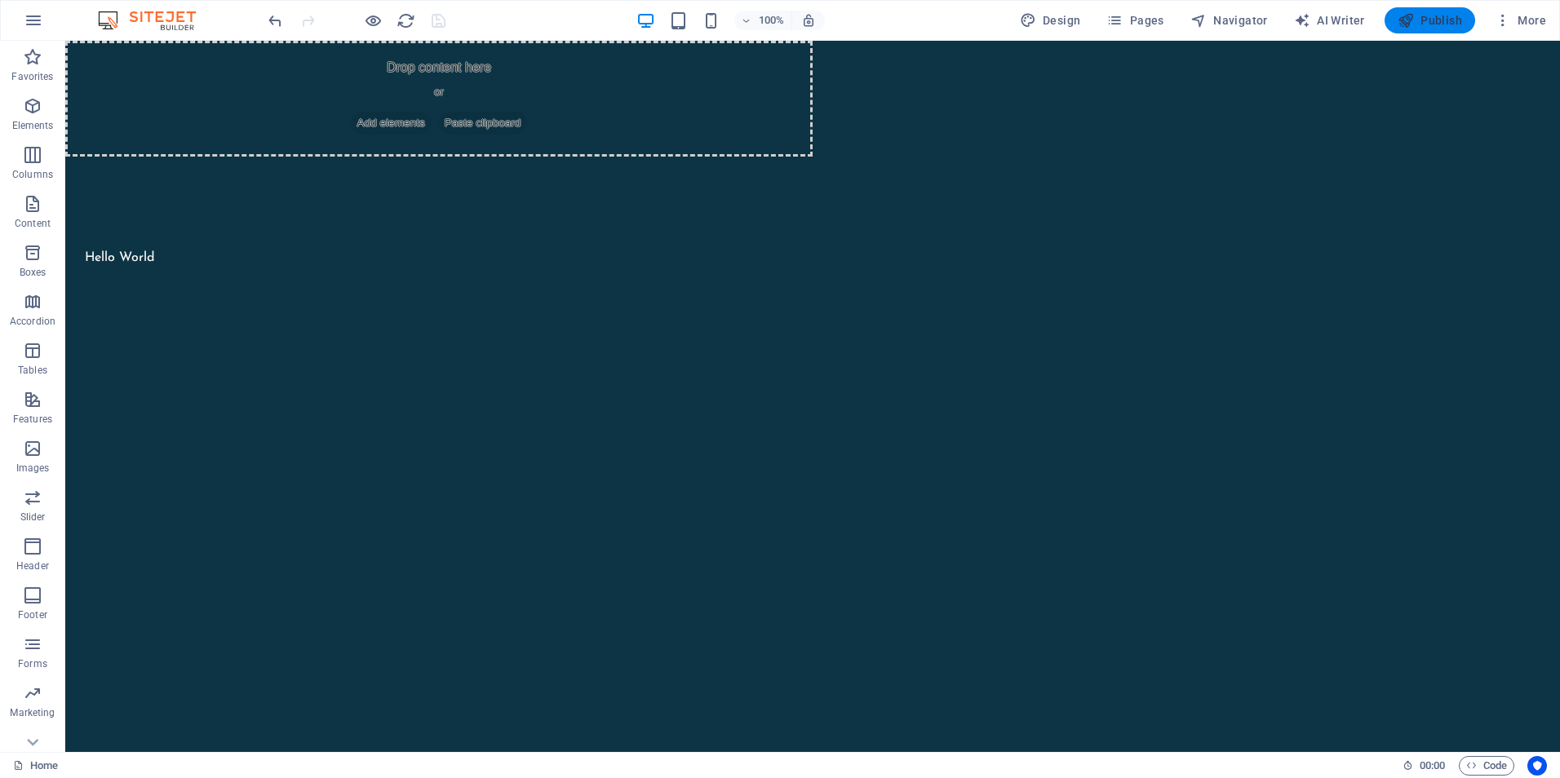
click at [1441, 12] on span "Publish" at bounding box center [1429, 20] width 64 height 16
